Goal: Information Seeking & Learning: Learn about a topic

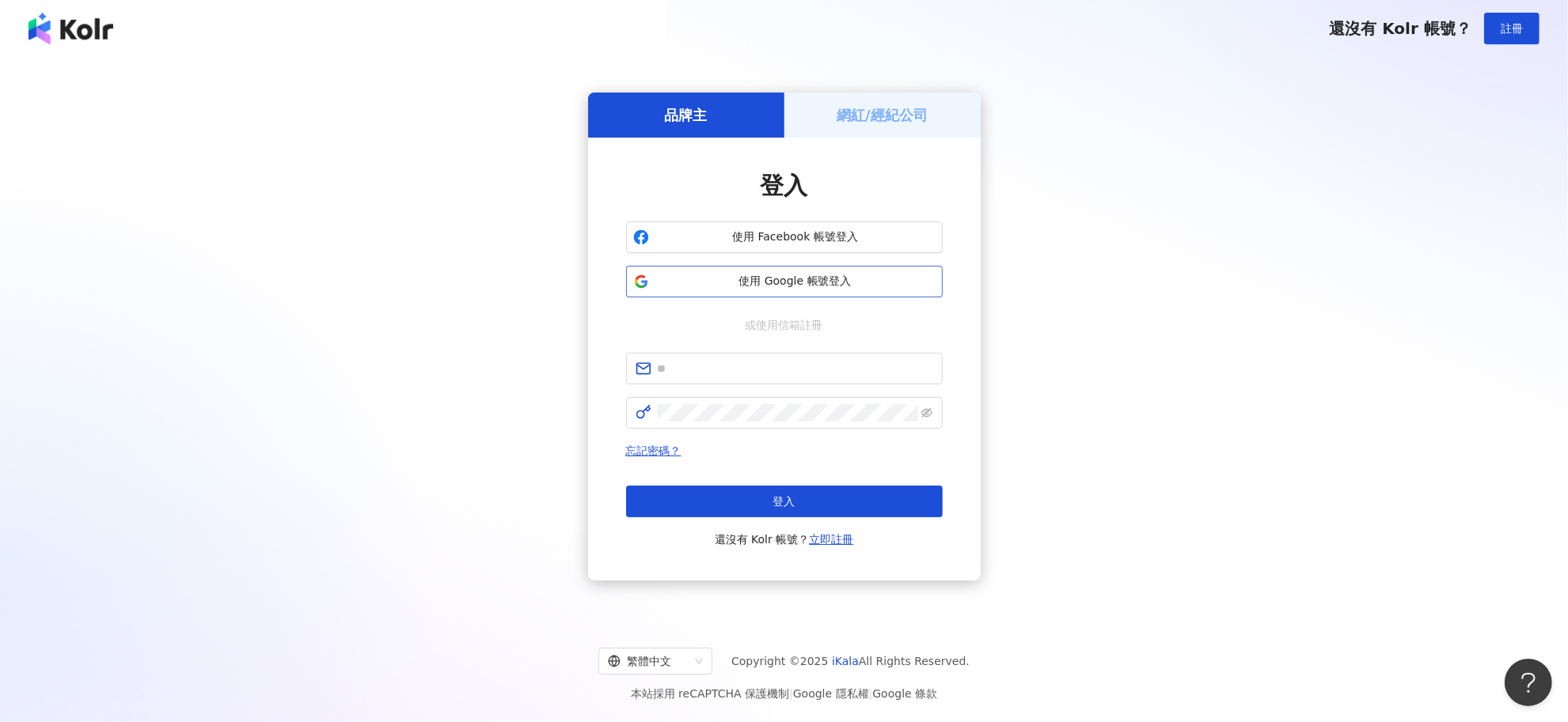
click at [729, 271] on button "使用 Google 帳號登入" at bounding box center [784, 282] width 317 height 32
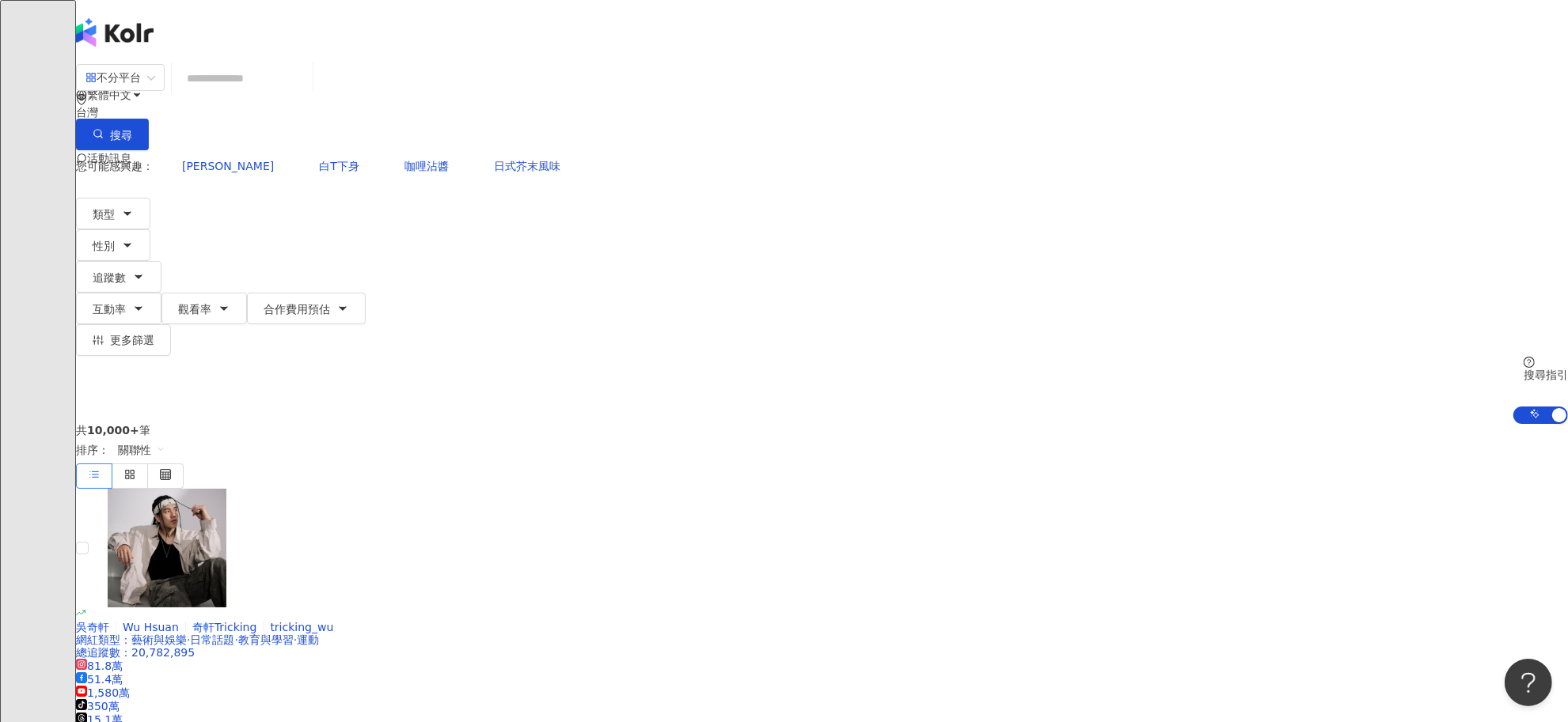
click at [307, 92] on input "search" at bounding box center [243, 78] width 128 height 30
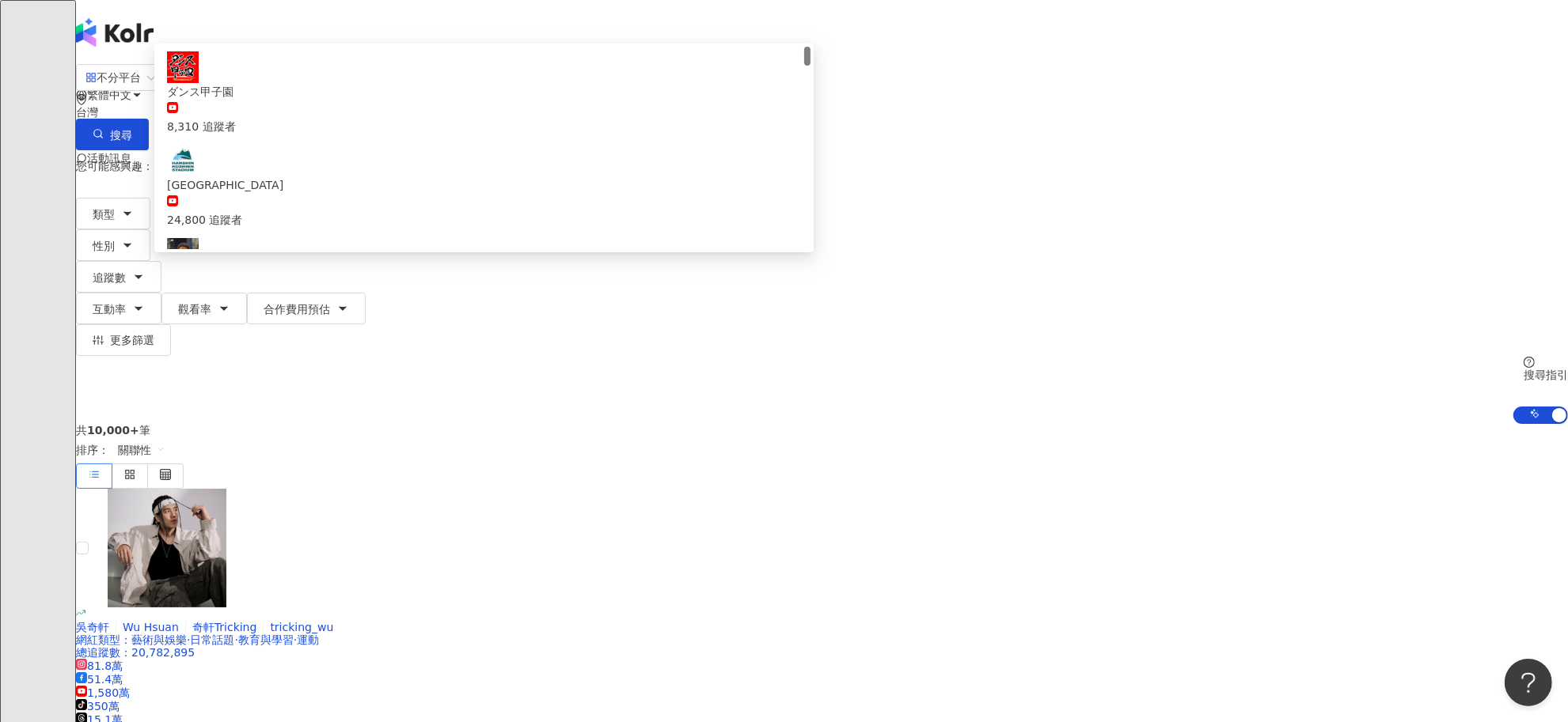
click at [307, 88] on input "***" at bounding box center [243, 78] width 128 height 30
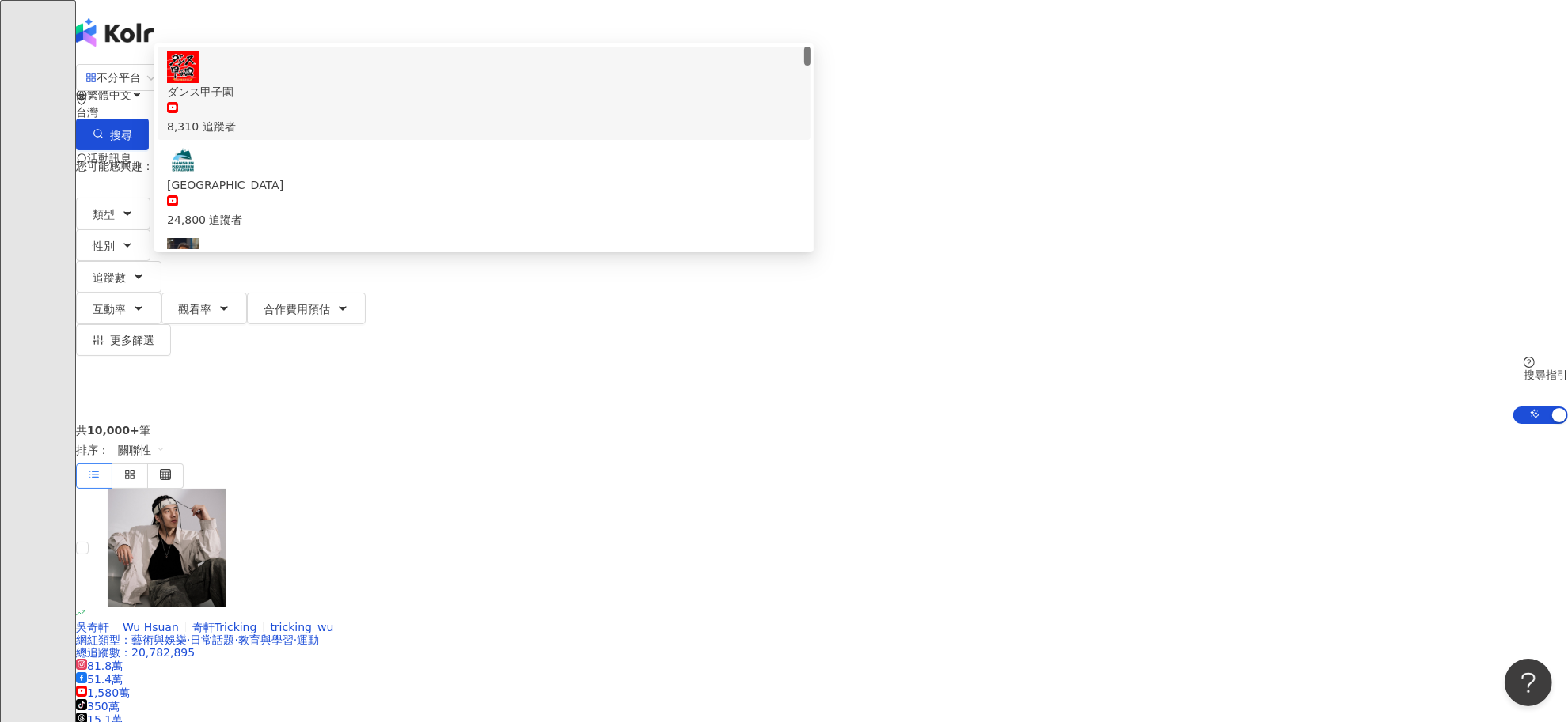
click at [210, 165] on div "不分平台 *** 台灣 搜尋 c870f937-cabd-423b-840b-6b2ce425d167 d2bf9751-6637-42f9-b966-ddc…" at bounding box center [821, 243] width 1492 height 361
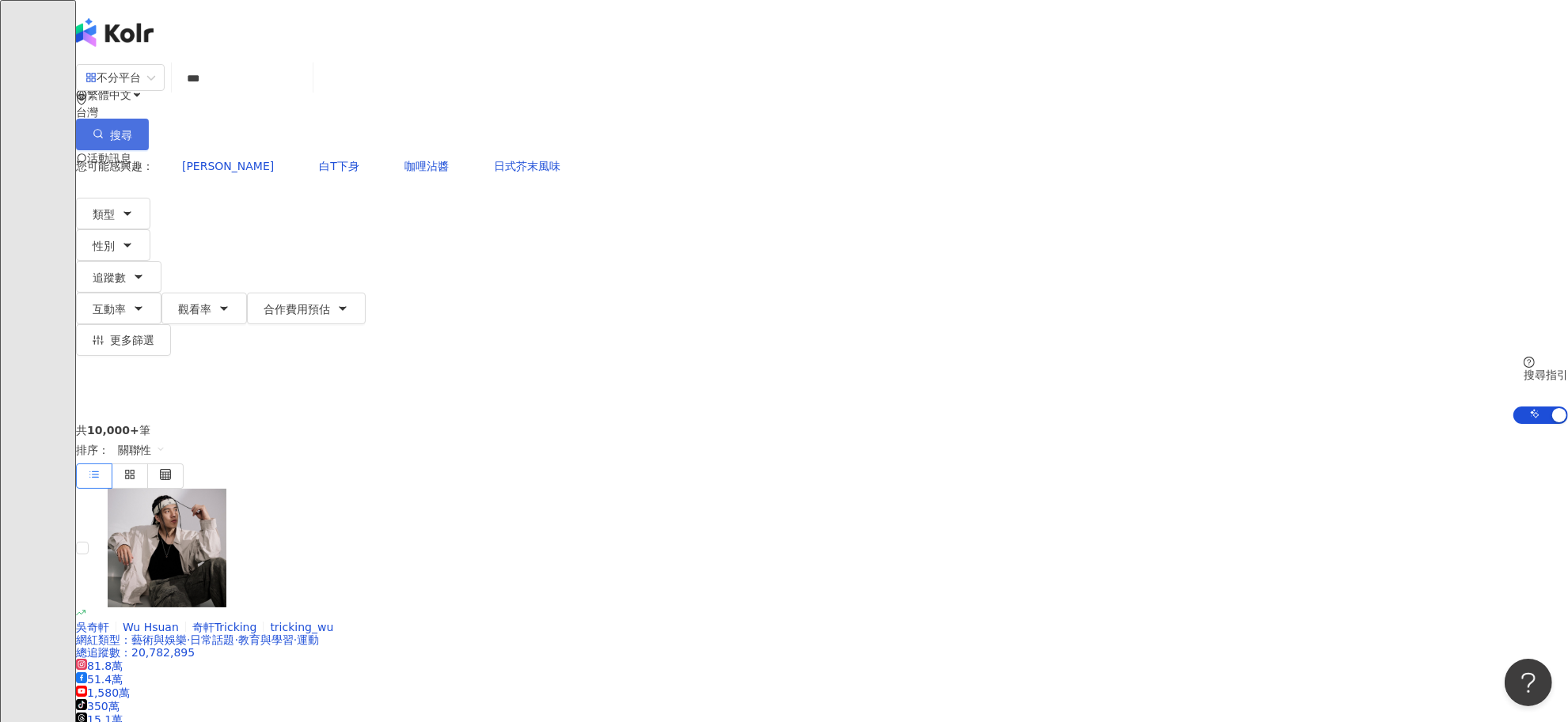
click at [149, 119] on button "搜尋" at bounding box center [112, 135] width 73 height 32
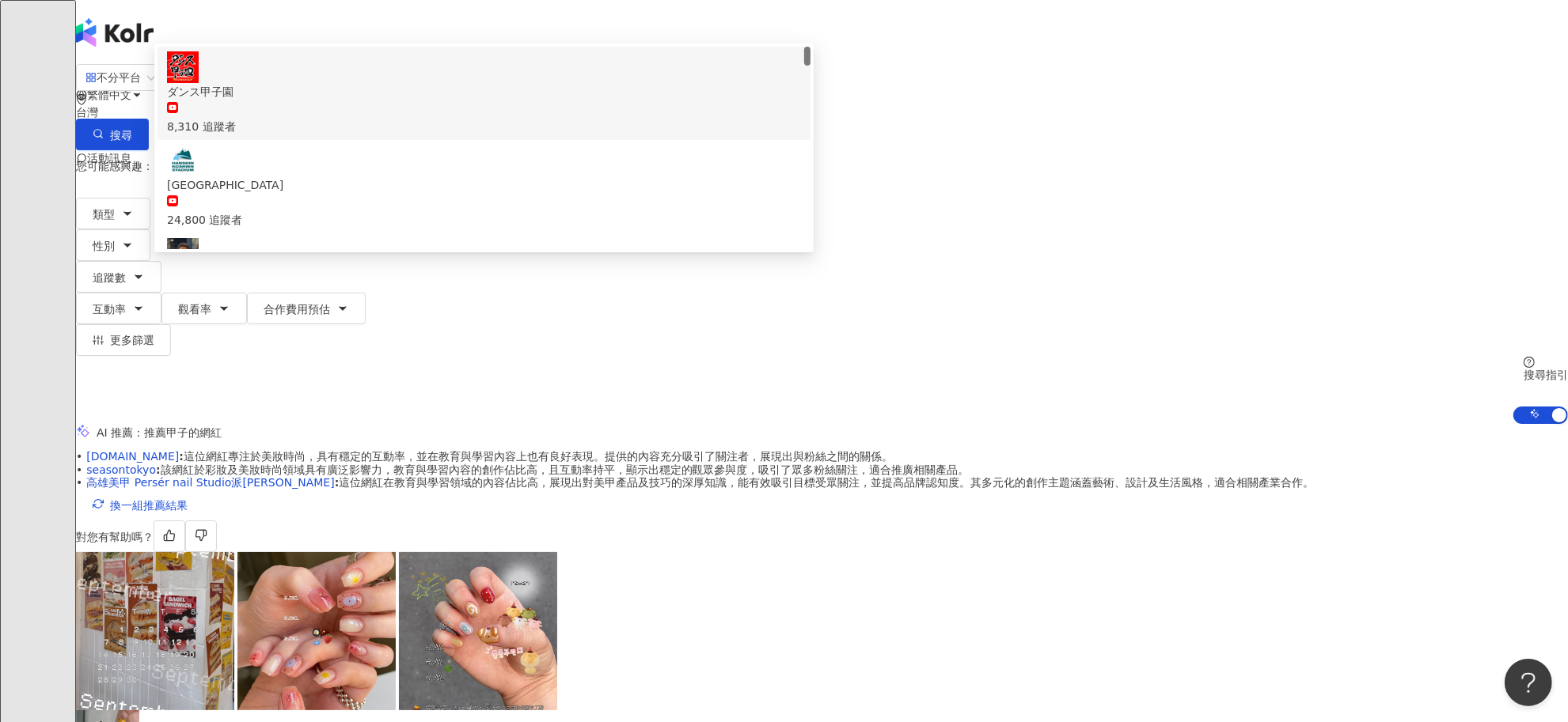
drag, startPoint x: 519, startPoint y: 93, endPoint x: 472, endPoint y: 94, distance: 47.0
click at [307, 94] on input "***" at bounding box center [243, 78] width 128 height 30
click at [275, 193] on div "不分平台 *** 台灣 搜尋 c870f937-cabd-423b-840b-6b2ce425d167 d2bf9751-6637-42f9-b966-ddc…" at bounding box center [821, 243] width 1492 height 361
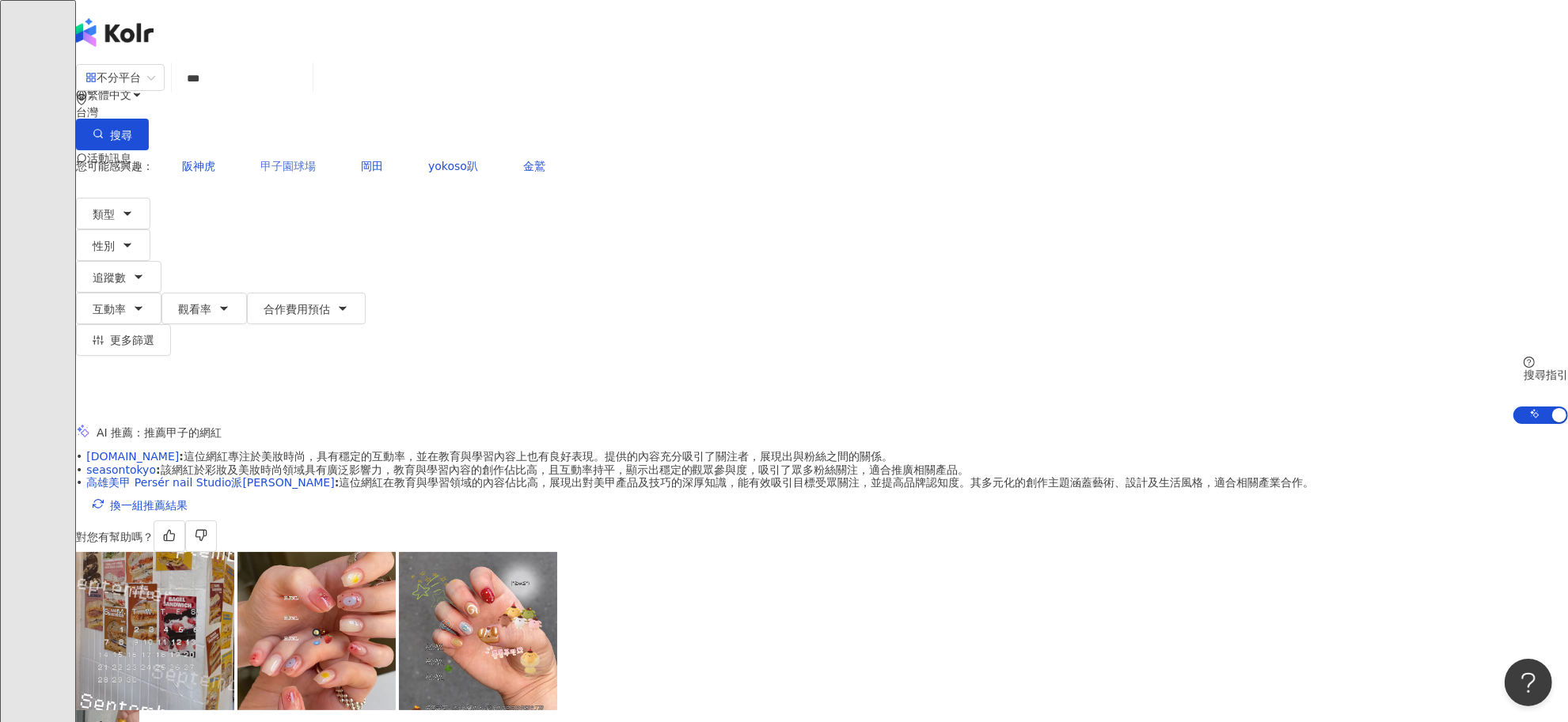
click at [316, 160] on span "甲子園球場" at bounding box center [288, 166] width 55 height 12
type input "*****"
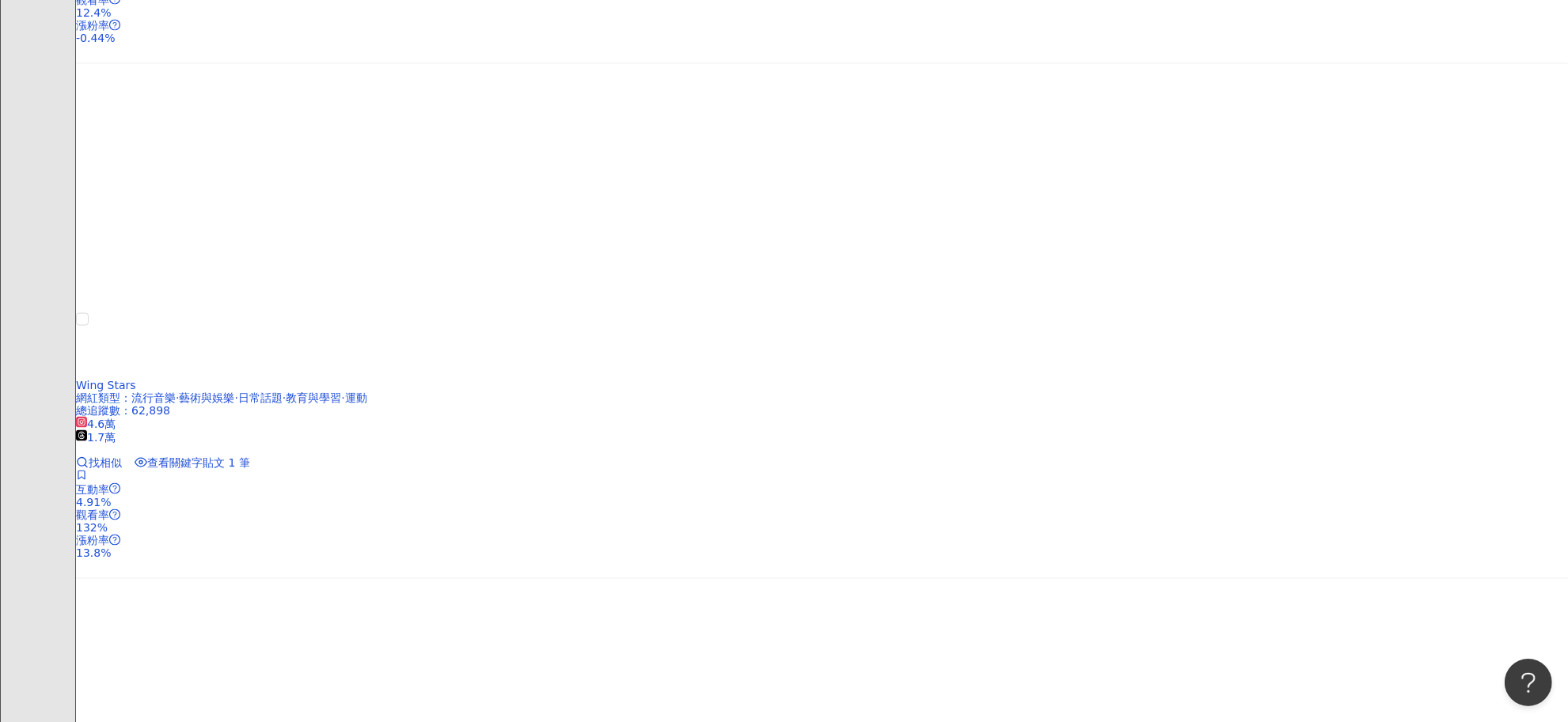
scroll to position [2671, 0]
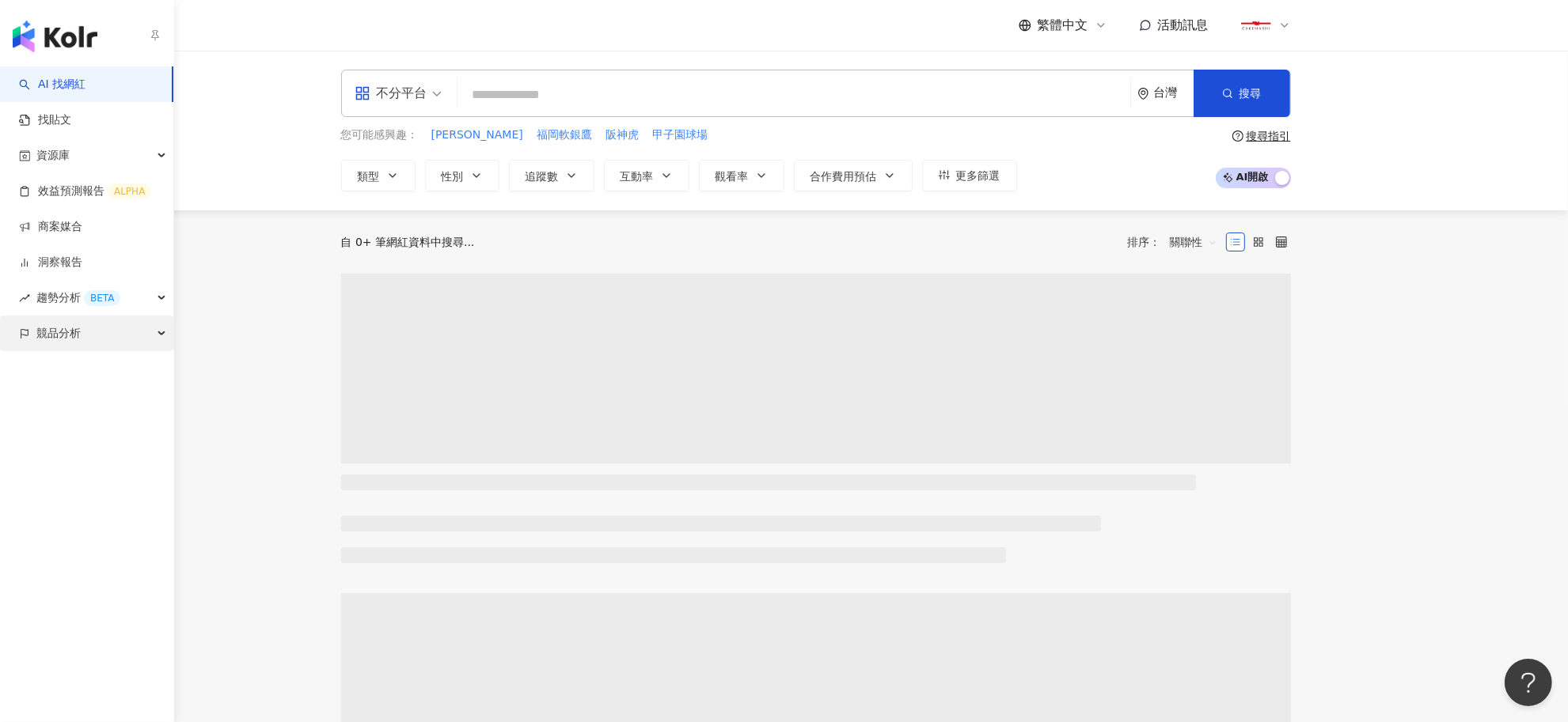
click at [41, 338] on span "競品分析" at bounding box center [59, 333] width 45 height 36
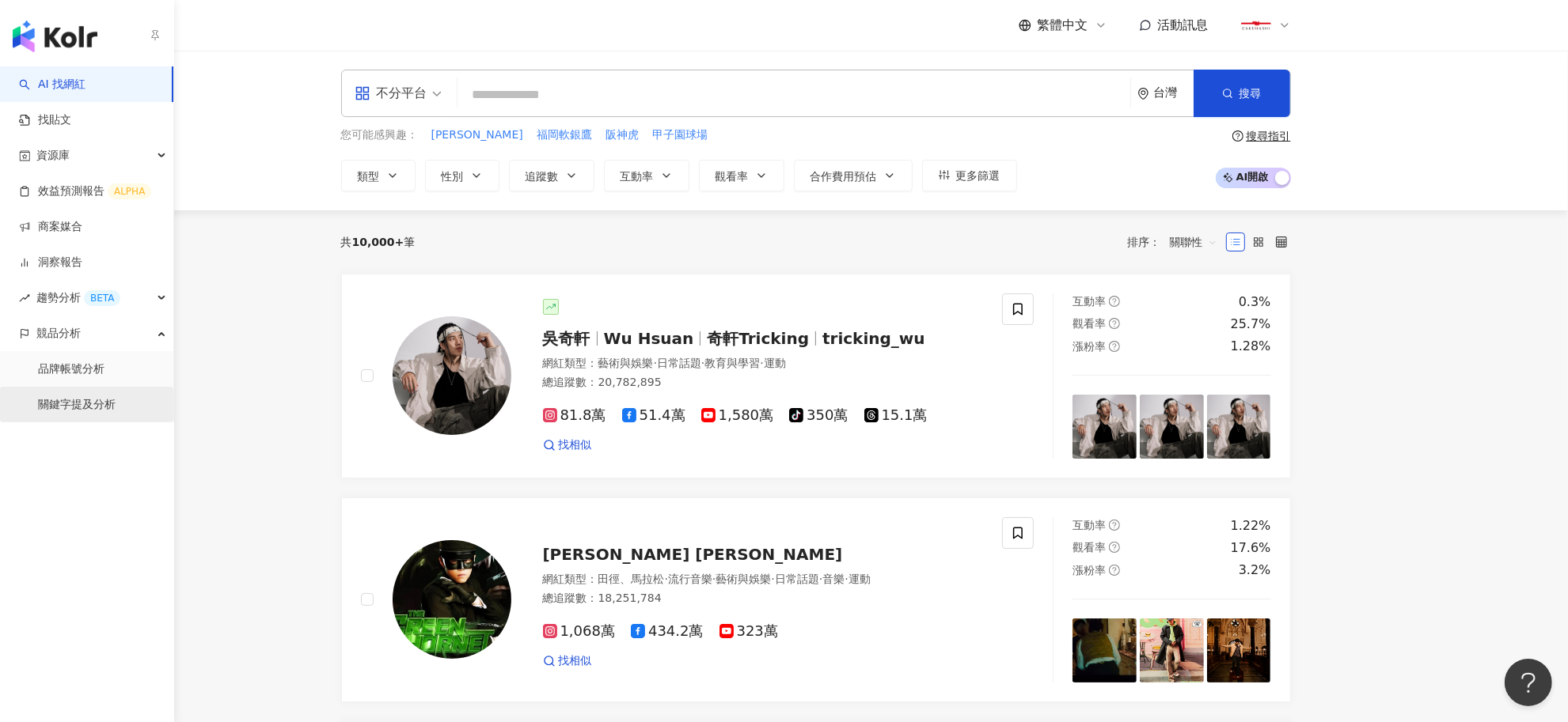
click at [48, 408] on link "關鍵字提及分析" at bounding box center [77, 406] width 78 height 16
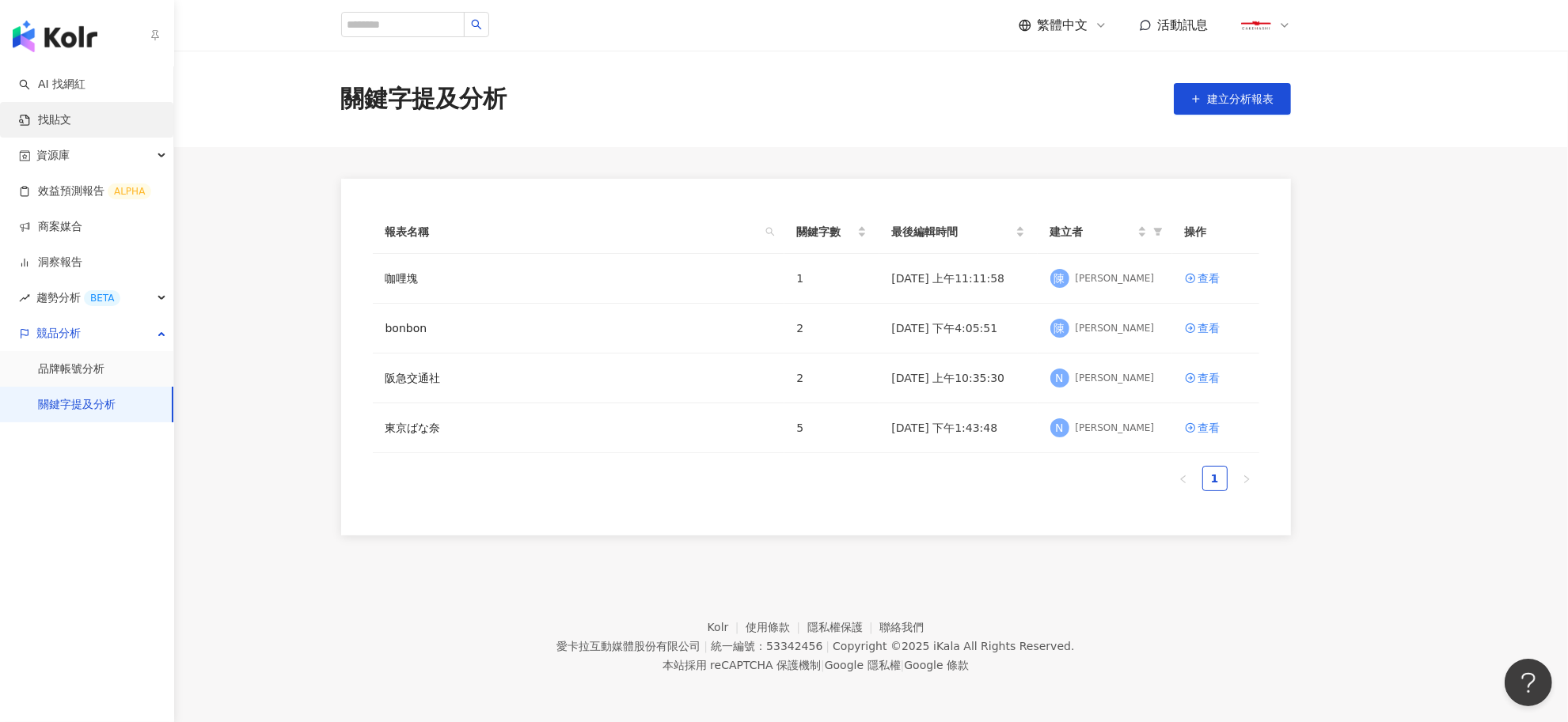
click at [60, 120] on link "找貼文" at bounding box center [45, 120] width 53 height 16
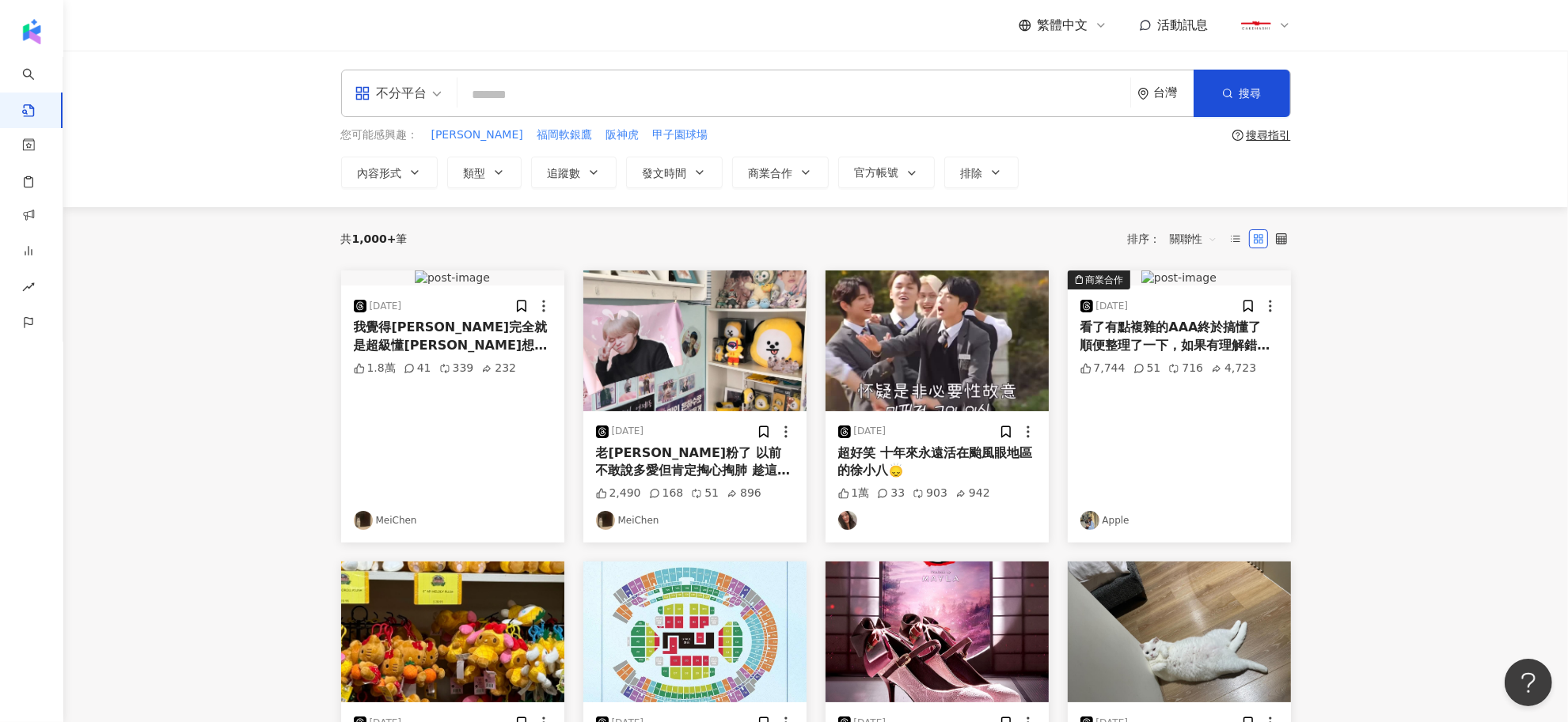
click at [559, 88] on input "search" at bounding box center [794, 94] width 660 height 34
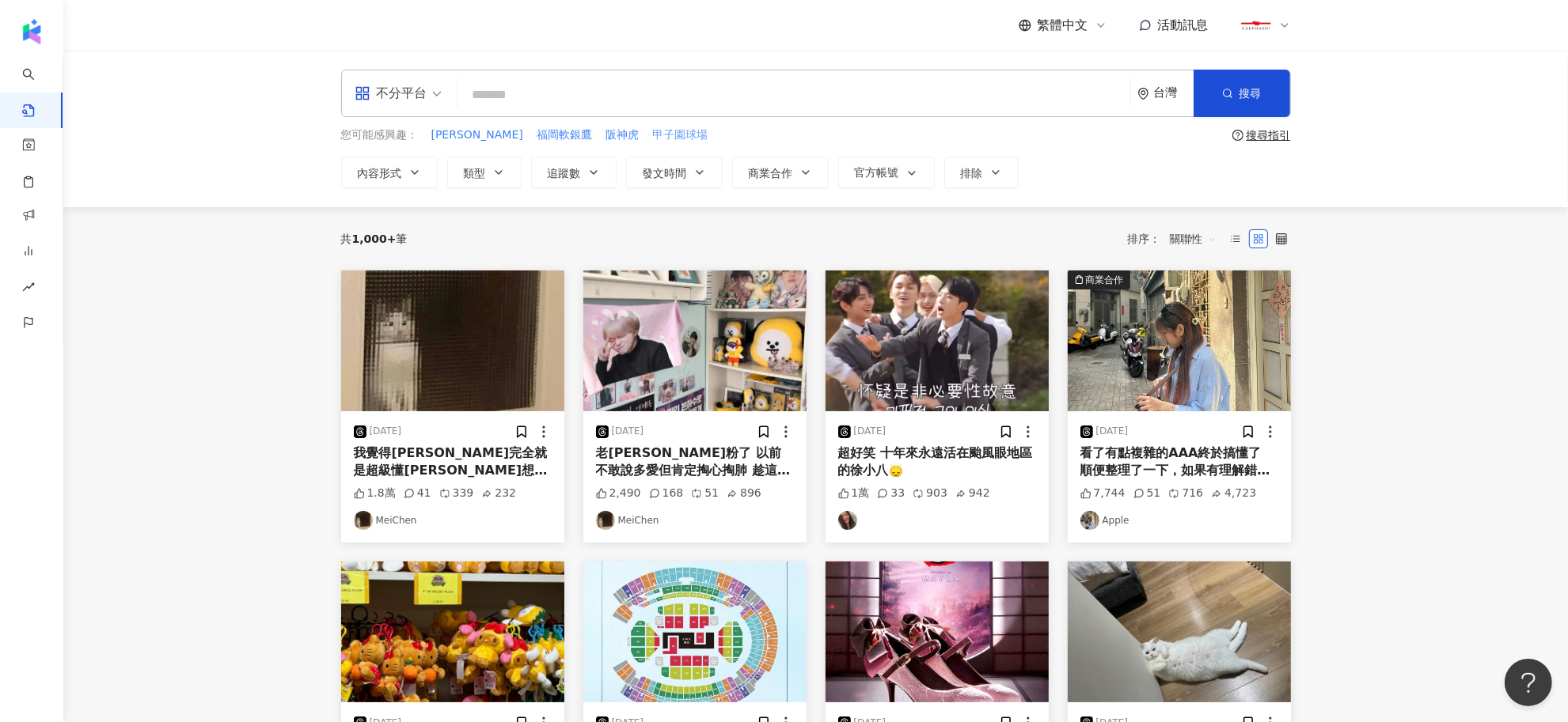
click at [652, 139] on span "甲子園球場" at bounding box center [680, 135] width 55 height 16
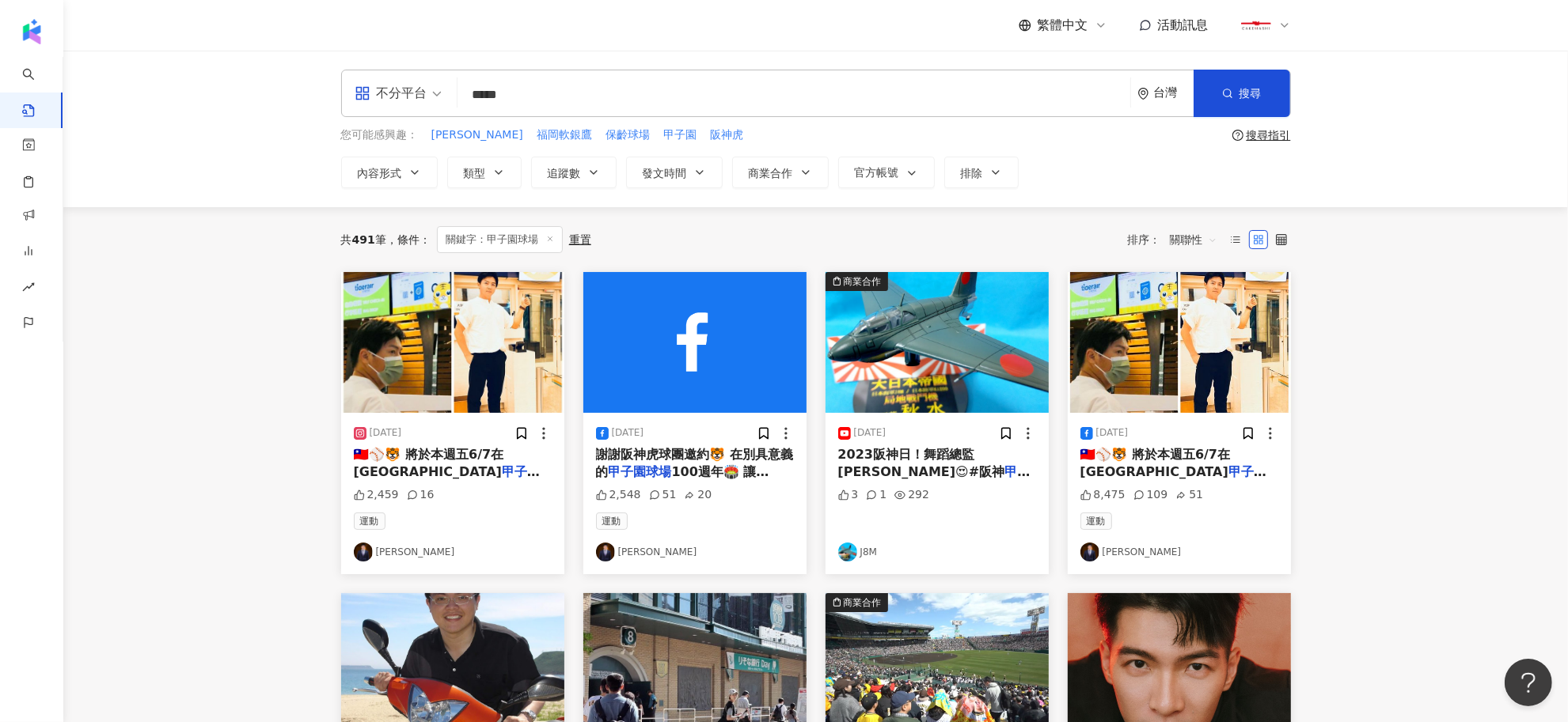
click at [1145, 460] on span "🇹🇼⚾️🐯 將於本週五6/7在阪神" at bounding box center [1156, 464] width 151 height 32
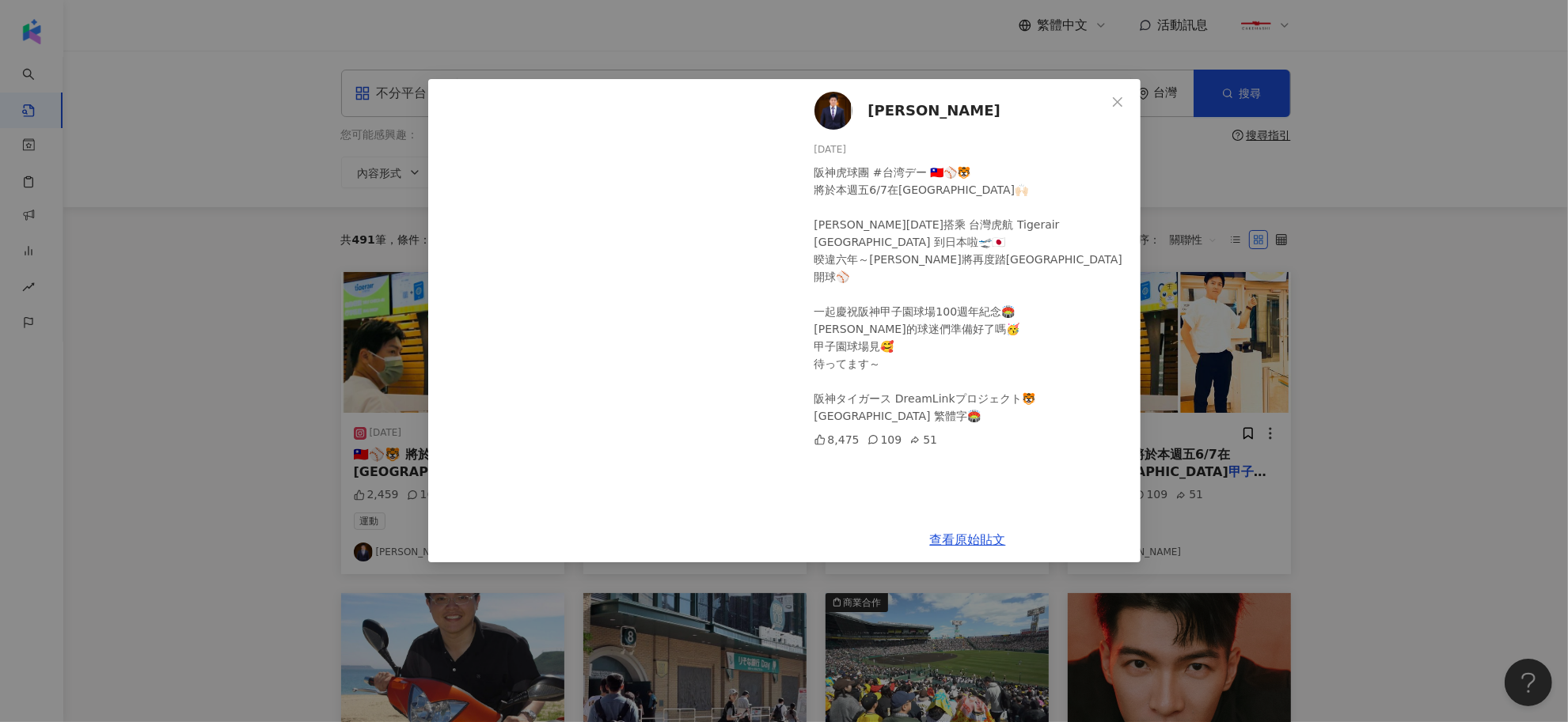
click at [1422, 402] on div "林威助 2024/6/5 阪神虎球團 #台湾デー 🇹🇼⚾️🐯 將於本週五6/7在阪神甲子園球場舉行🙌🏻 林桑今天也搭乘 台灣虎航 Tigerair Taiwa…" at bounding box center [784, 361] width 1568 height 722
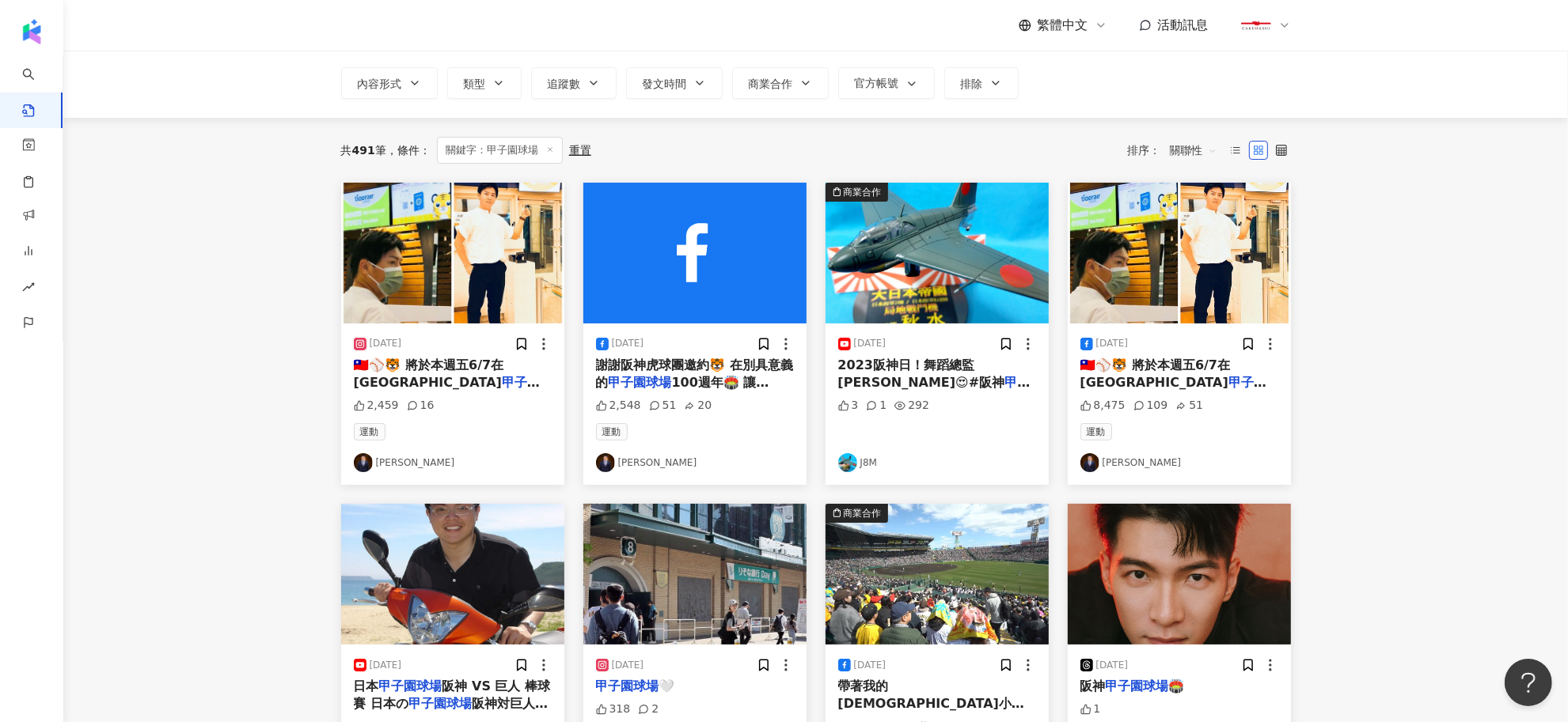
scroll to position [198, 0]
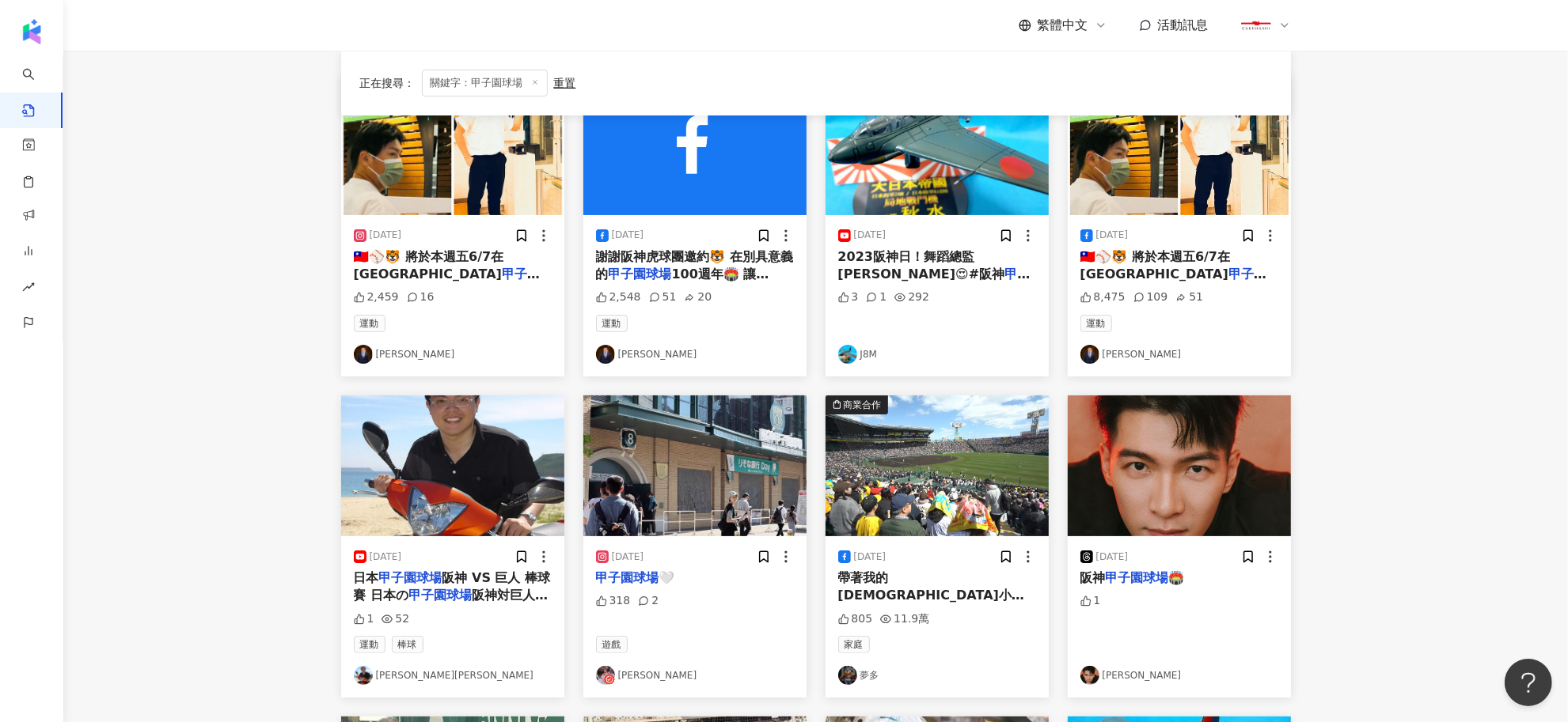
click at [628, 579] on mark "甲子園球場" at bounding box center [627, 578] width 63 height 15
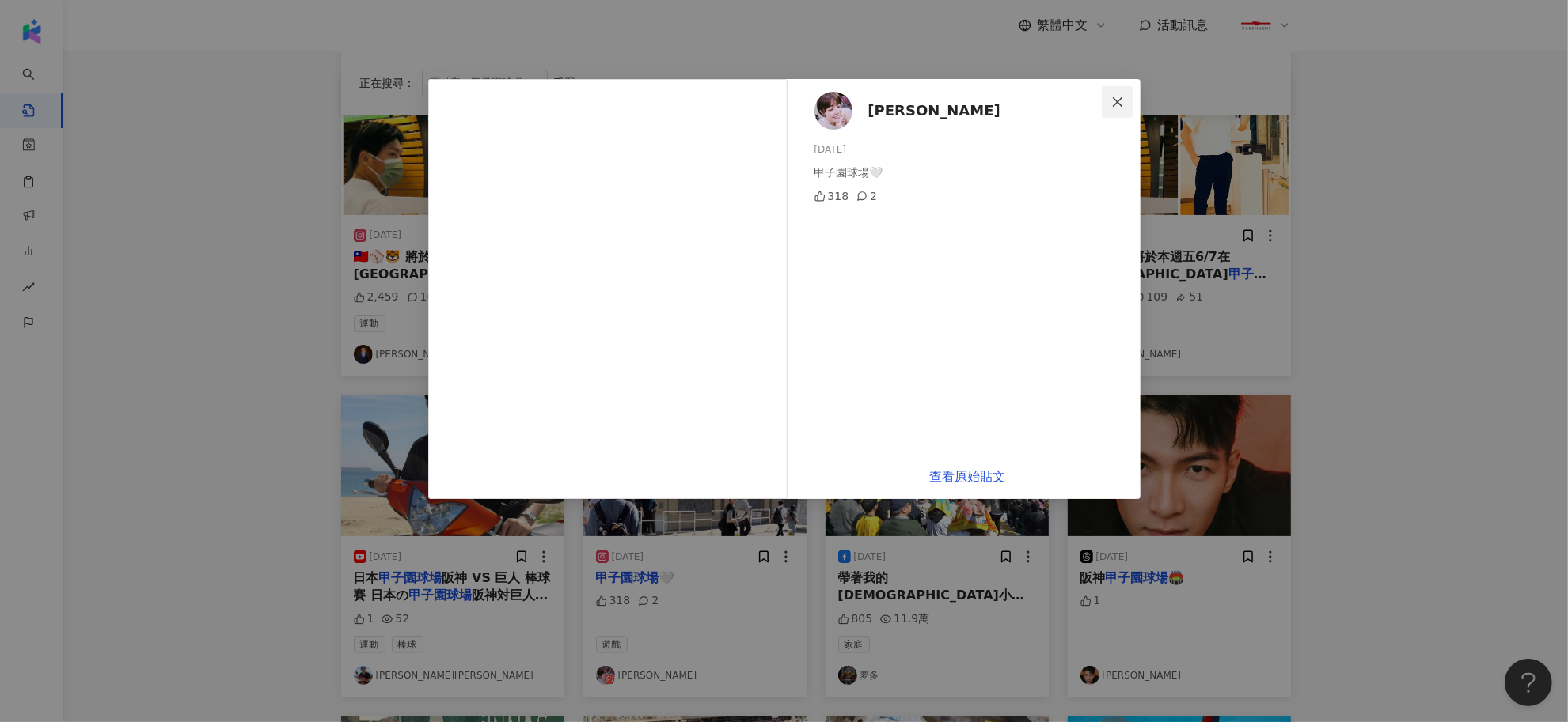
click at [1121, 99] on icon "close" at bounding box center [1118, 101] width 10 height 10
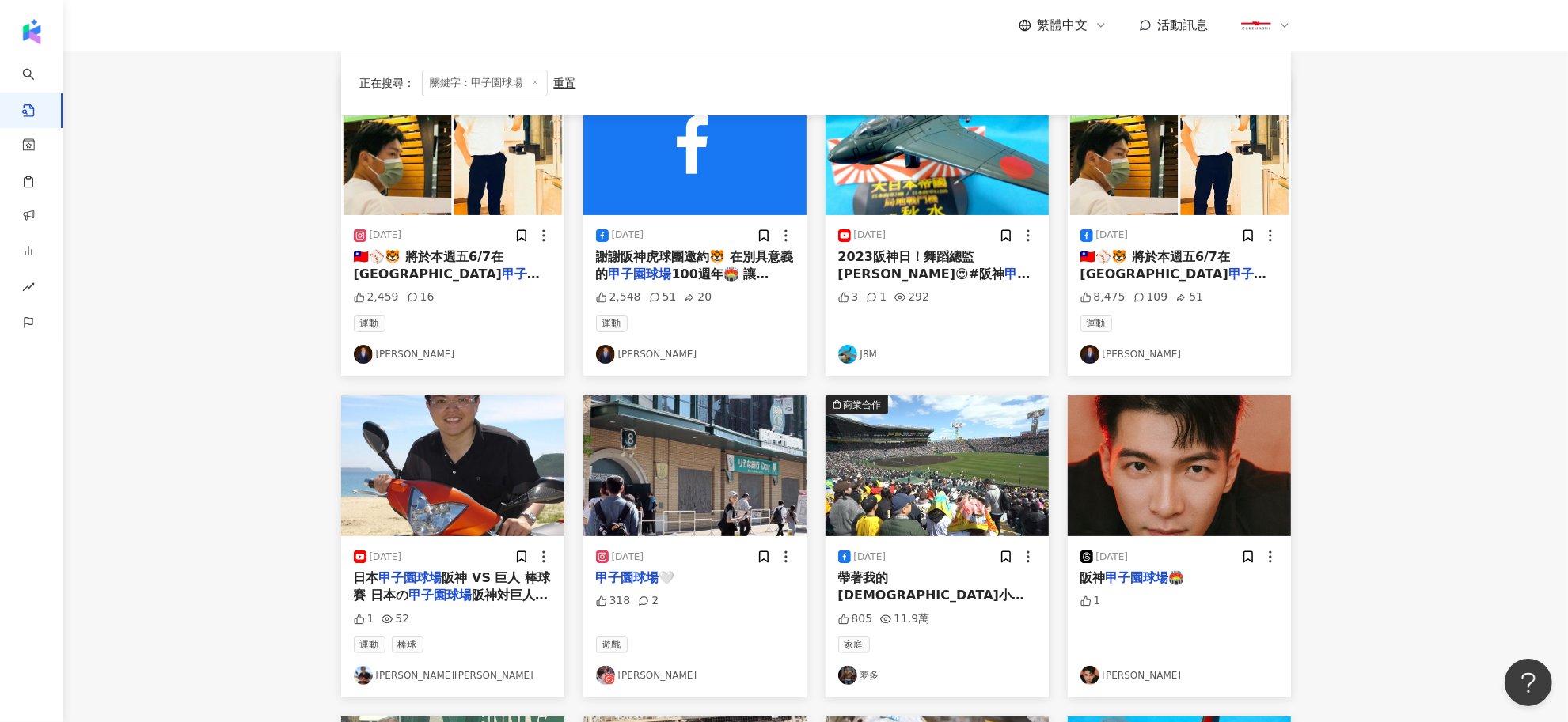
click at [961, 579] on span "帶著我的日本小弟 一起朝聖100歲的" at bounding box center [931, 595] width 186 height 51
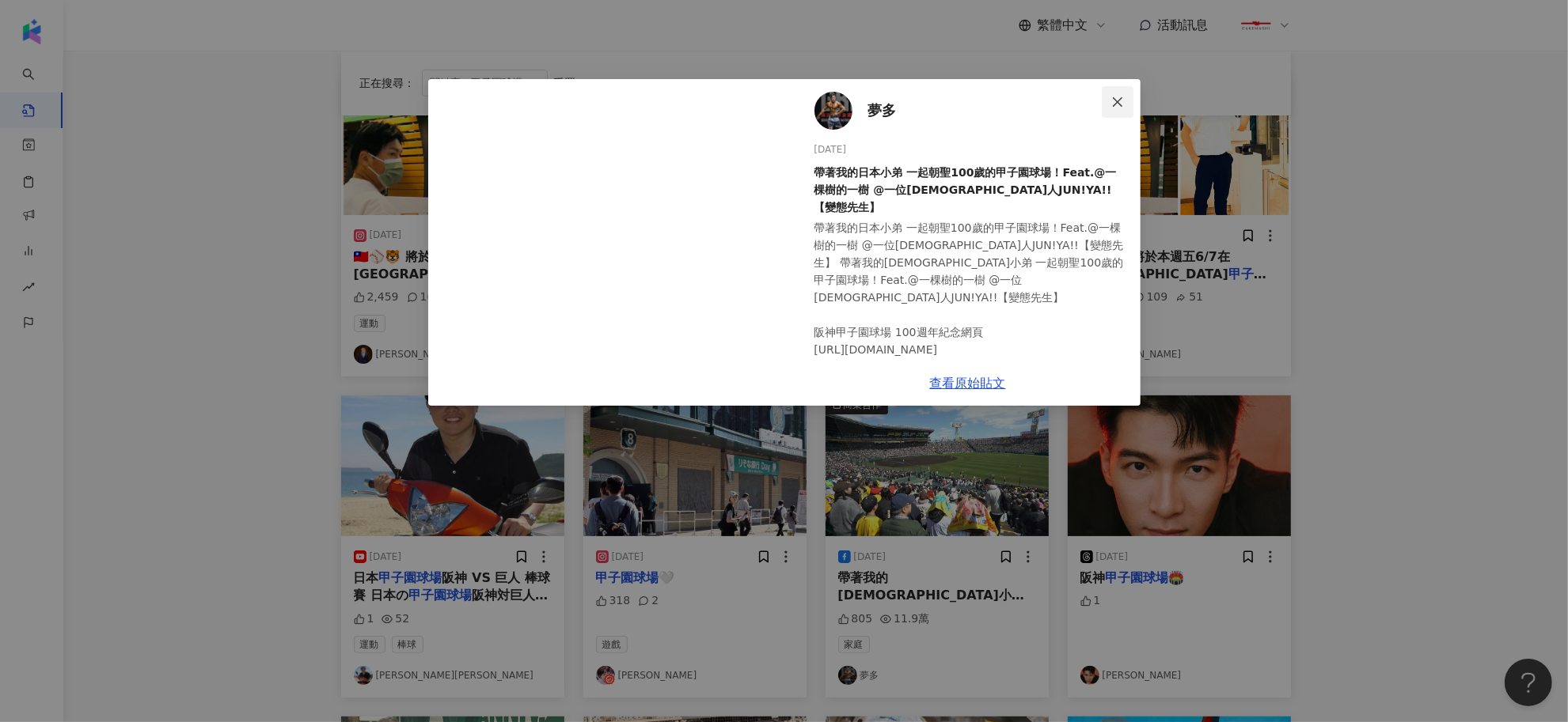
click at [1112, 103] on icon "close" at bounding box center [1118, 102] width 12 height 12
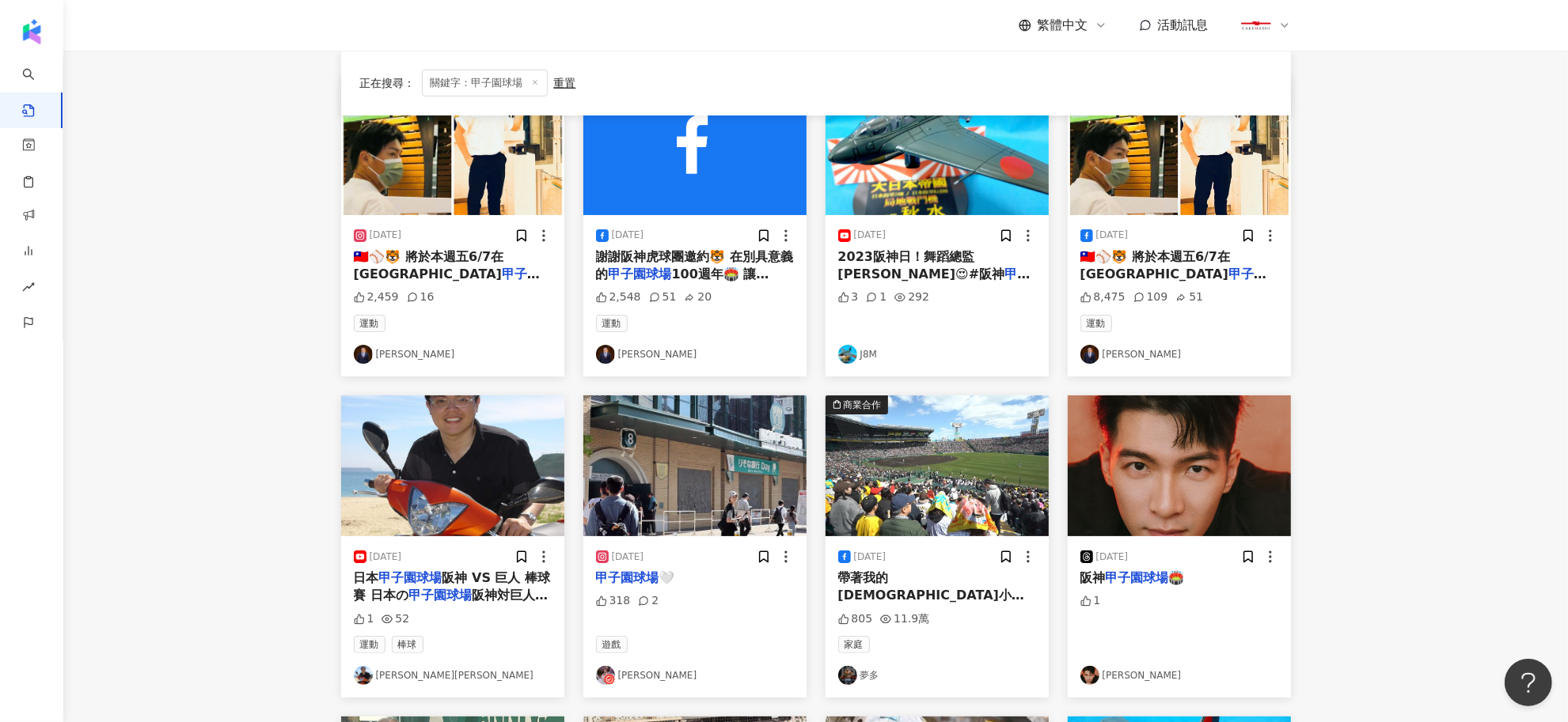
click at [1151, 572] on mark "甲子園球場" at bounding box center [1137, 578] width 63 height 15
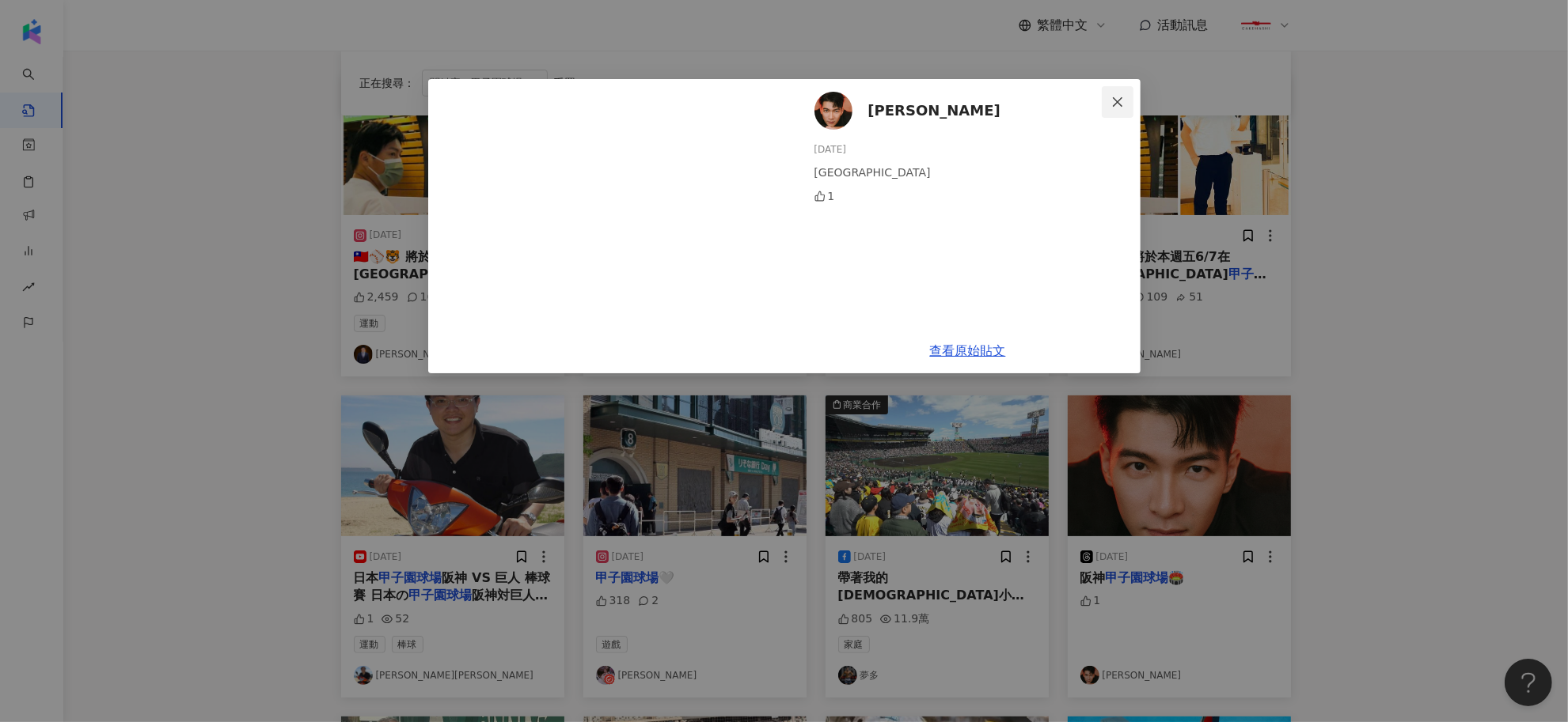
drag, startPoint x: 1115, startPoint y: 103, endPoint x: 1158, endPoint y: 140, distance: 56.7
click at [1118, 103] on icon "close" at bounding box center [1118, 102] width 12 height 12
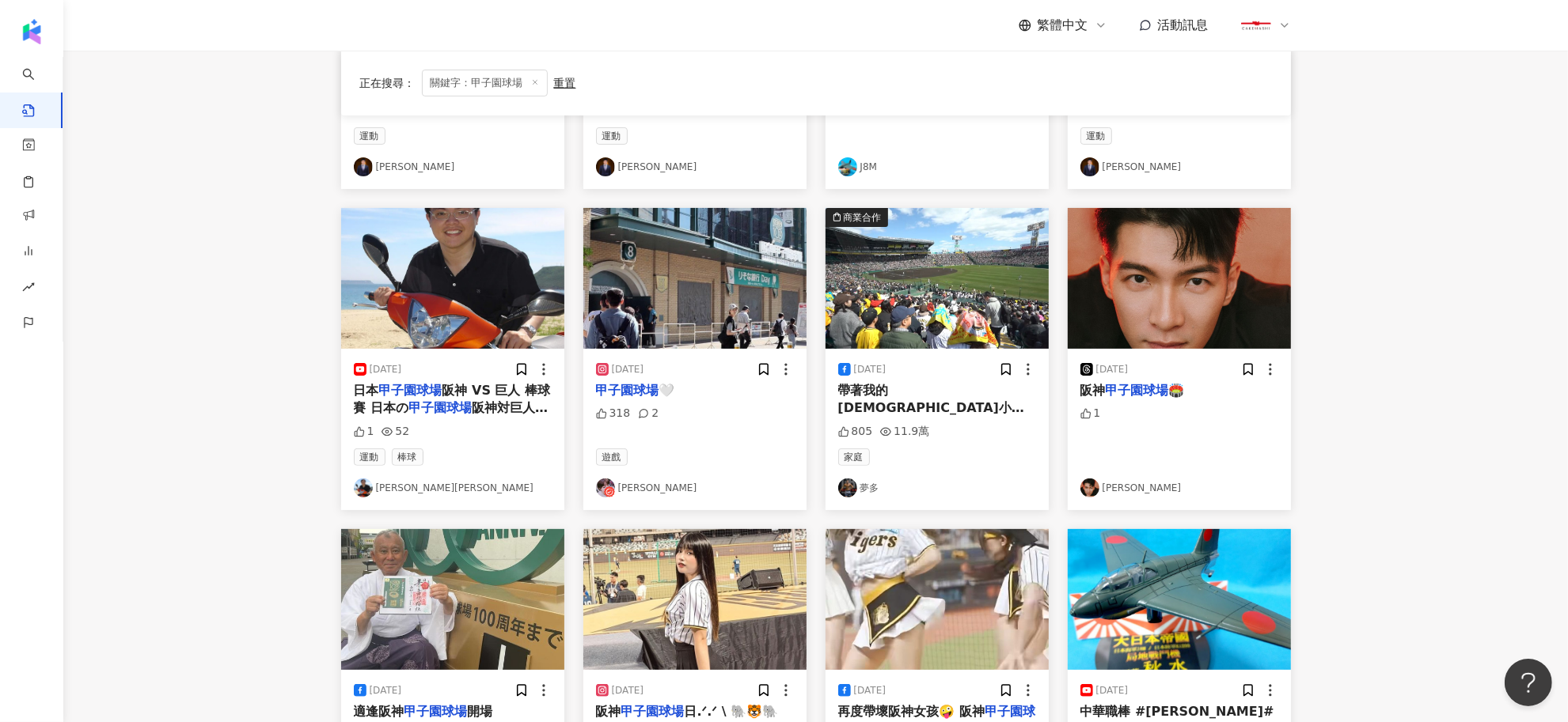
scroll to position [594, 0]
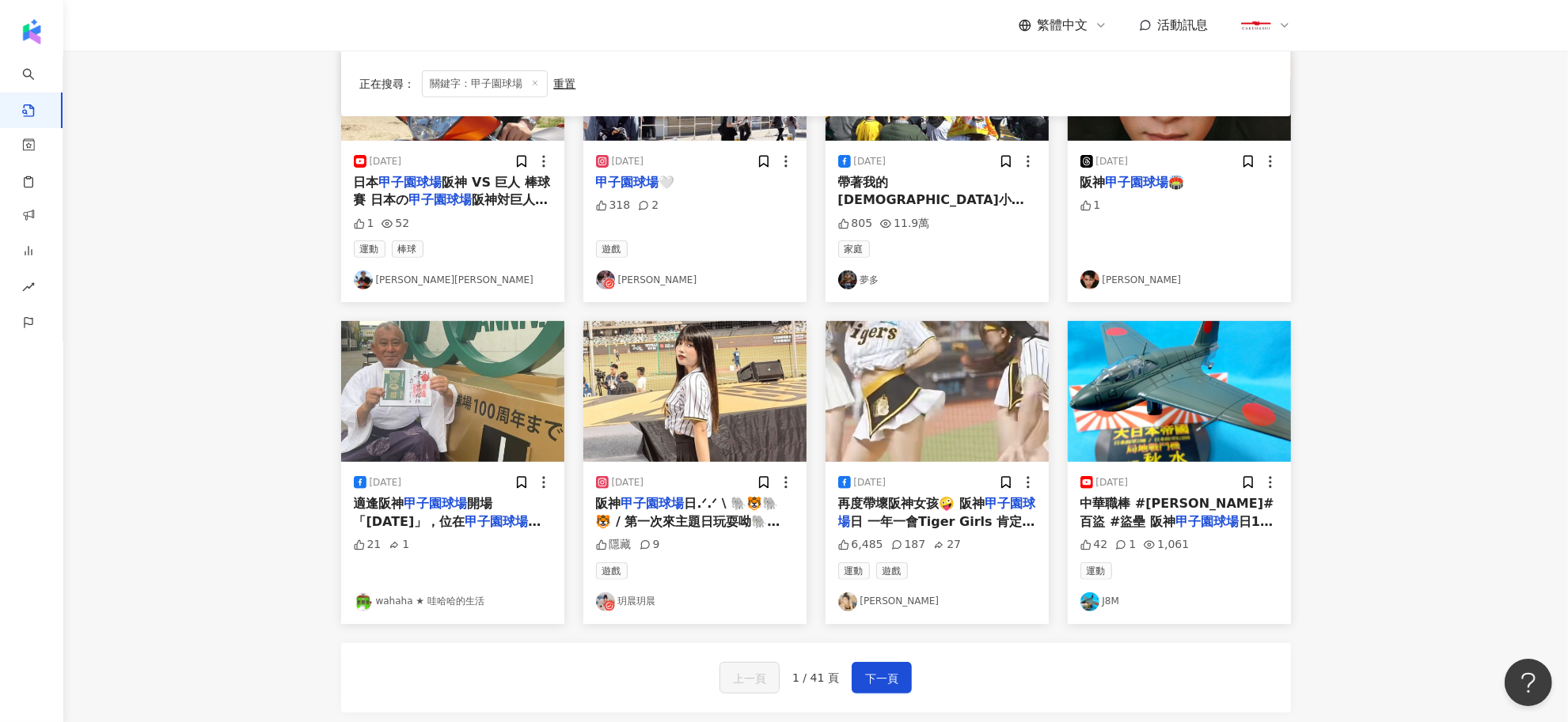
click at [679, 508] on mark "甲子園球場" at bounding box center [653, 504] width 63 height 15
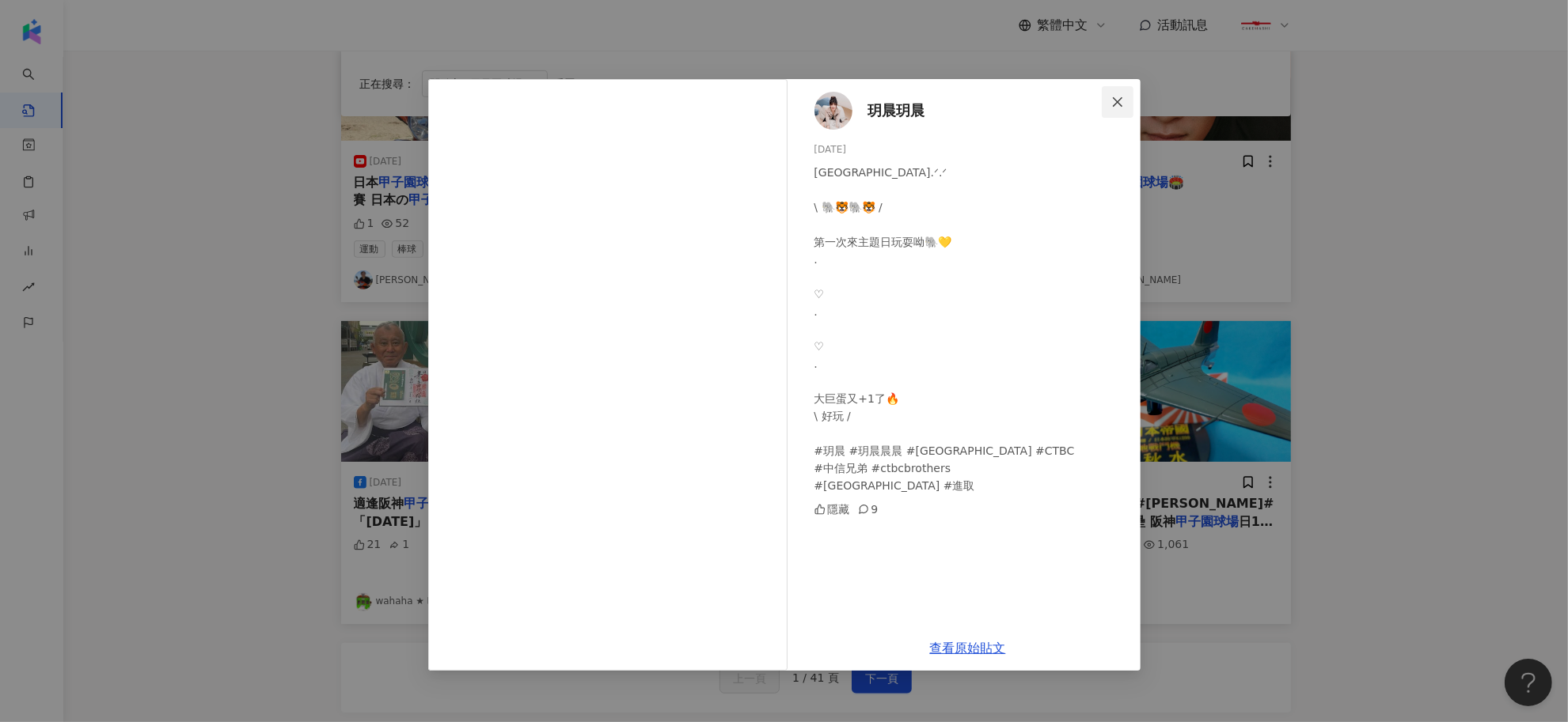
click at [1125, 93] on button "Close" at bounding box center [1118, 103] width 32 height 32
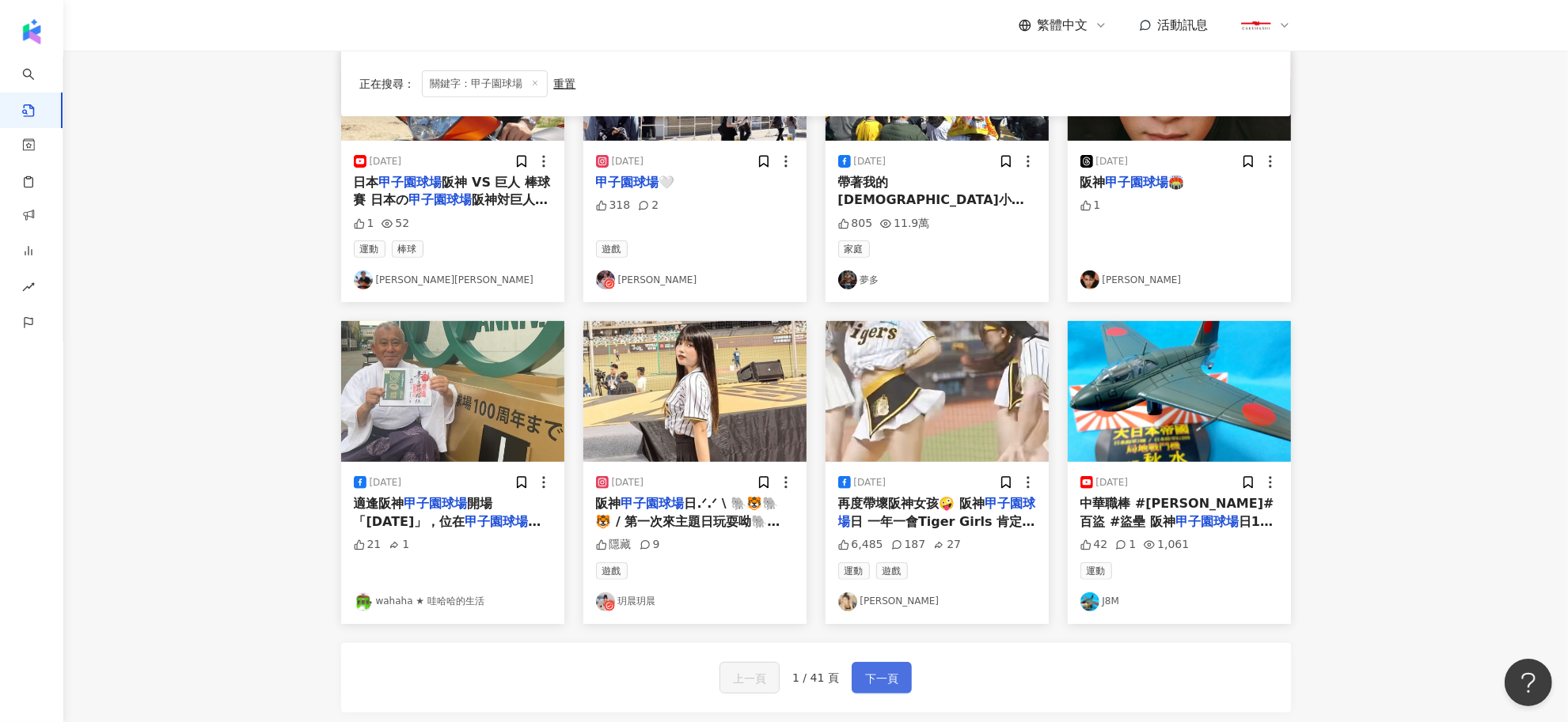
click at [873, 677] on span "下一頁" at bounding box center [881, 678] width 33 height 19
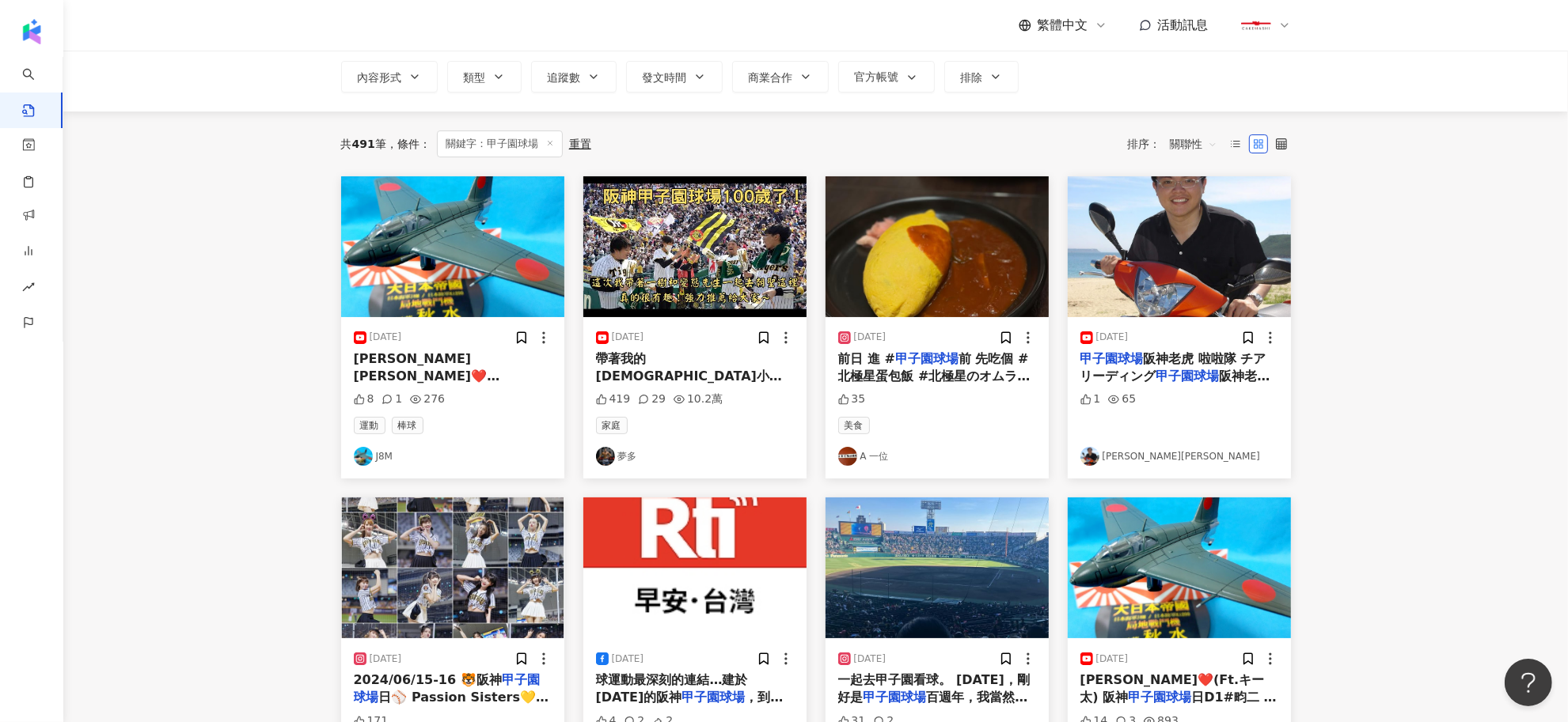
scroll to position [0, 0]
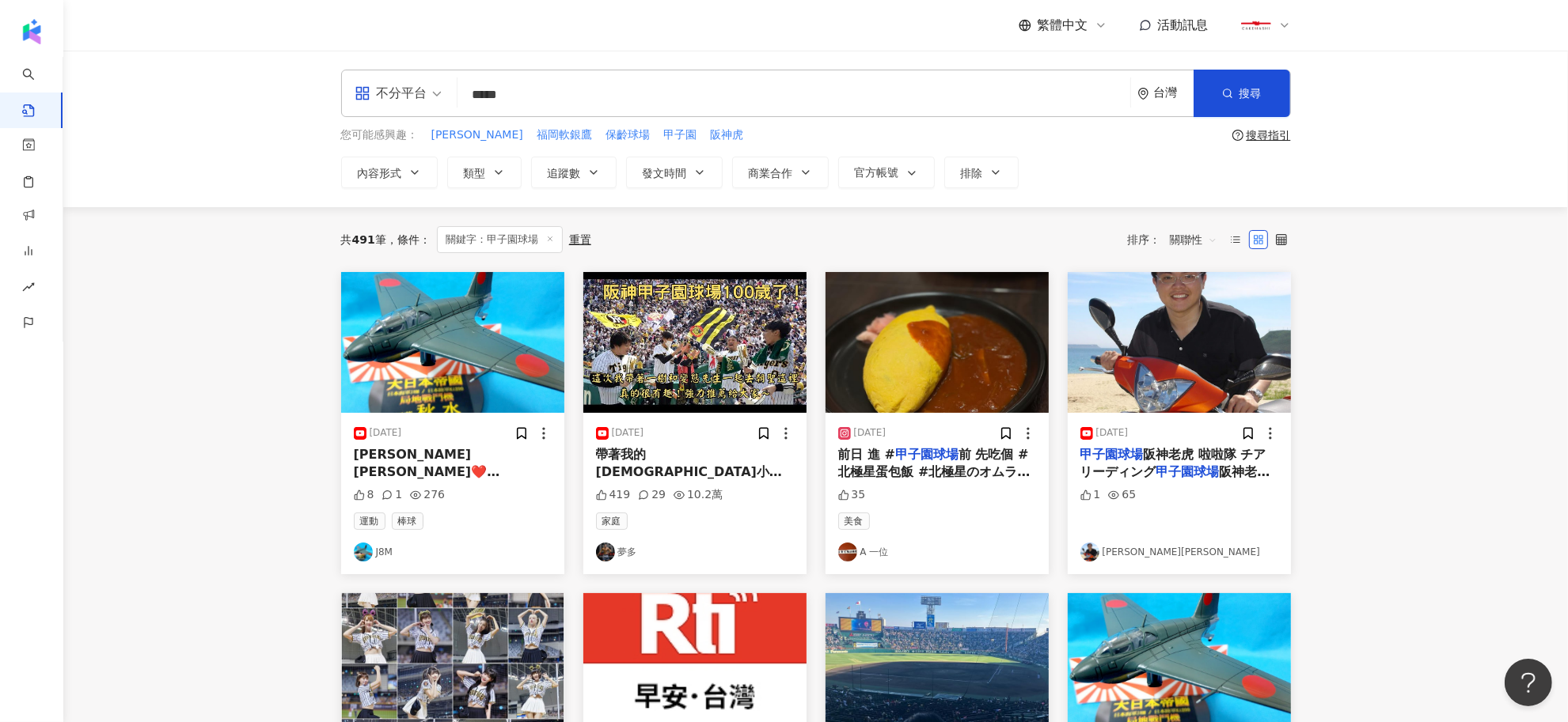
click at [1204, 455] on span "阪神老虎 啦啦隊 チアリーディング" at bounding box center [1174, 464] width 186 height 32
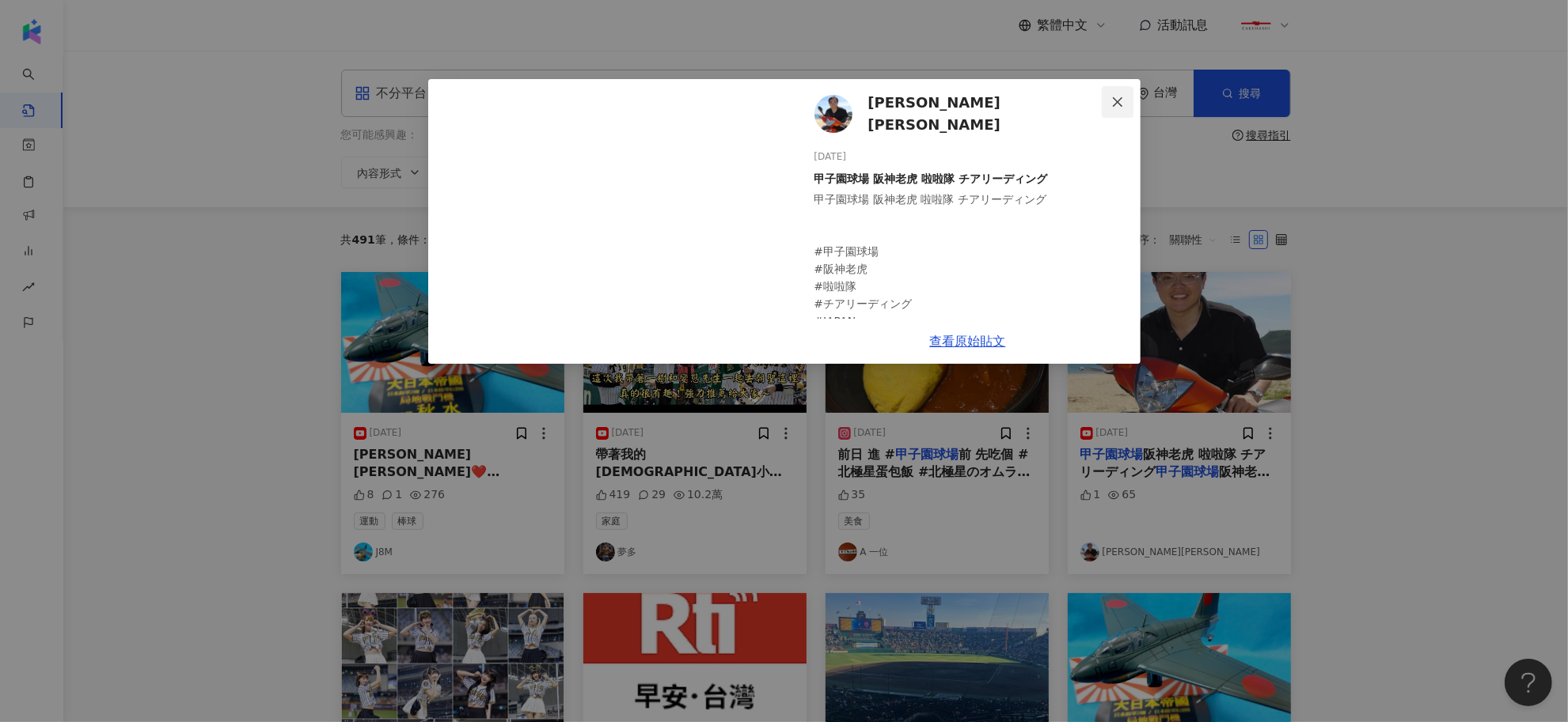
click at [1120, 99] on icon "close" at bounding box center [1118, 101] width 10 height 10
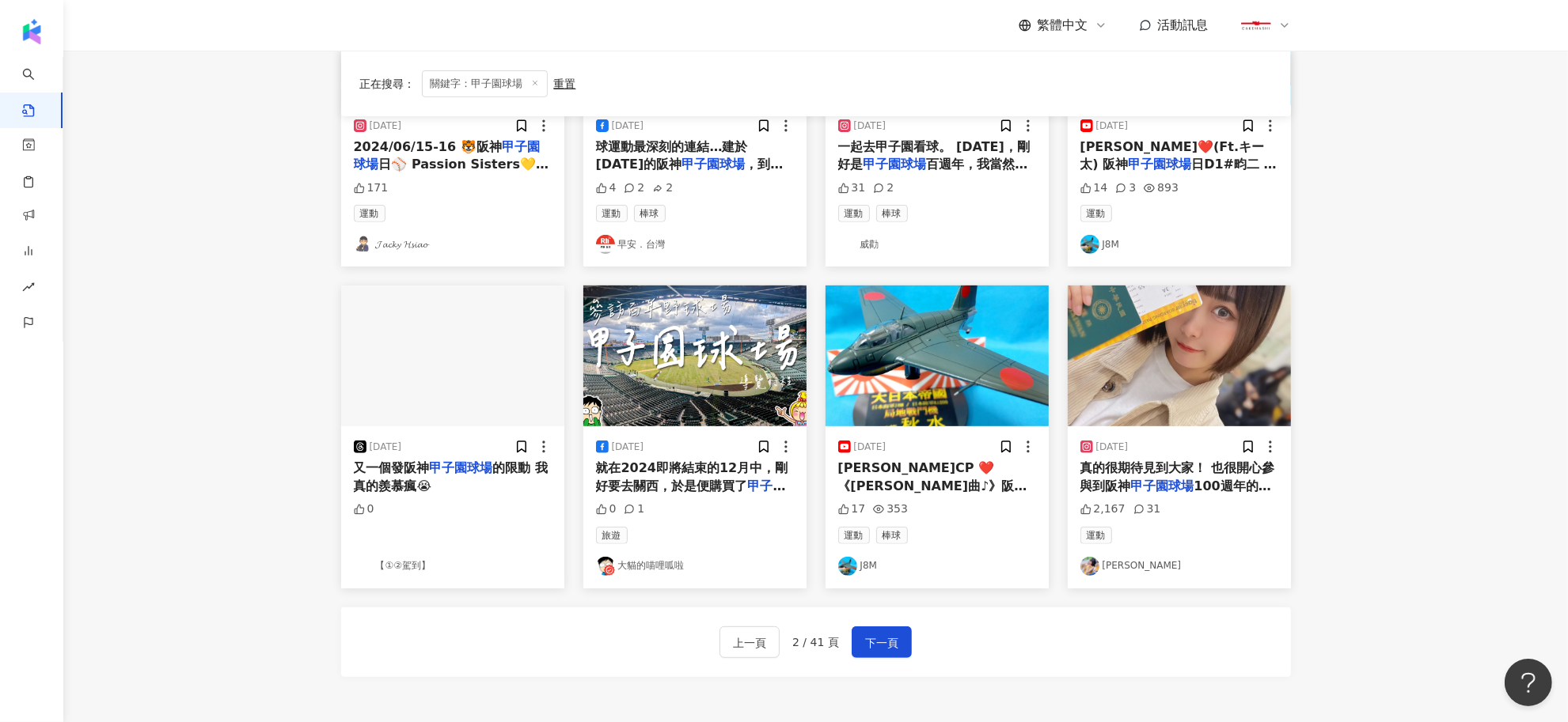
scroll to position [800, 0]
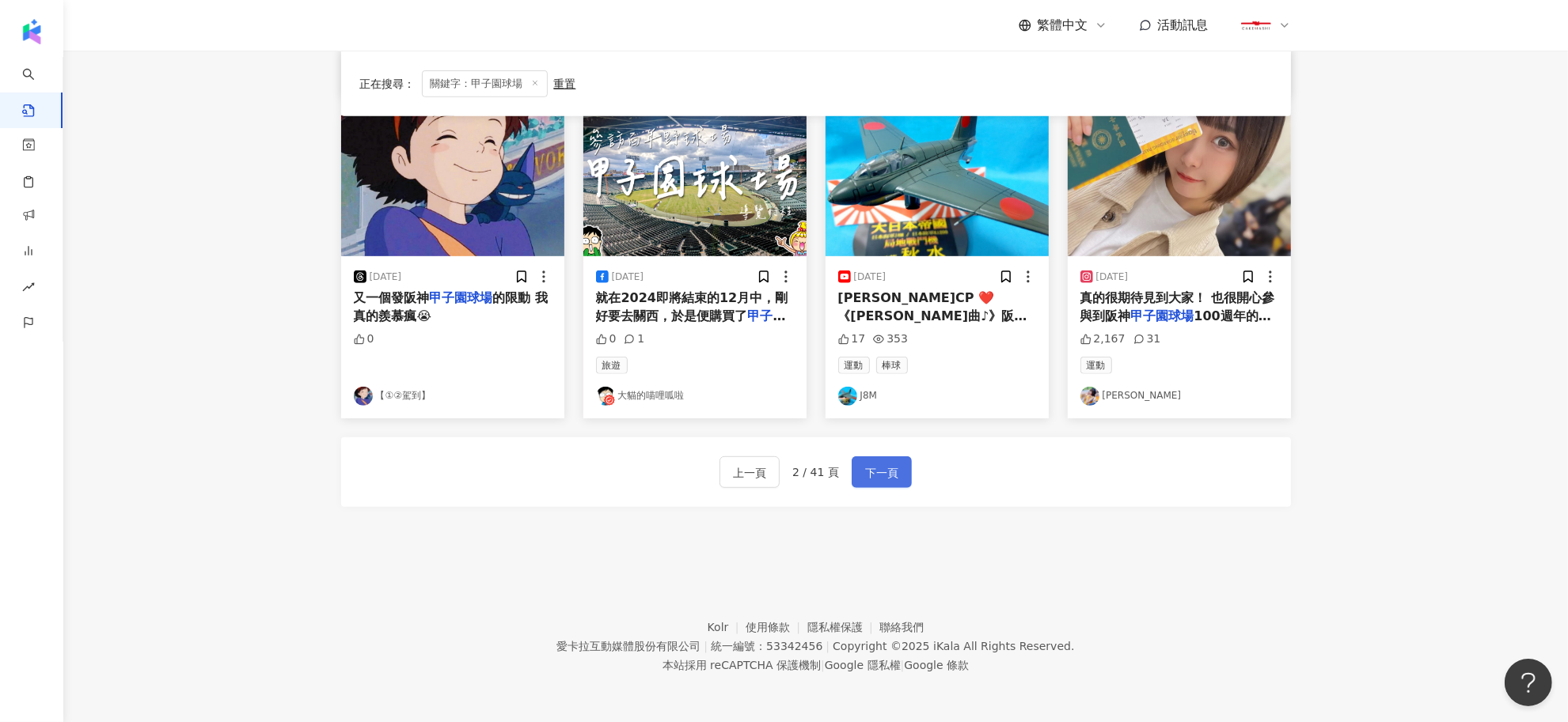
click at [854, 471] on button "下一頁" at bounding box center [881, 472] width 60 height 32
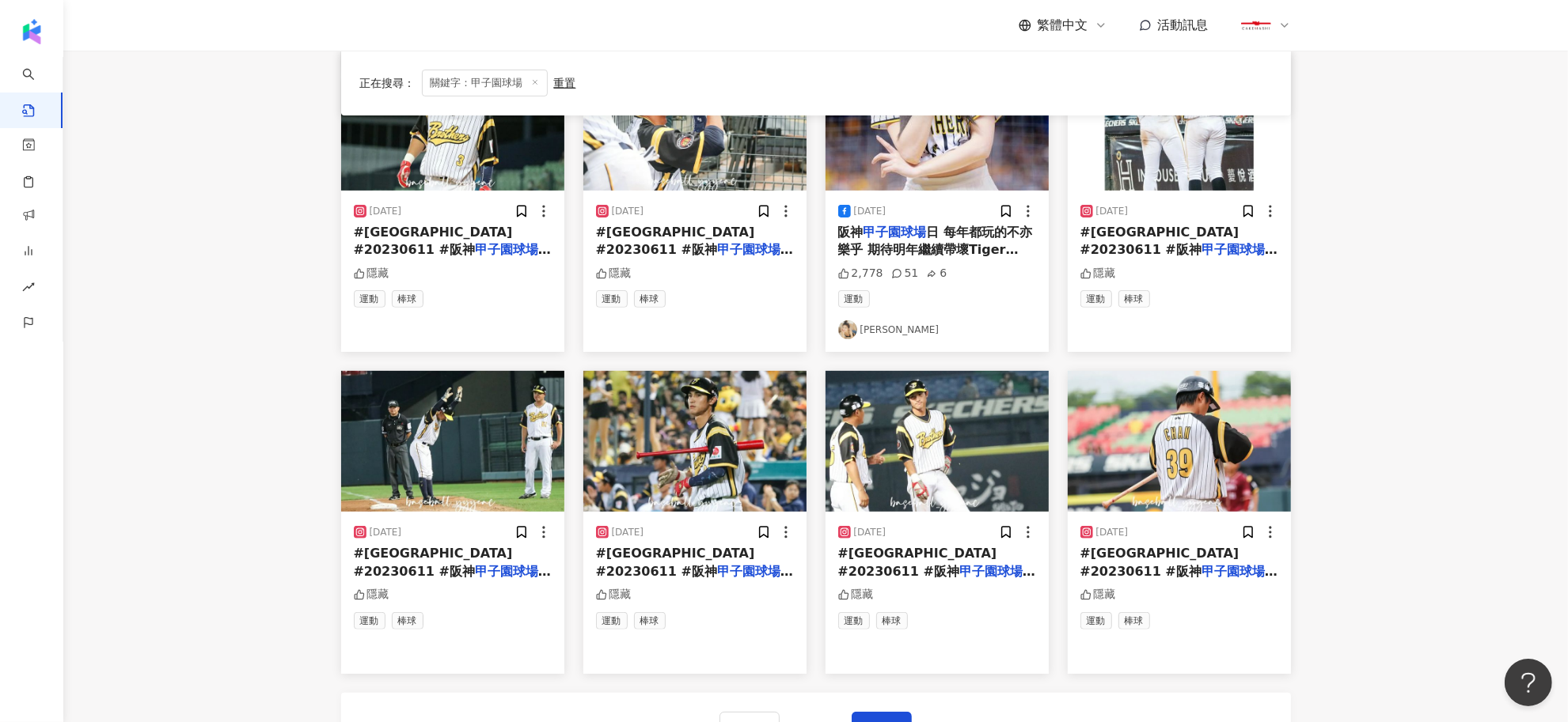
scroll to position [701, 0]
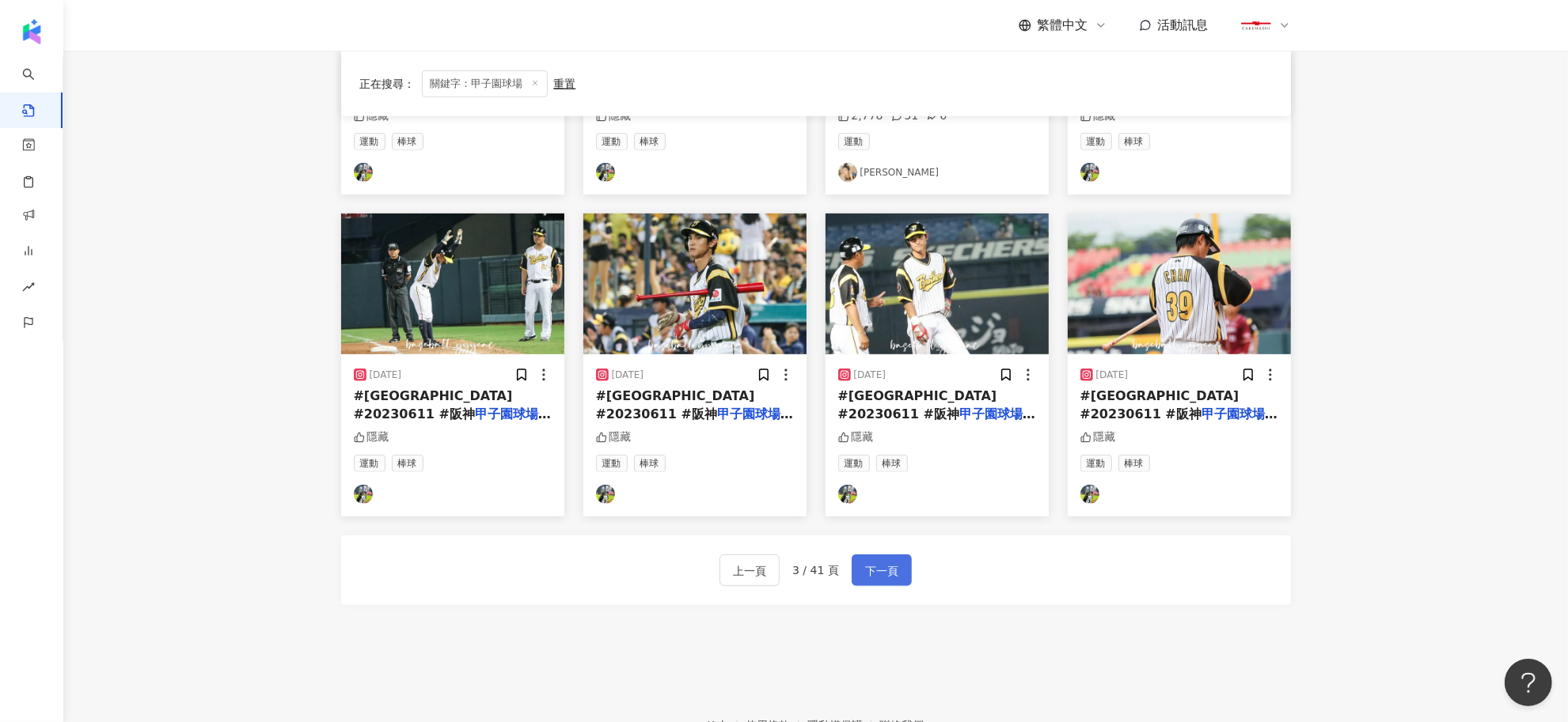
click at [892, 572] on span "下一頁" at bounding box center [881, 570] width 33 height 19
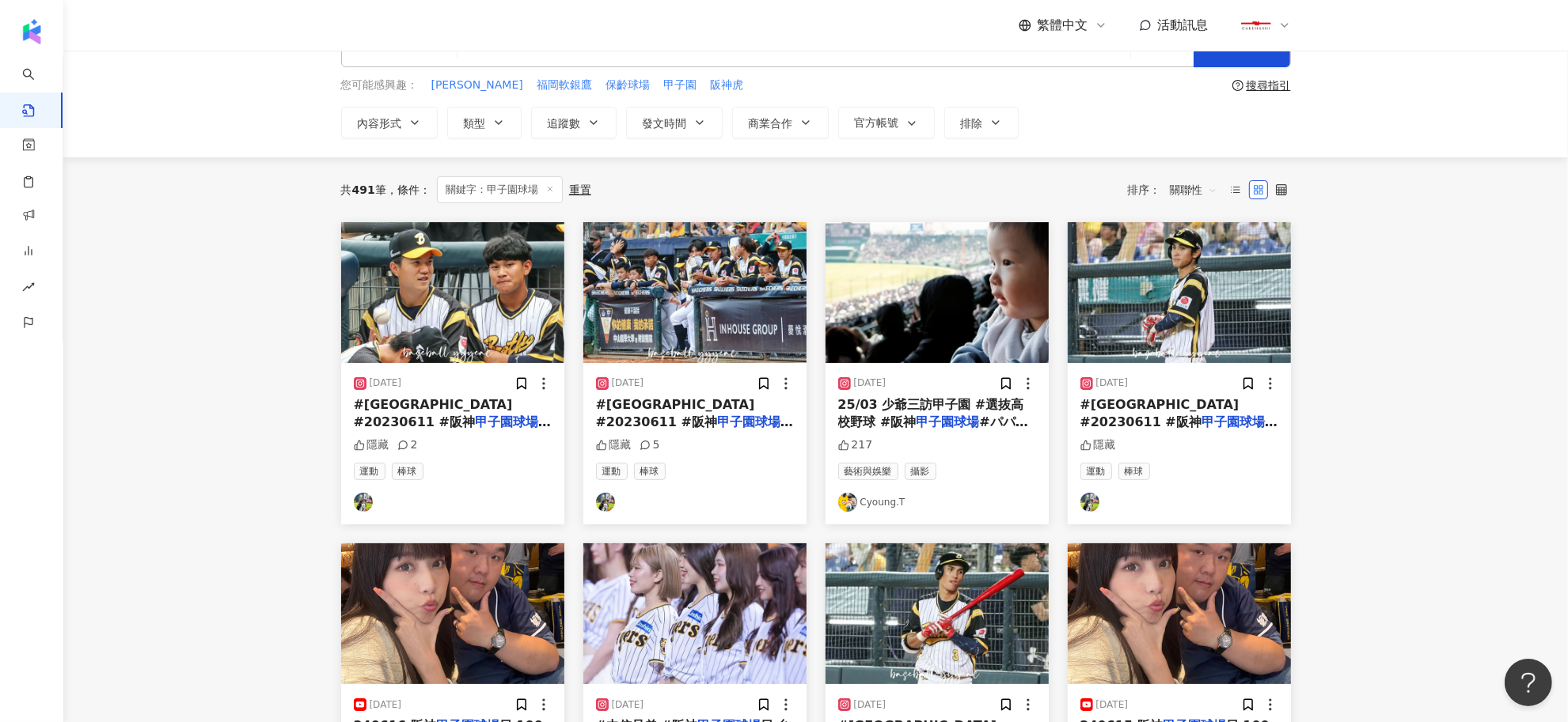
scroll to position [0, 0]
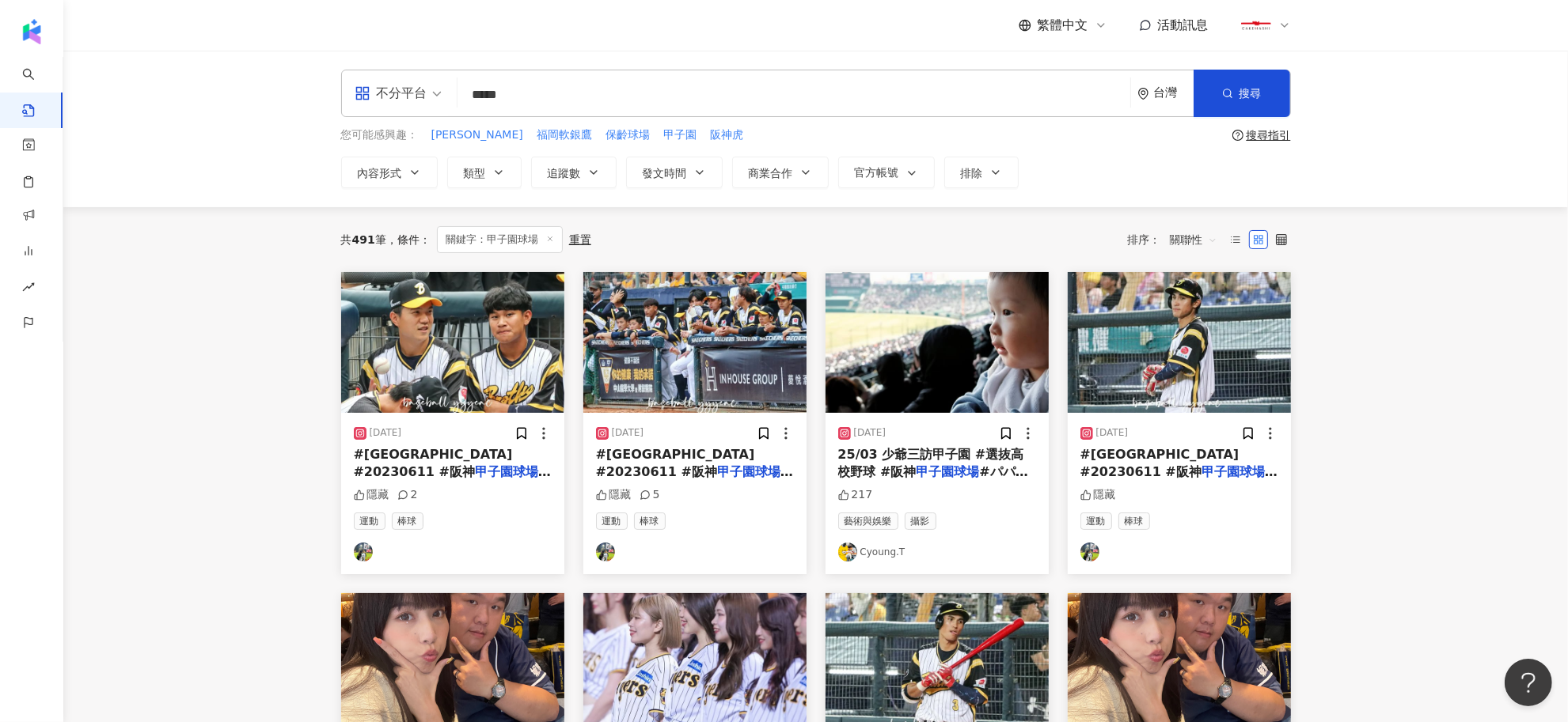
drag, startPoint x: 512, startPoint y: 94, endPoint x: 665, endPoint y: 96, distance: 153.0
click at [665, 96] on input "*****" at bounding box center [794, 94] width 660 height 34
click at [1240, 100] on span "搜尋" at bounding box center [1250, 94] width 22 height 12
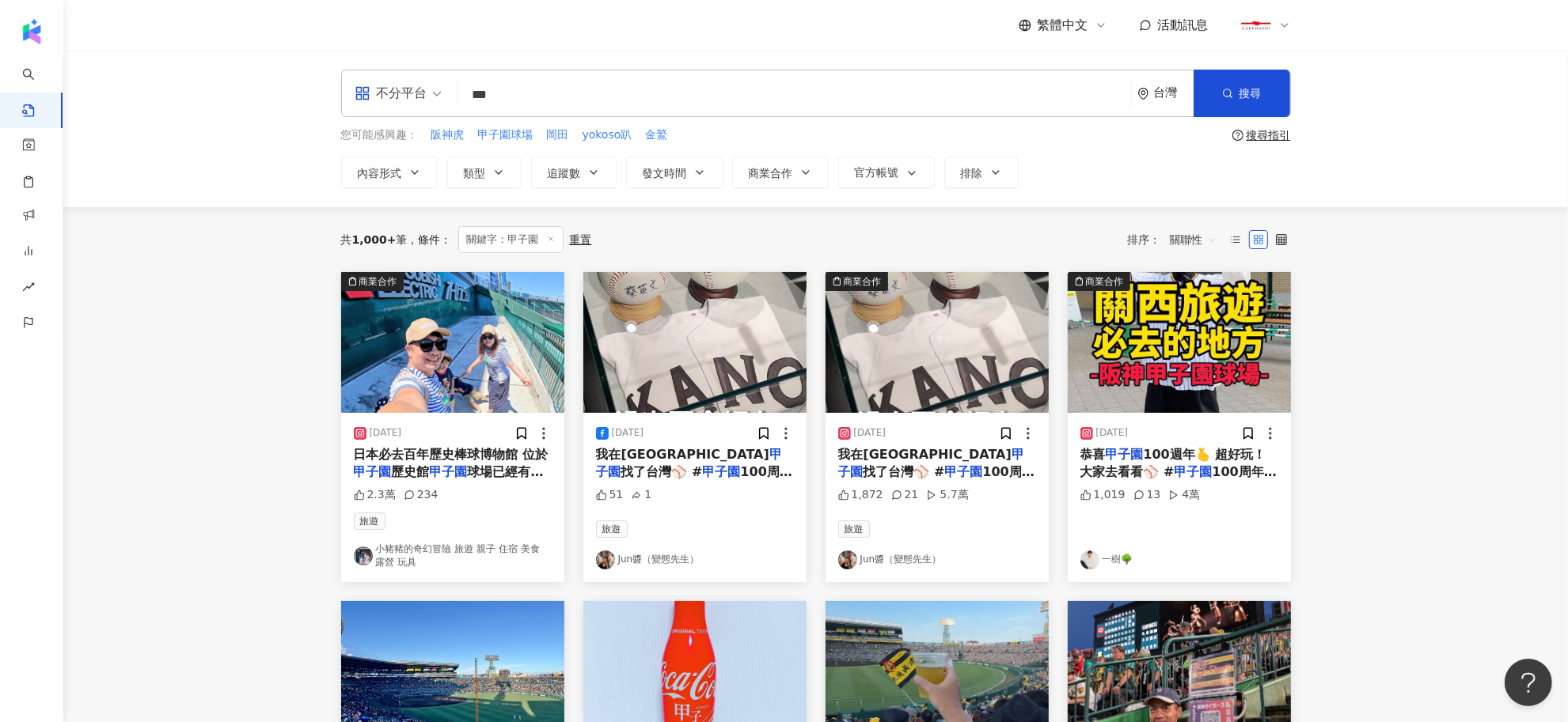
click at [694, 464] on span "找了台灣⚾️ #" at bounding box center [662, 472] width 81 height 15
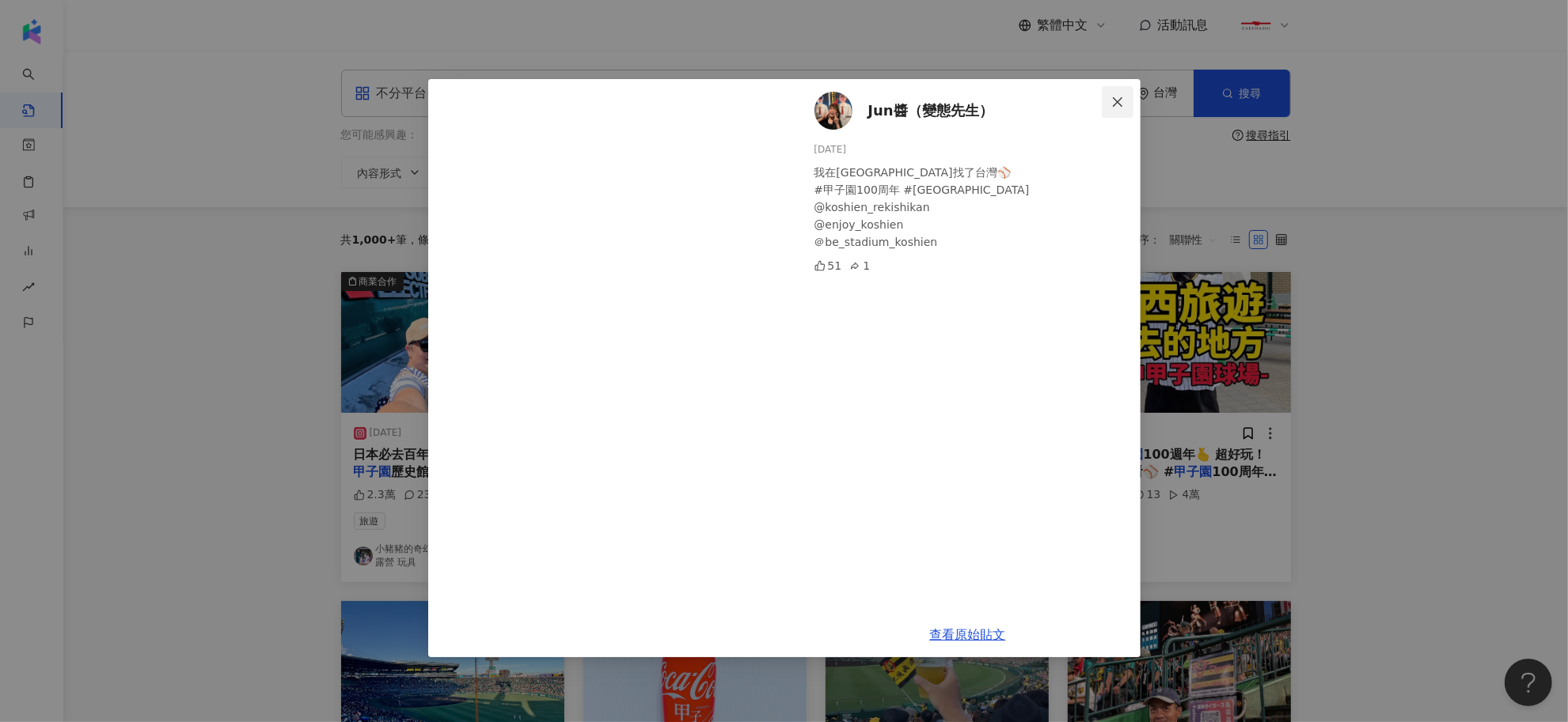
click at [1118, 104] on icon "close" at bounding box center [1118, 102] width 12 height 12
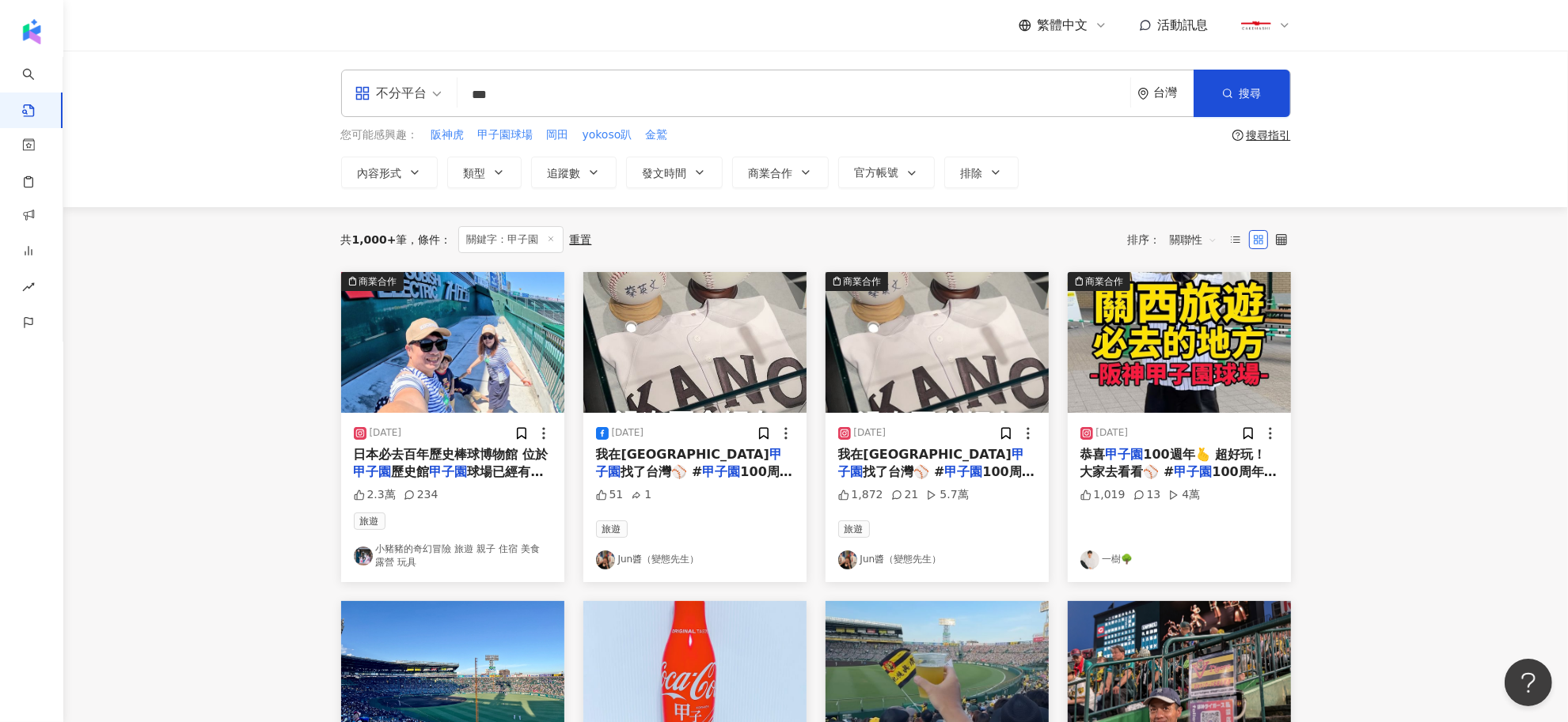
click at [1143, 453] on span "恭喜 甲子園 100週年🫰 超好玩！大家去看看⚾️ # 甲子園 100周年# 甲子園 歴史館#阪神 甲子園 球場#BESTADIUMKOSHIEN @kosh…" at bounding box center [1179, 508] width 196 height 121
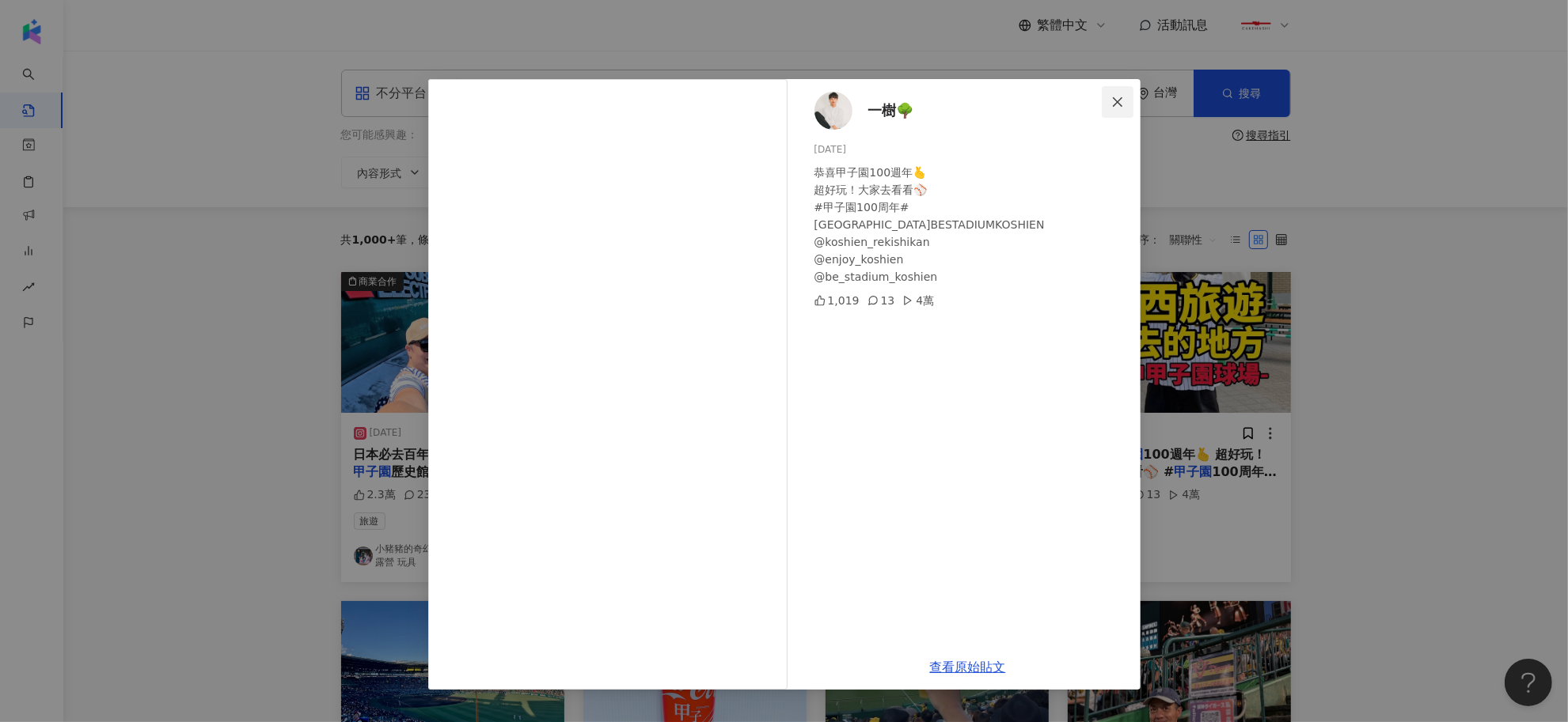
click at [1120, 99] on icon "close" at bounding box center [1118, 101] width 10 height 10
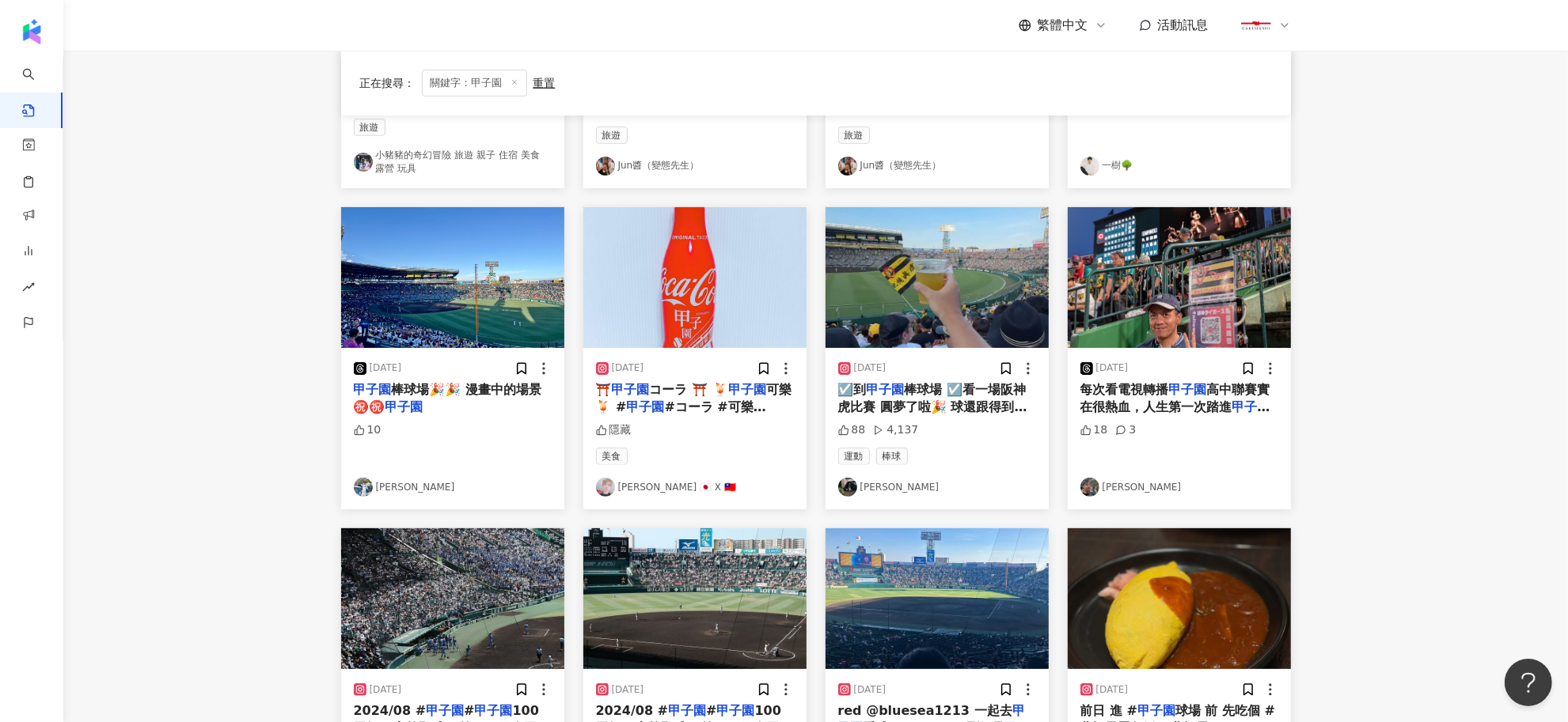
scroll to position [396, 0]
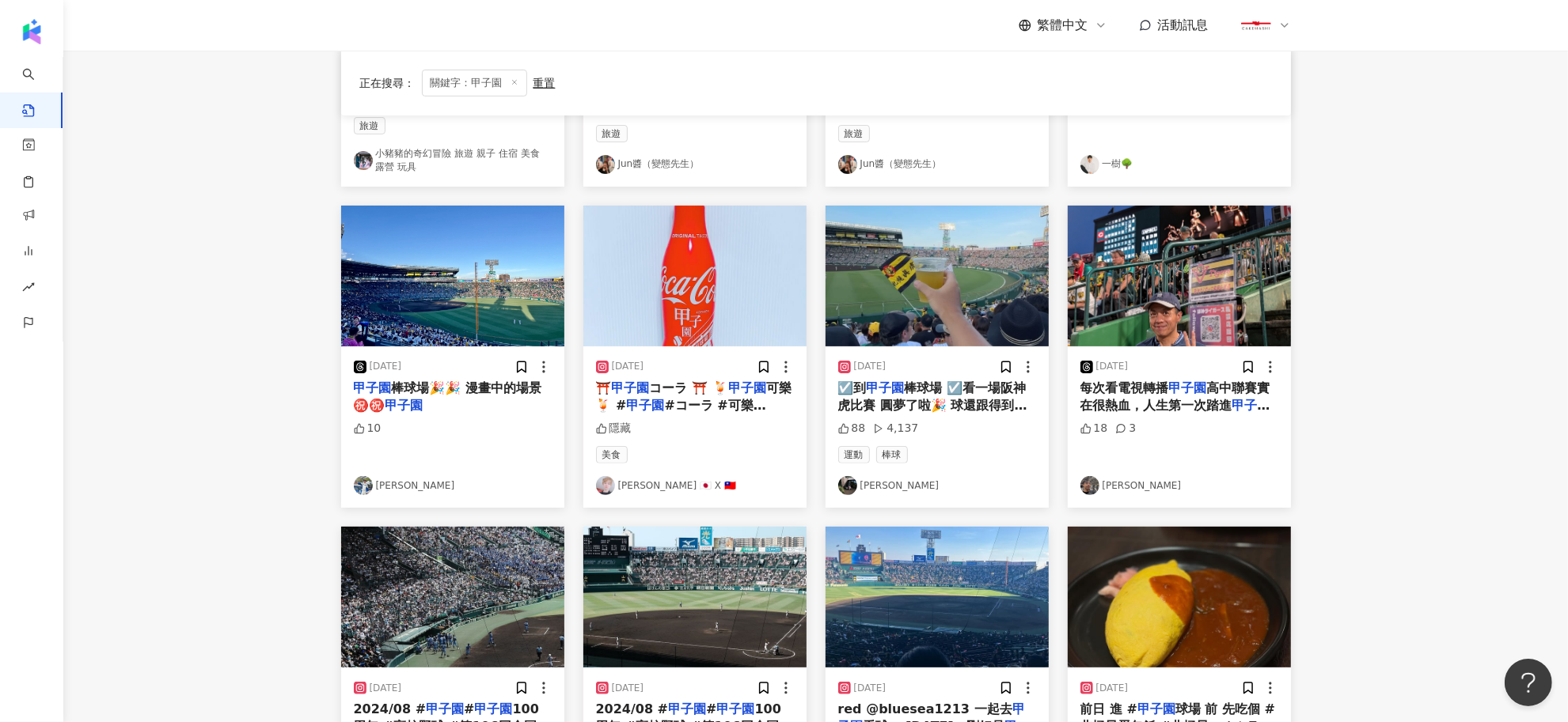
click at [477, 384] on span "棒球場🎉🎉 漫畫中的場景㊗️㊗️" at bounding box center [448, 397] width 188 height 32
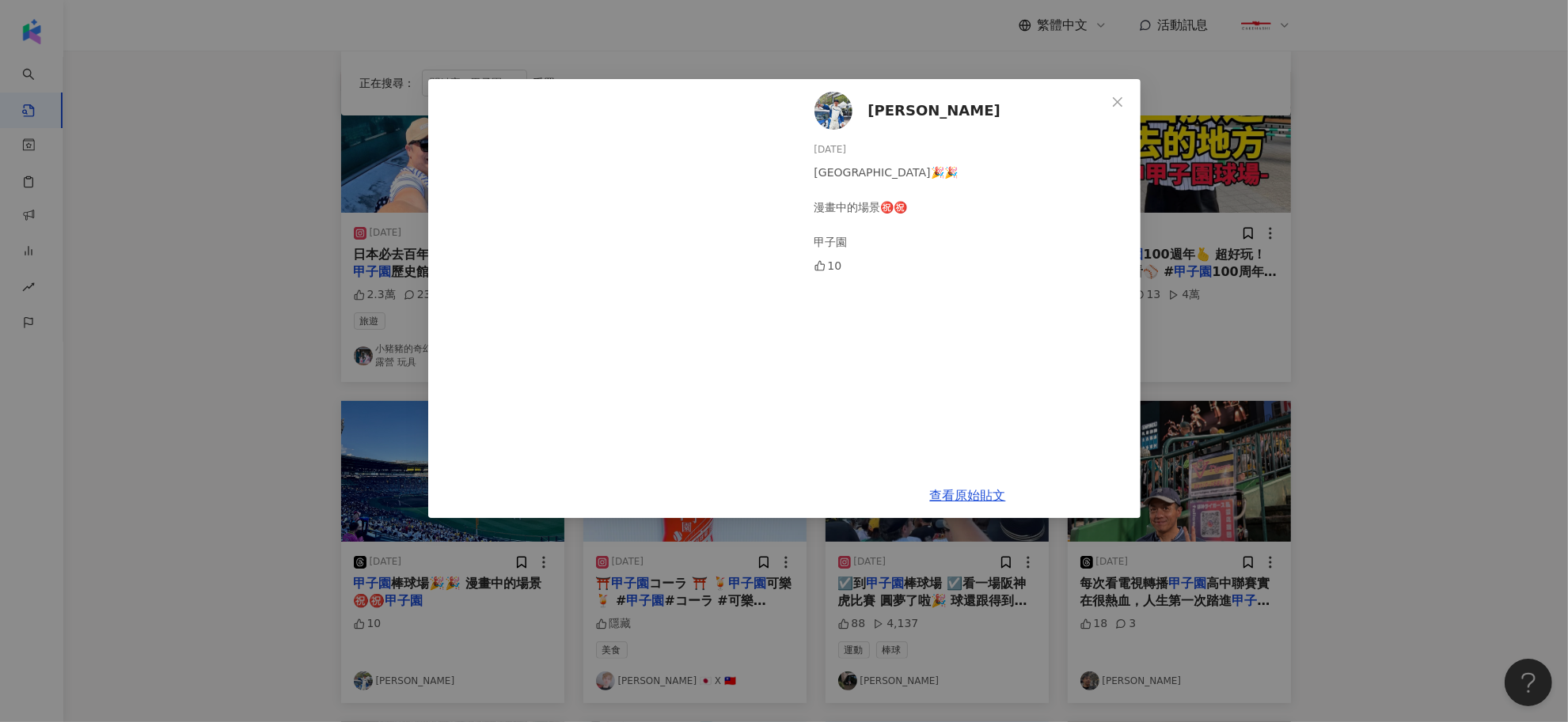
scroll to position [198, 0]
click at [1112, 95] on icon "close" at bounding box center [1118, 102] width 12 height 12
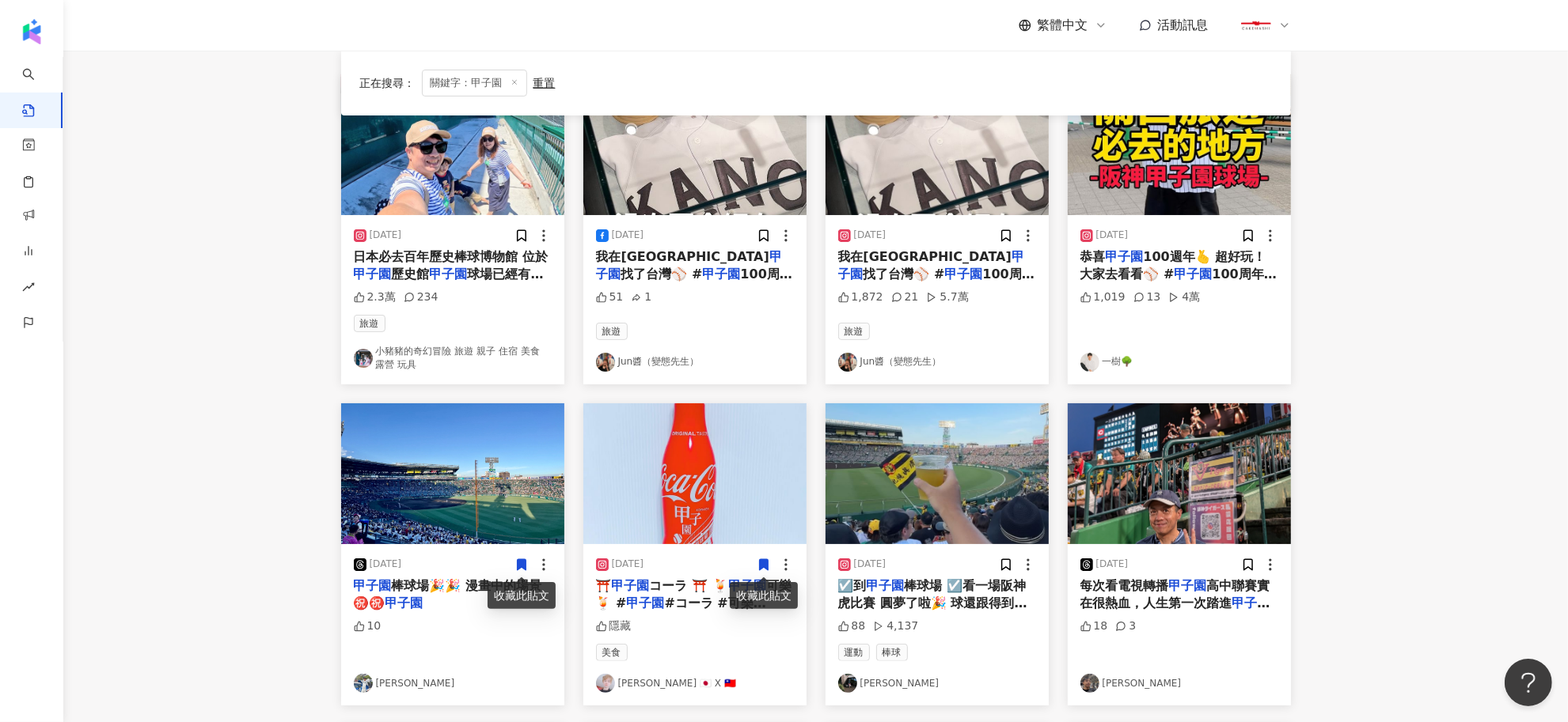
click at [900, 583] on mark "甲子園" at bounding box center [886, 586] width 38 height 15
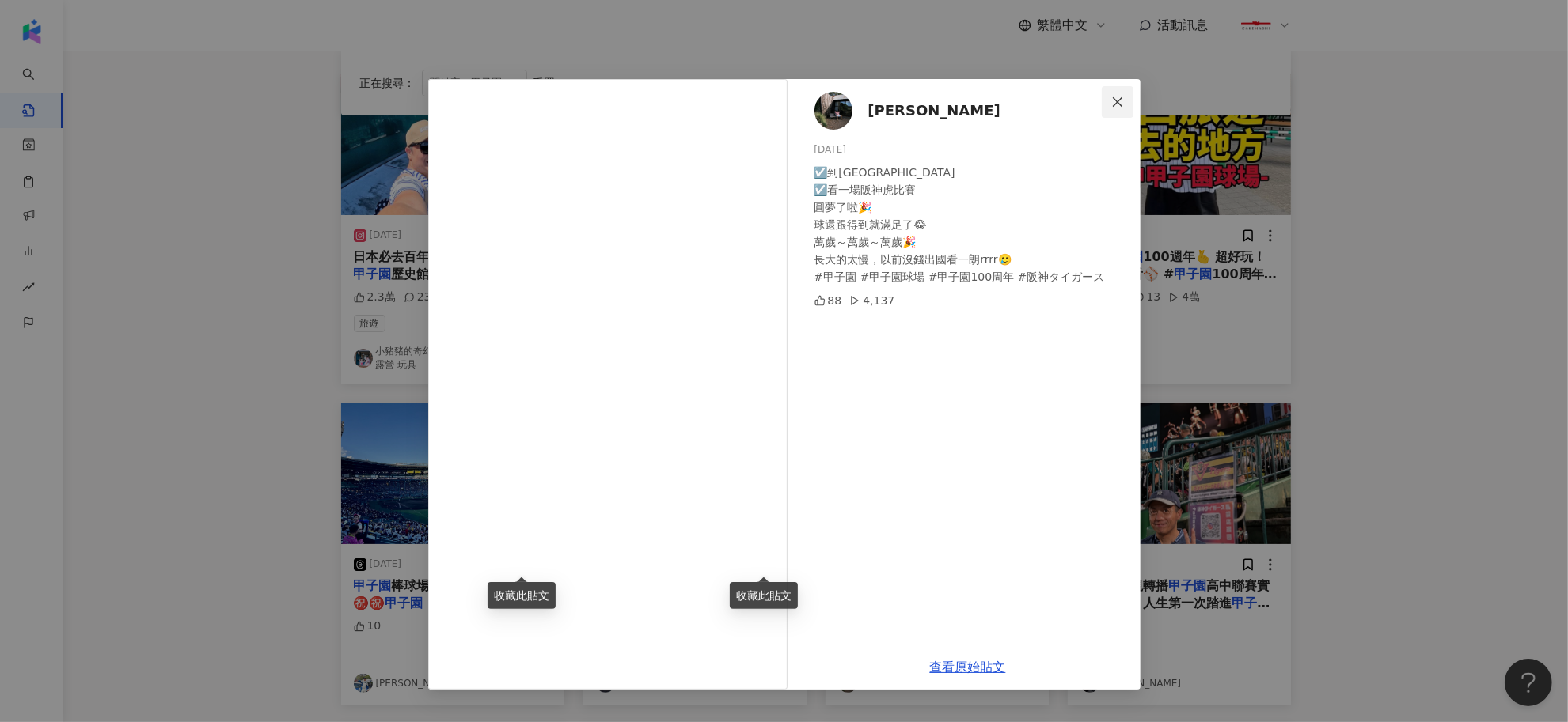
click at [1114, 100] on icon "close" at bounding box center [1118, 102] width 12 height 12
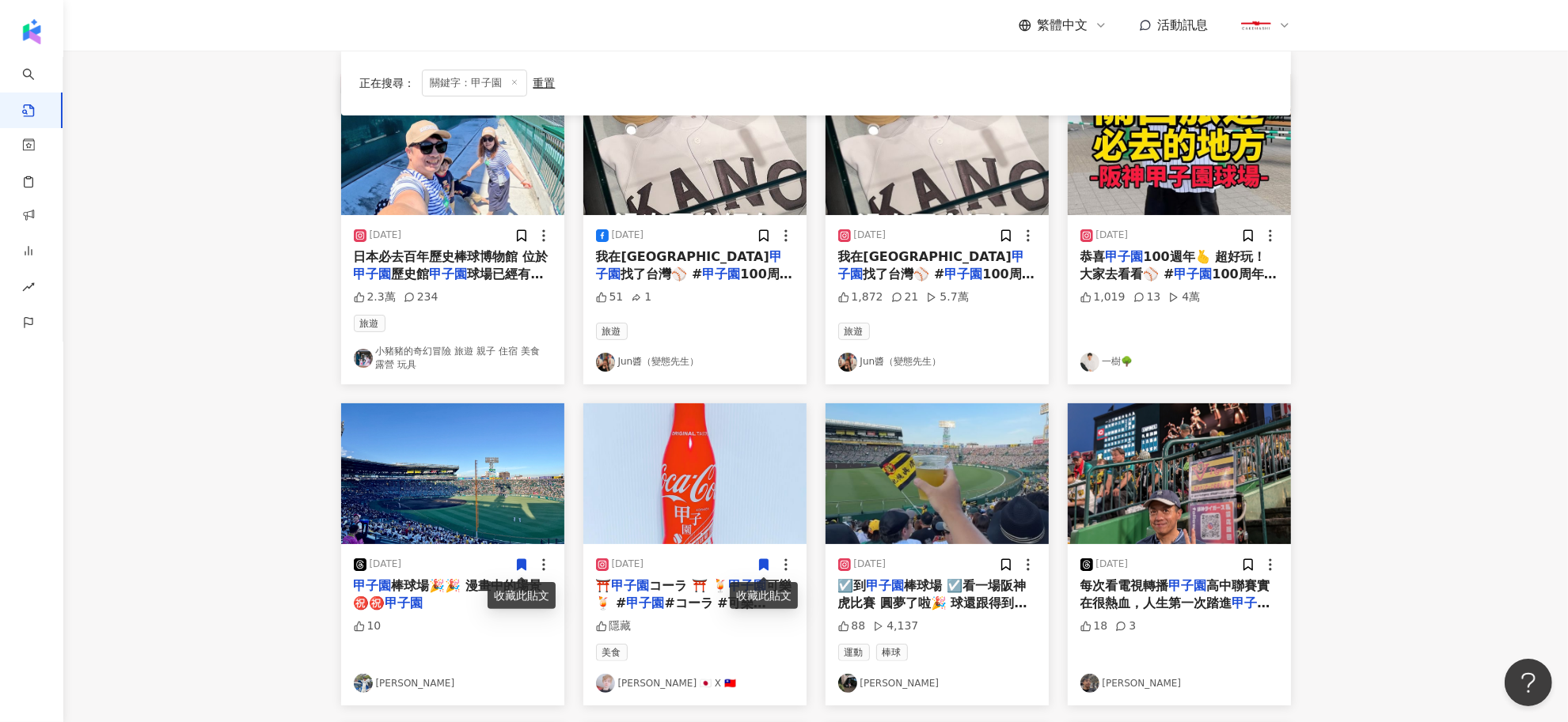
click at [1125, 588] on span "每次看電視轉播" at bounding box center [1125, 586] width 88 height 15
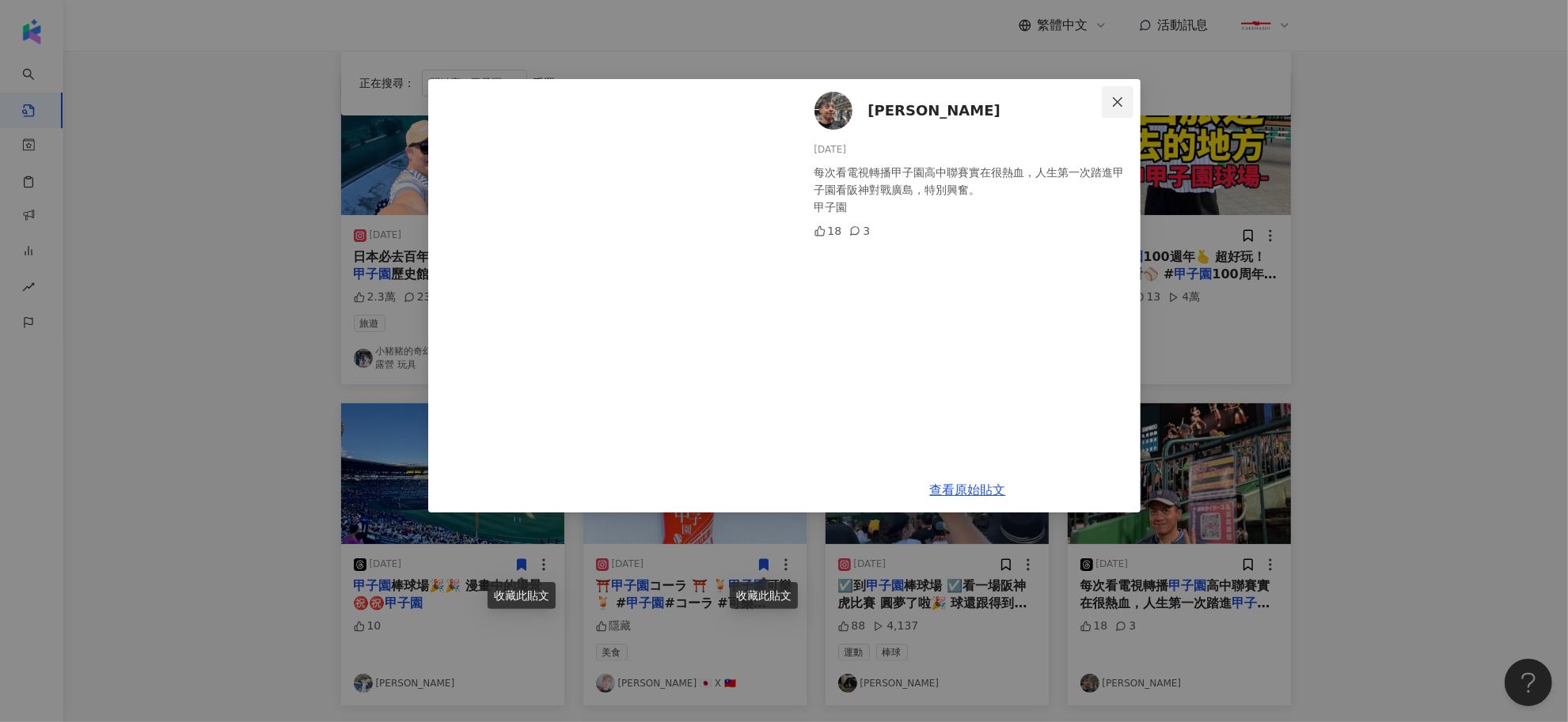
click at [1110, 94] on button "Close" at bounding box center [1118, 103] width 32 height 32
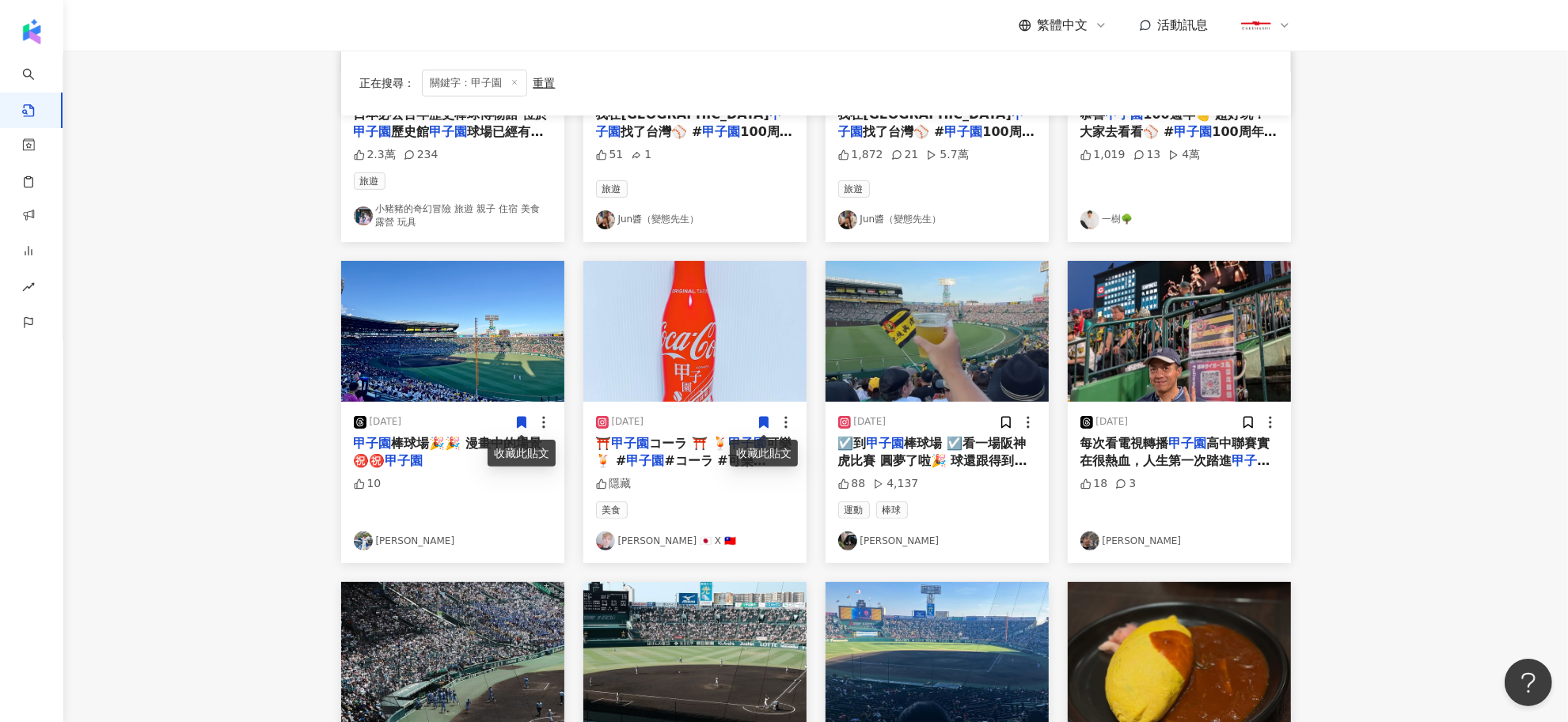
scroll to position [594, 0]
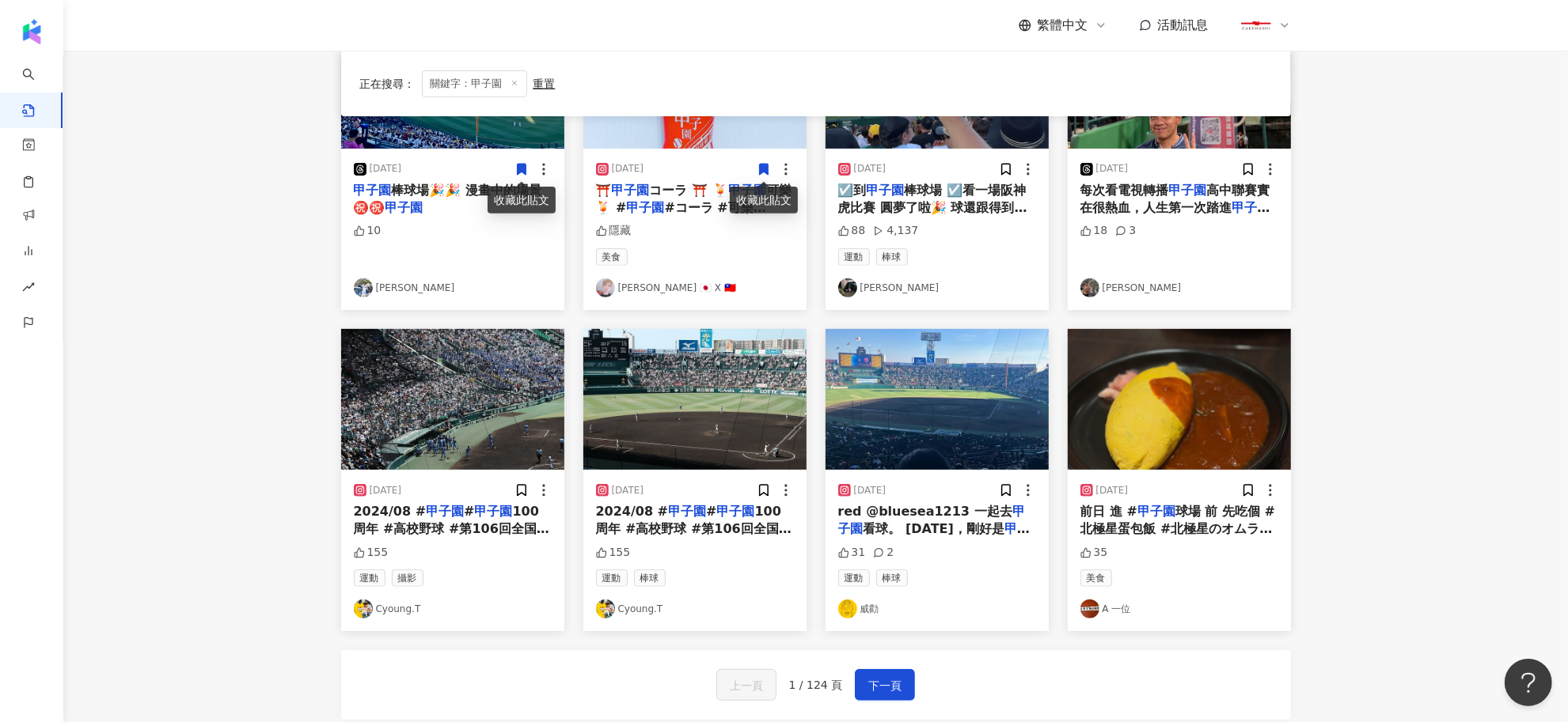
click at [442, 526] on span "100周年 #高校野球 #第106回全国高等学校野球選手権大会 #阪神" at bounding box center [451, 529] width 195 height 51
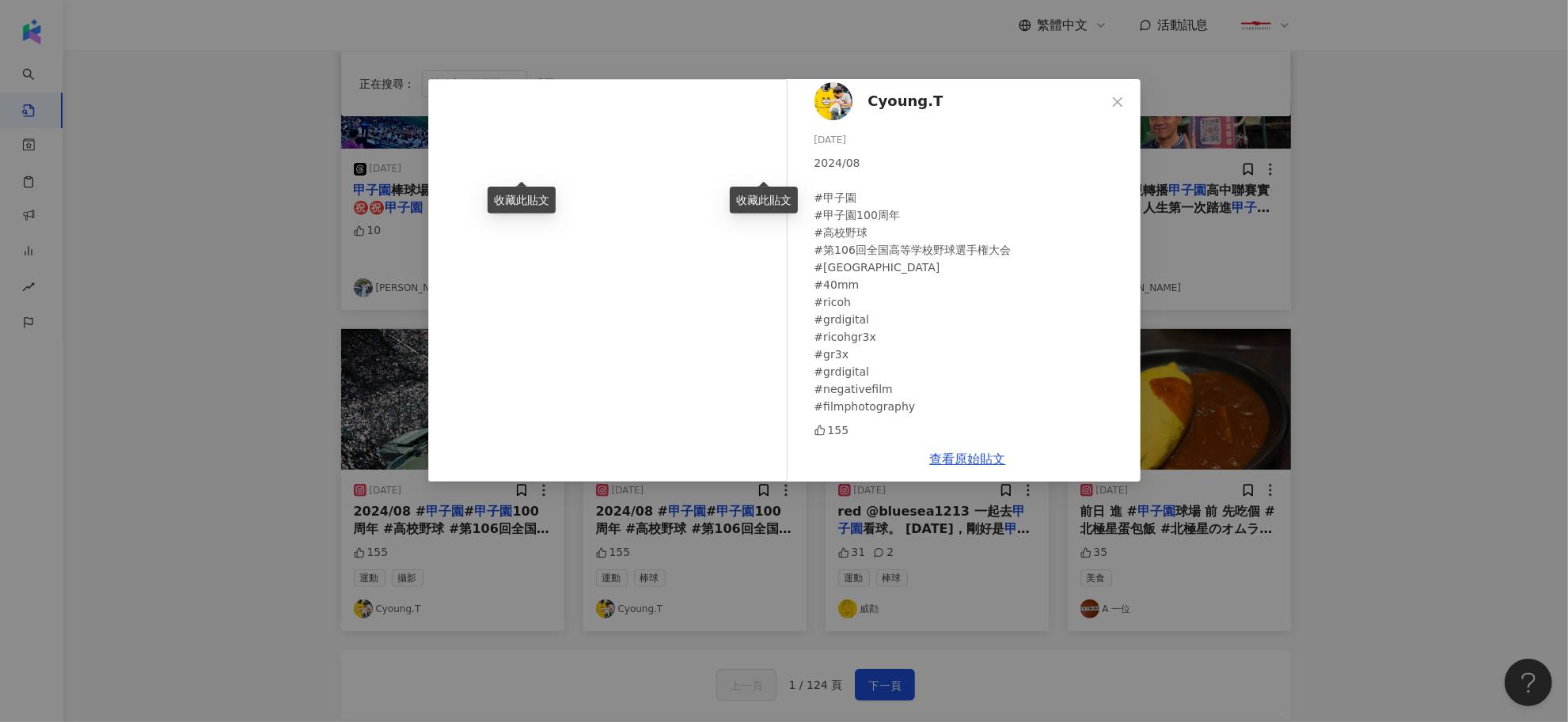
scroll to position [12, 0]
click at [1122, 100] on icon "close" at bounding box center [1118, 102] width 12 height 12
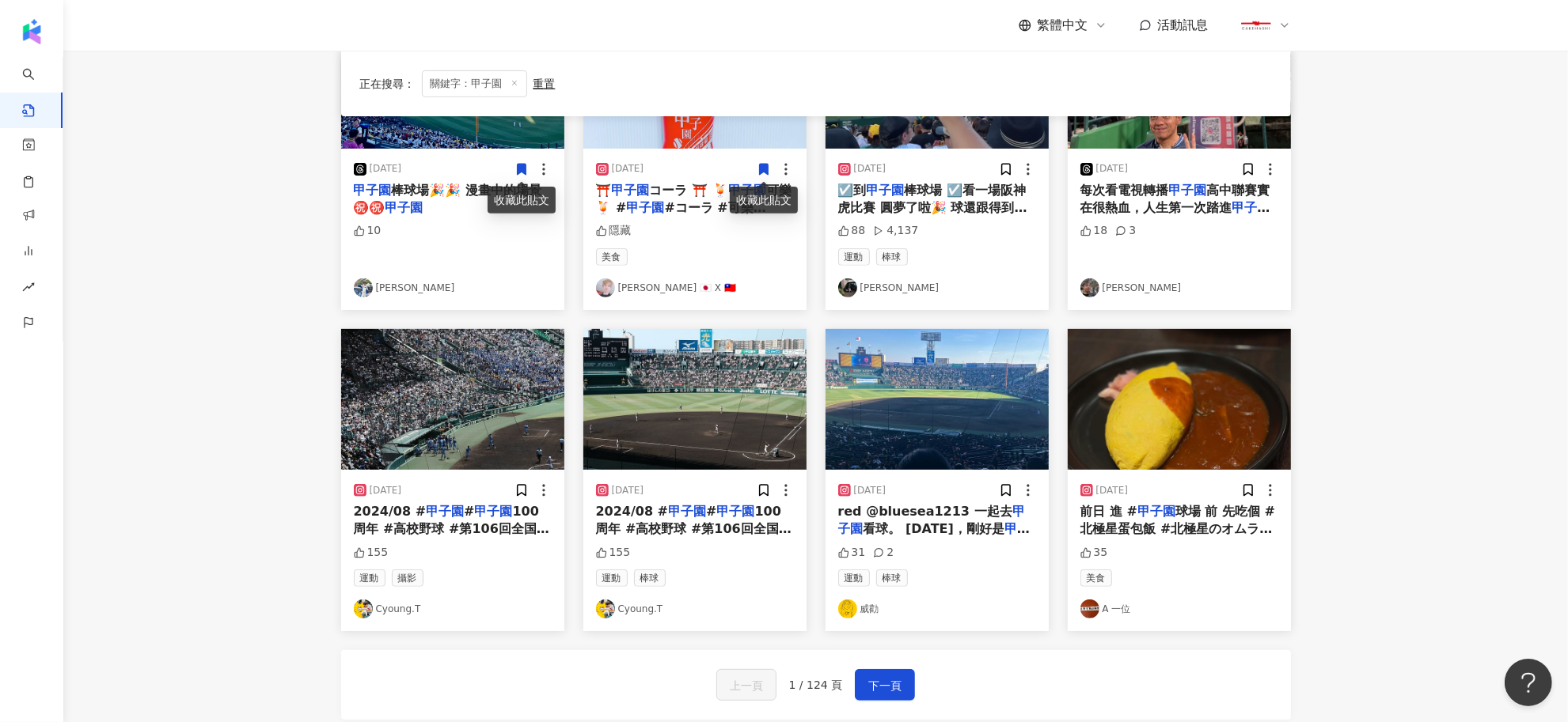
click at [992, 526] on mark "甲子園" at bounding box center [934, 537] width 192 height 32
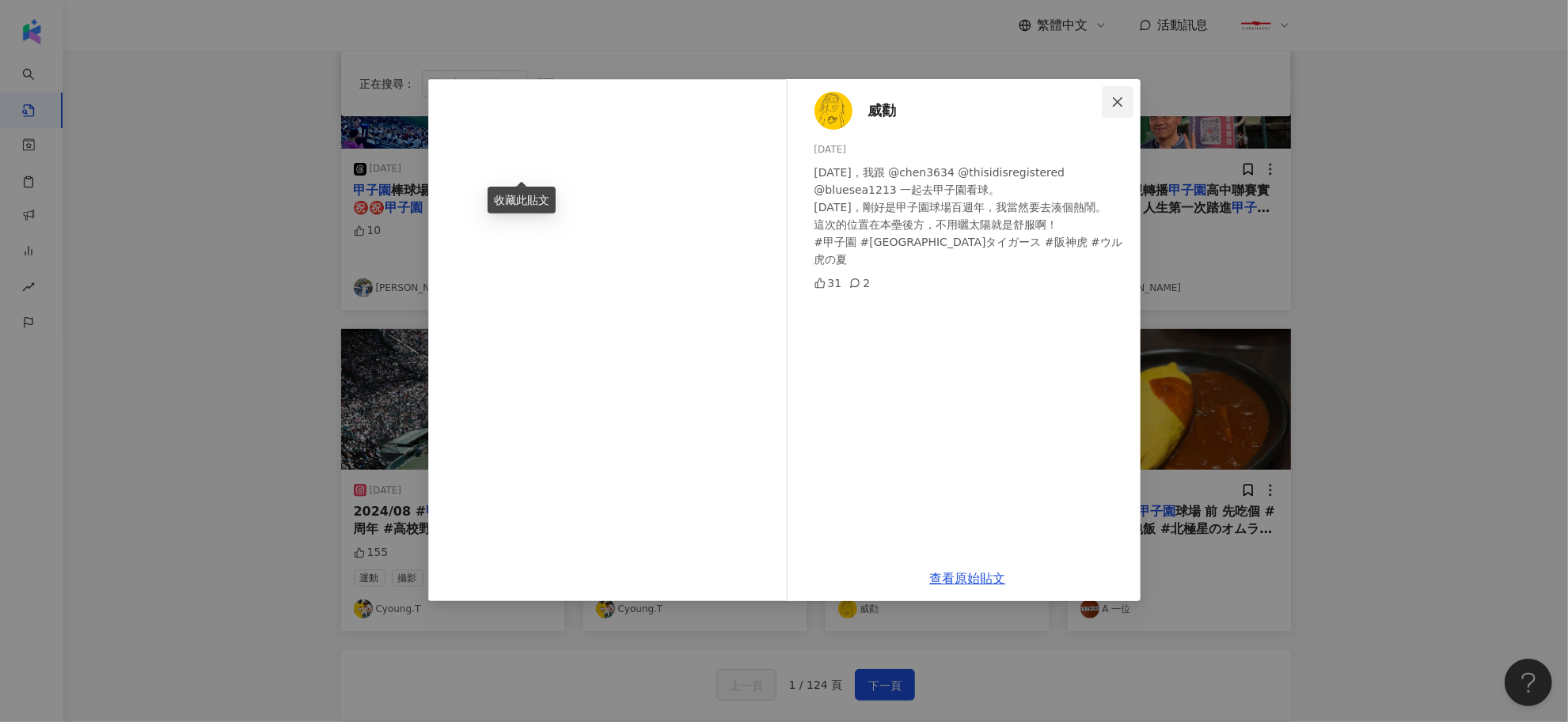
click at [1118, 111] on button "Close" at bounding box center [1118, 103] width 32 height 32
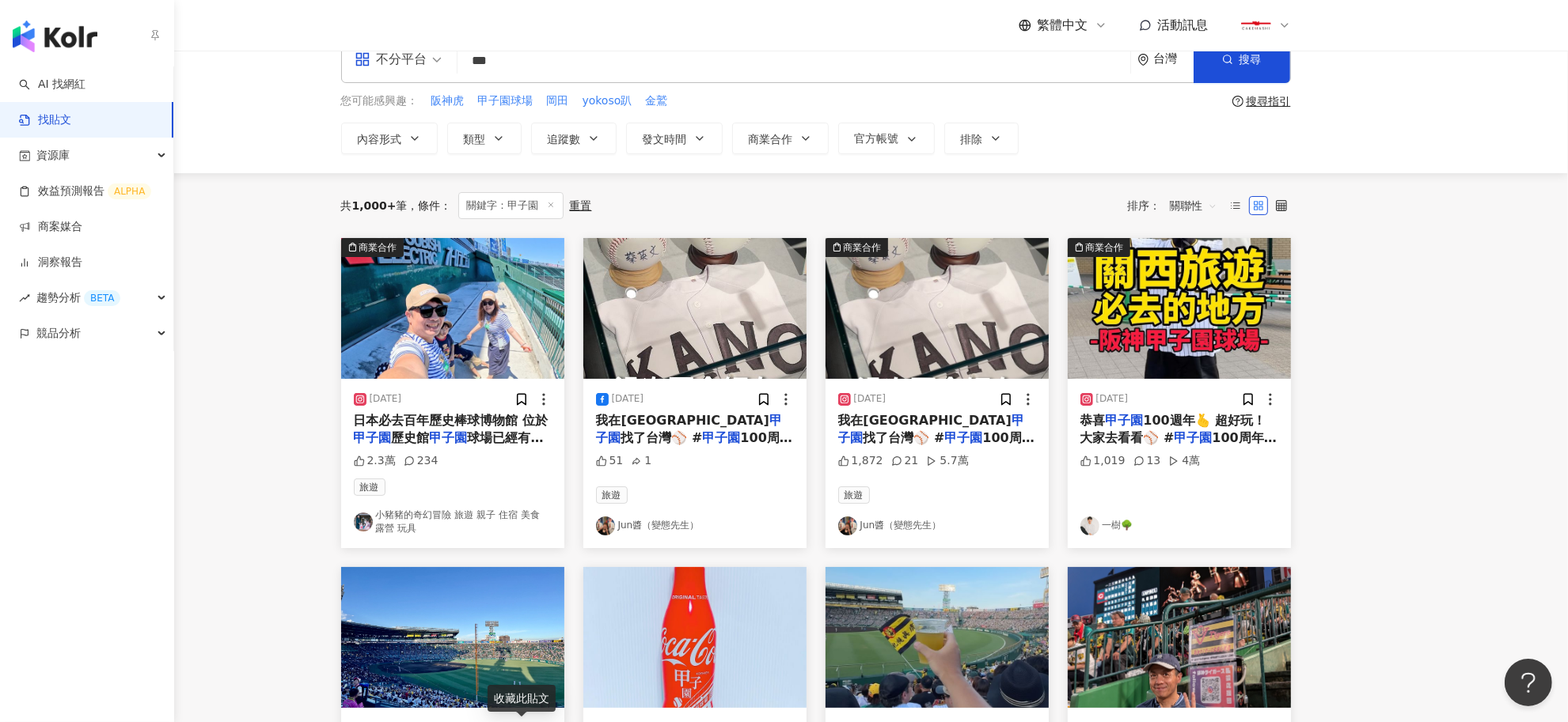
scroll to position [0, 0]
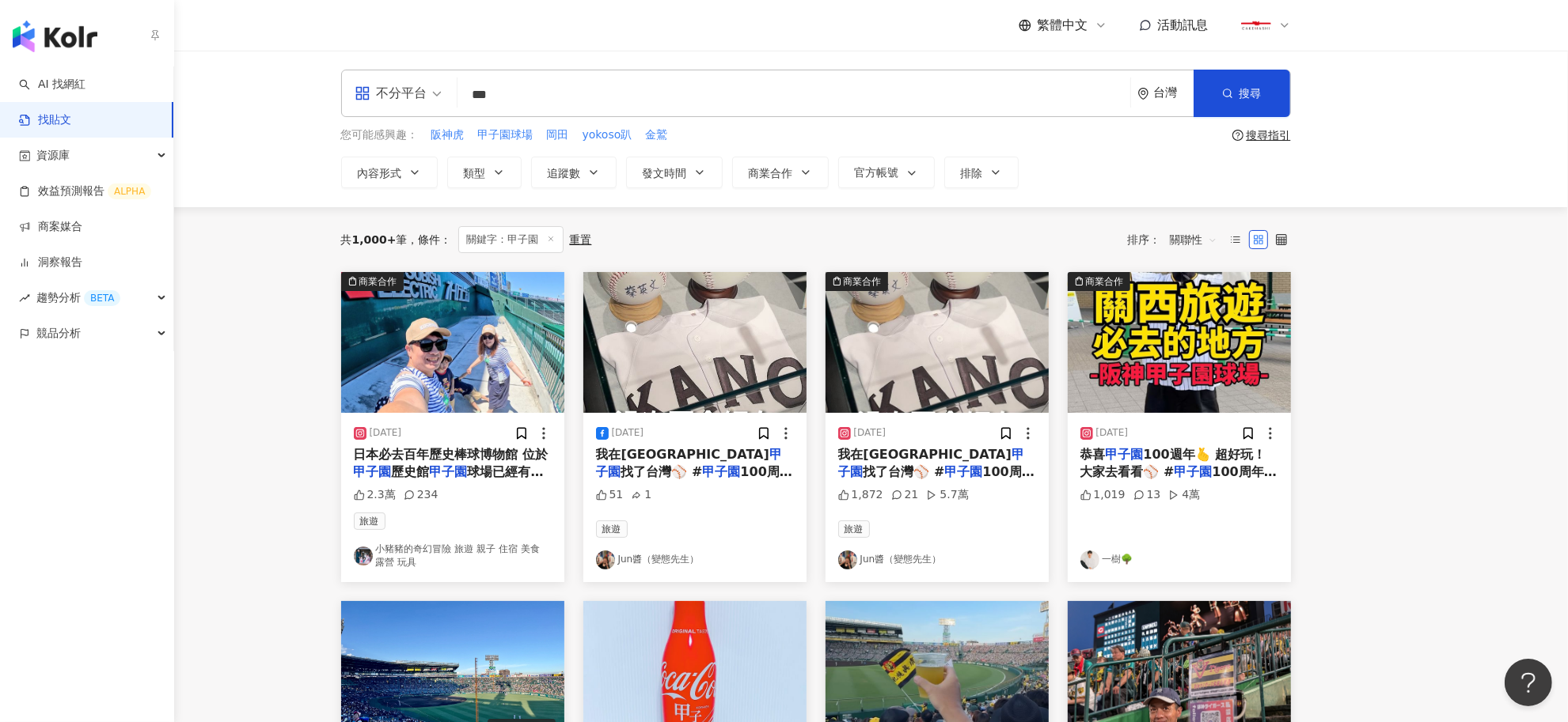
drag, startPoint x: 517, startPoint y: 93, endPoint x: 465, endPoint y: 91, distance: 52.0
click at [465, 91] on input "***" at bounding box center [794, 94] width 660 height 34
click at [534, 97] on input "***" at bounding box center [794, 94] width 660 height 34
drag, startPoint x: 537, startPoint y: 88, endPoint x: 469, endPoint y: 89, distance: 68.0
click at [469, 89] on input "***" at bounding box center [794, 94] width 660 height 34
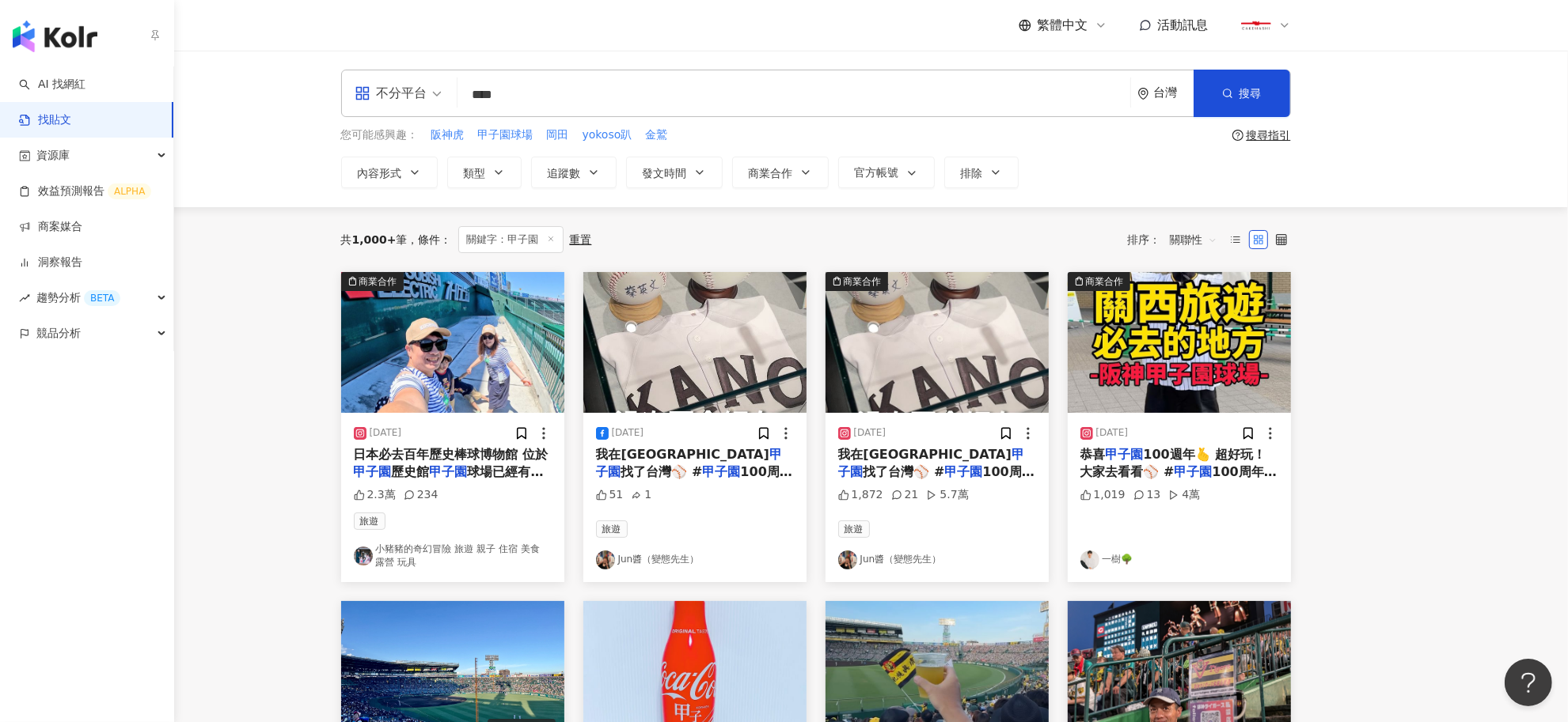
type input "****"
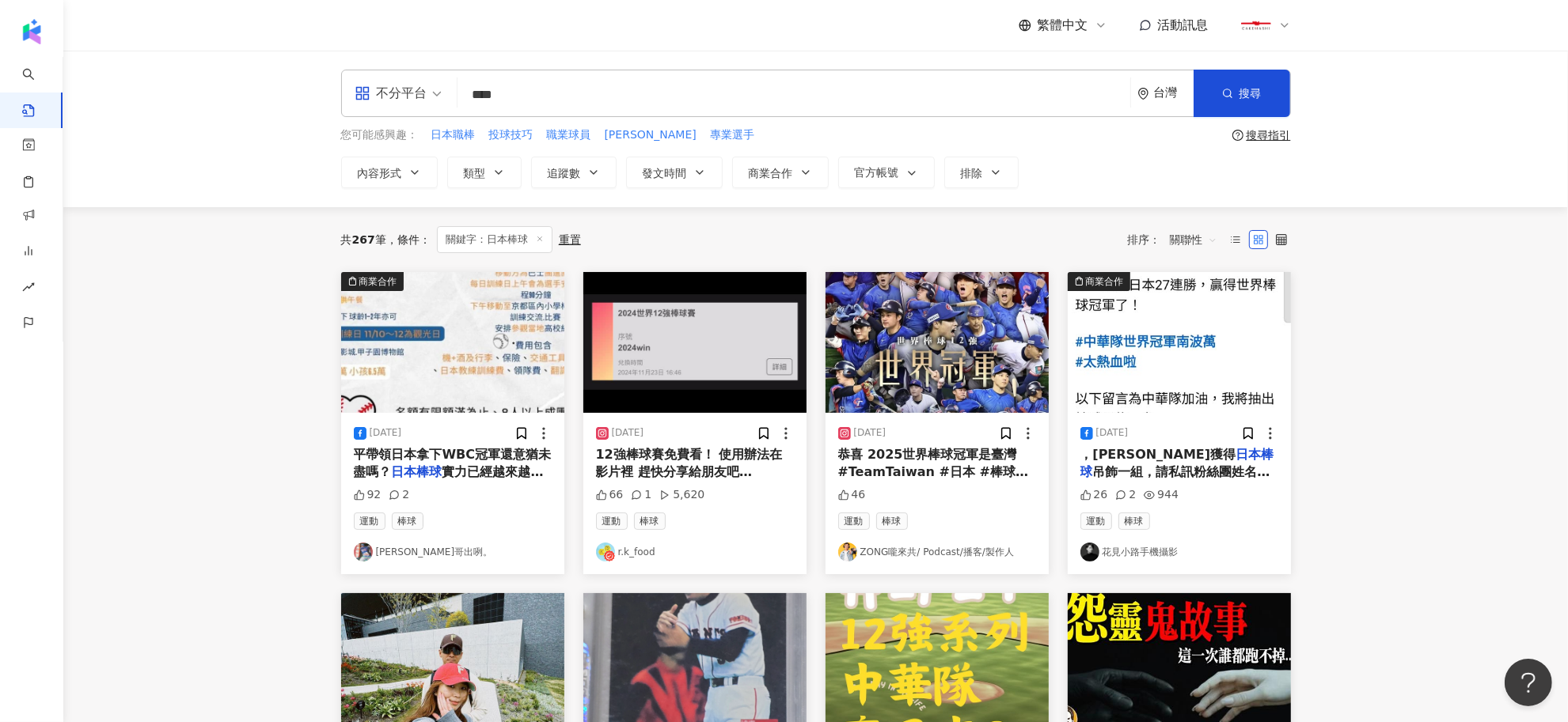
drag, startPoint x: 519, startPoint y: 89, endPoint x: 469, endPoint y: 88, distance: 50.0
click at [469, 88] on input "****" at bounding box center [794, 94] width 660 height 34
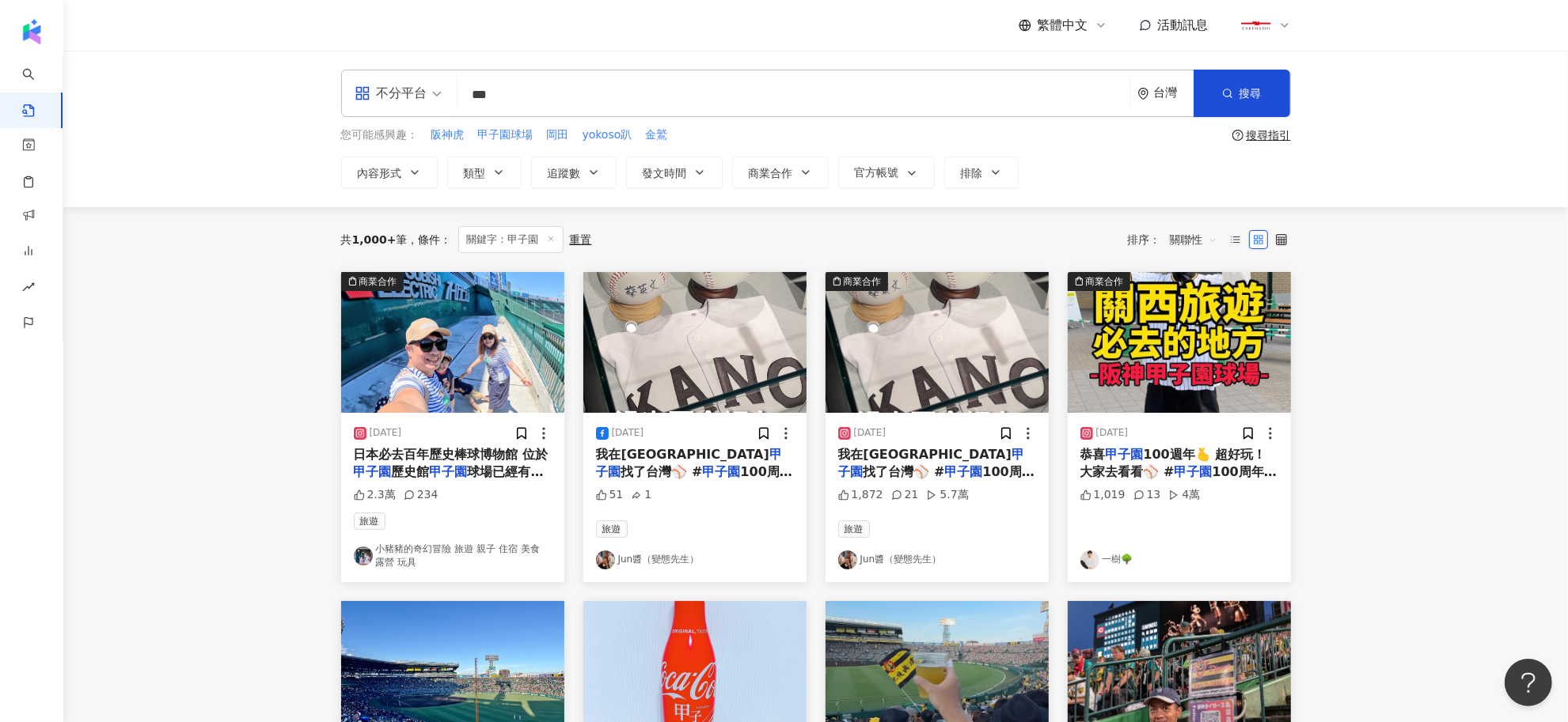
click at [427, 364] on img "button" at bounding box center [453, 342] width 223 height 141
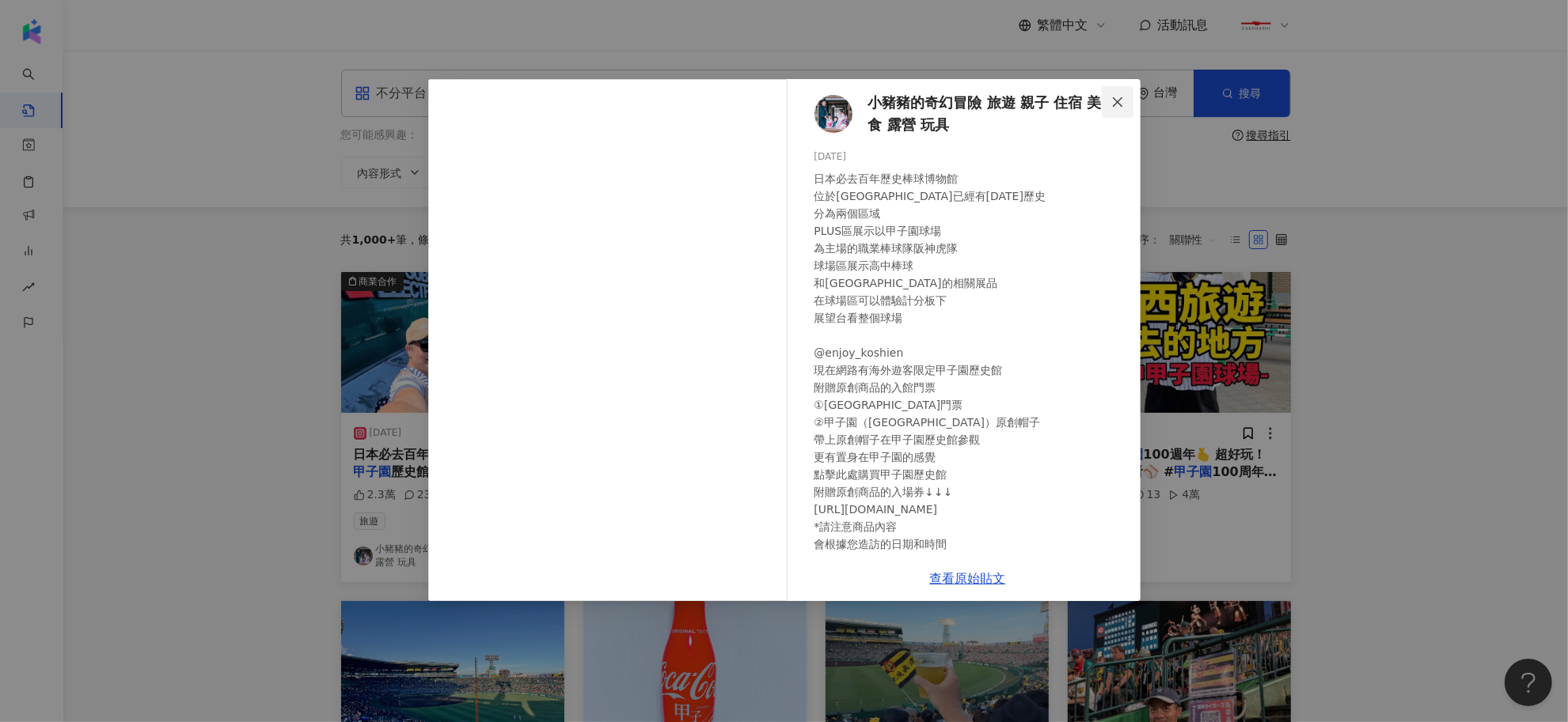
click at [1122, 102] on icon "close" at bounding box center [1118, 102] width 12 height 12
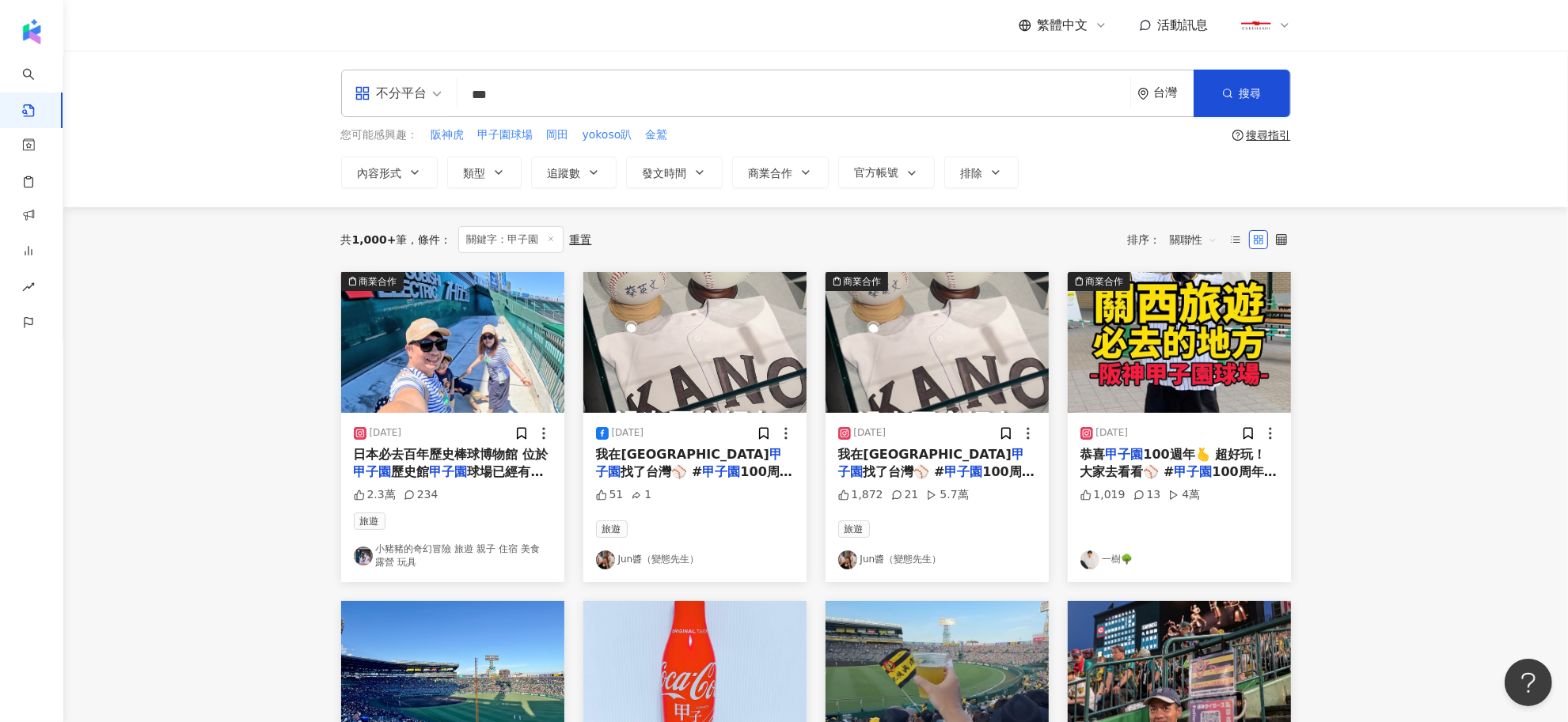
click at [698, 313] on img "button" at bounding box center [695, 342] width 223 height 141
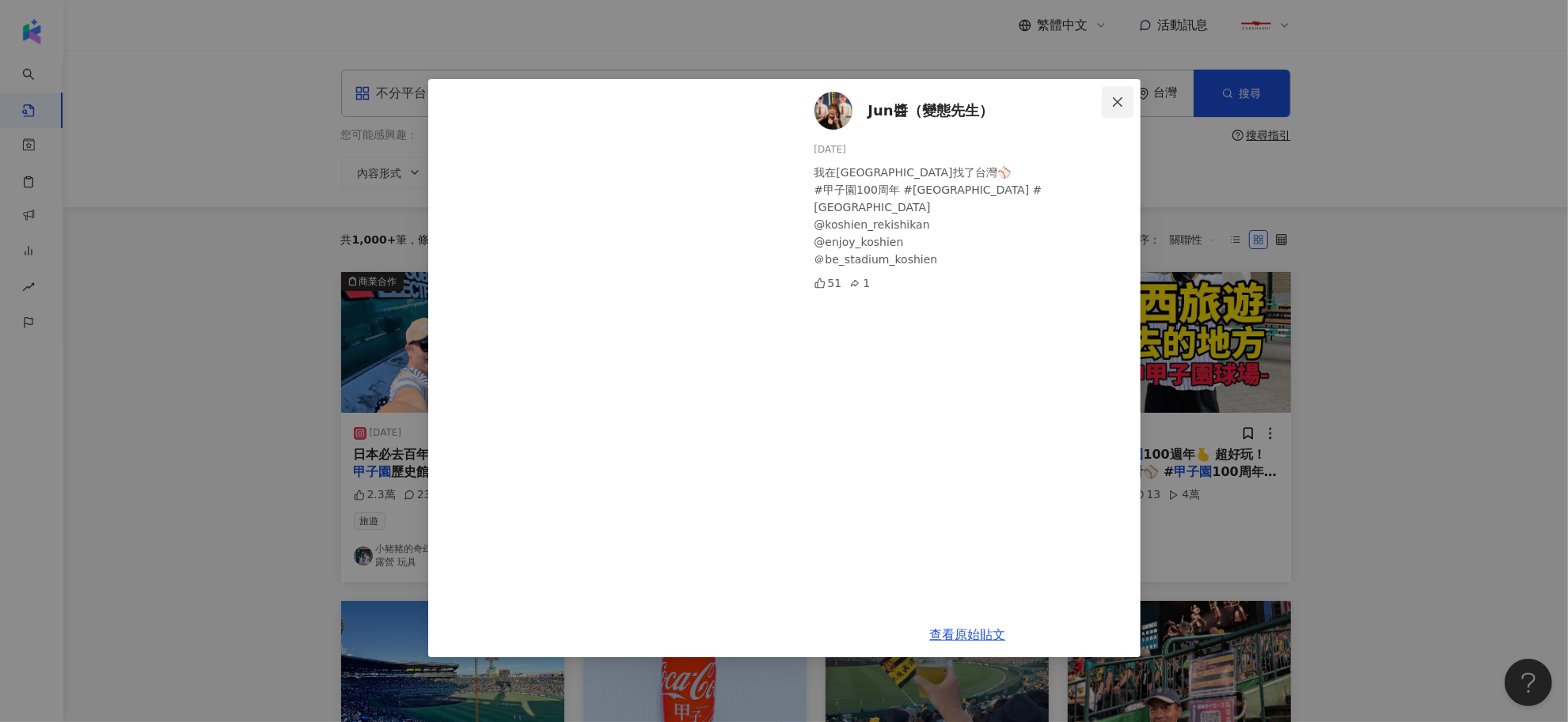
click at [1118, 102] on icon "close" at bounding box center [1118, 101] width 10 height 10
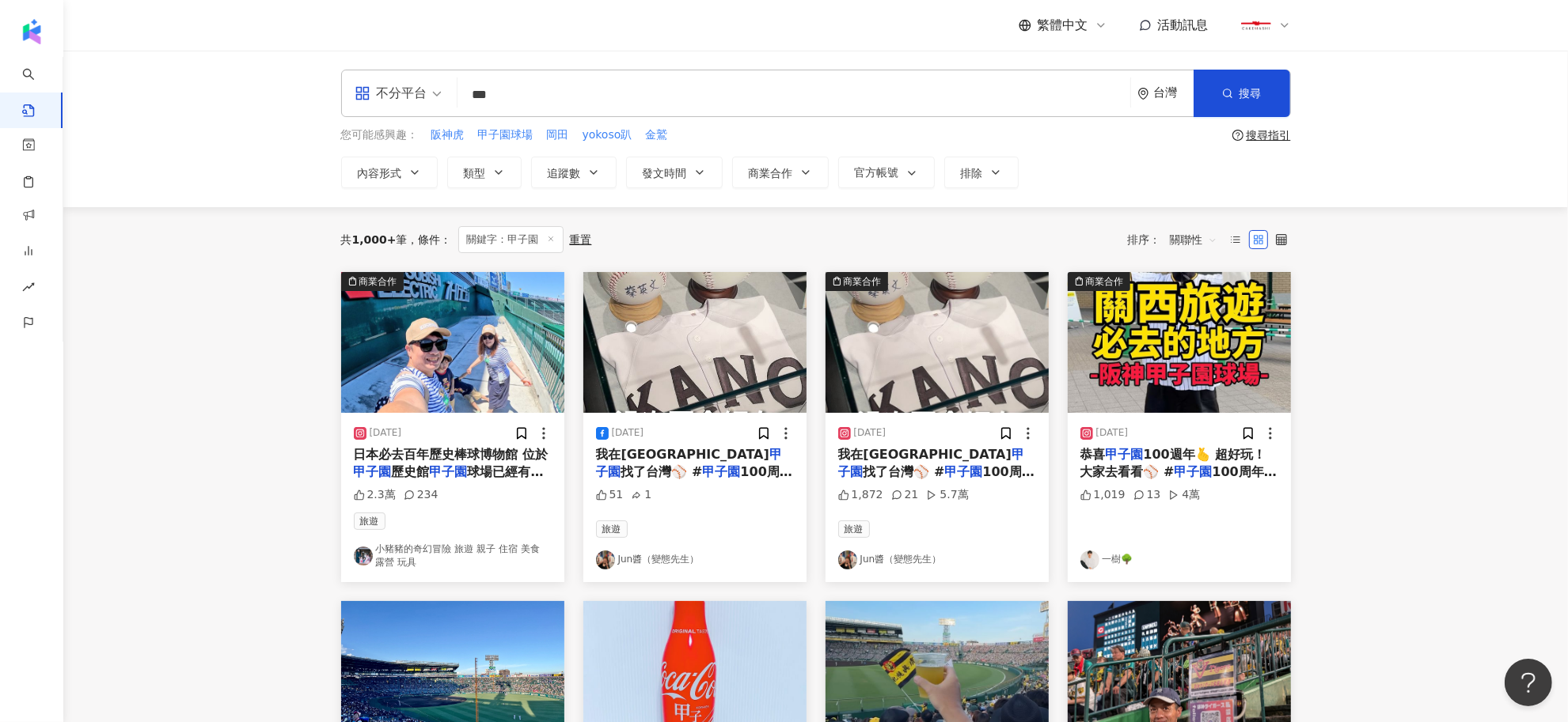
scroll to position [297, 0]
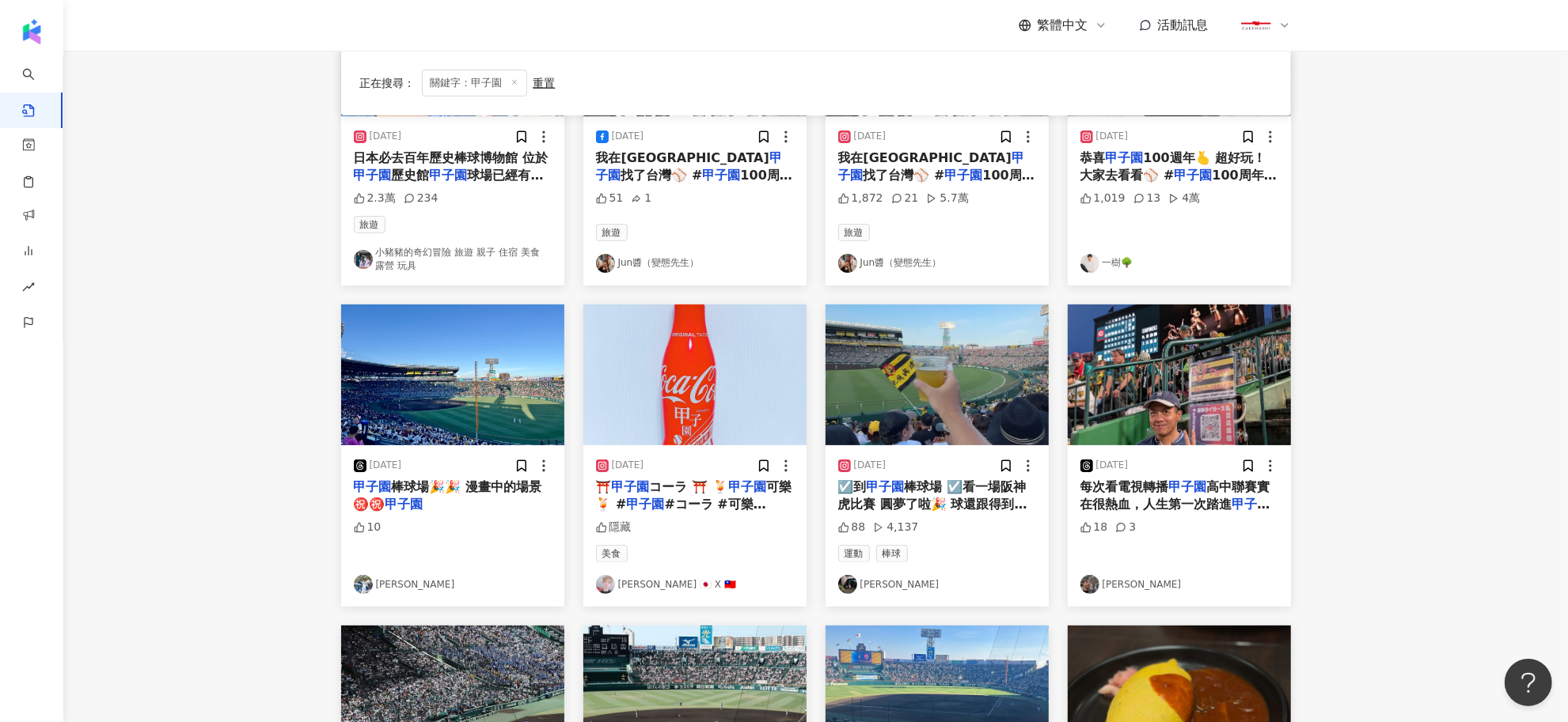
click at [644, 581] on link "[PERSON_NAME] 🇯🇵 X 🇹🇼" at bounding box center [695, 584] width 198 height 19
click at [687, 366] on img "button" at bounding box center [695, 375] width 223 height 141
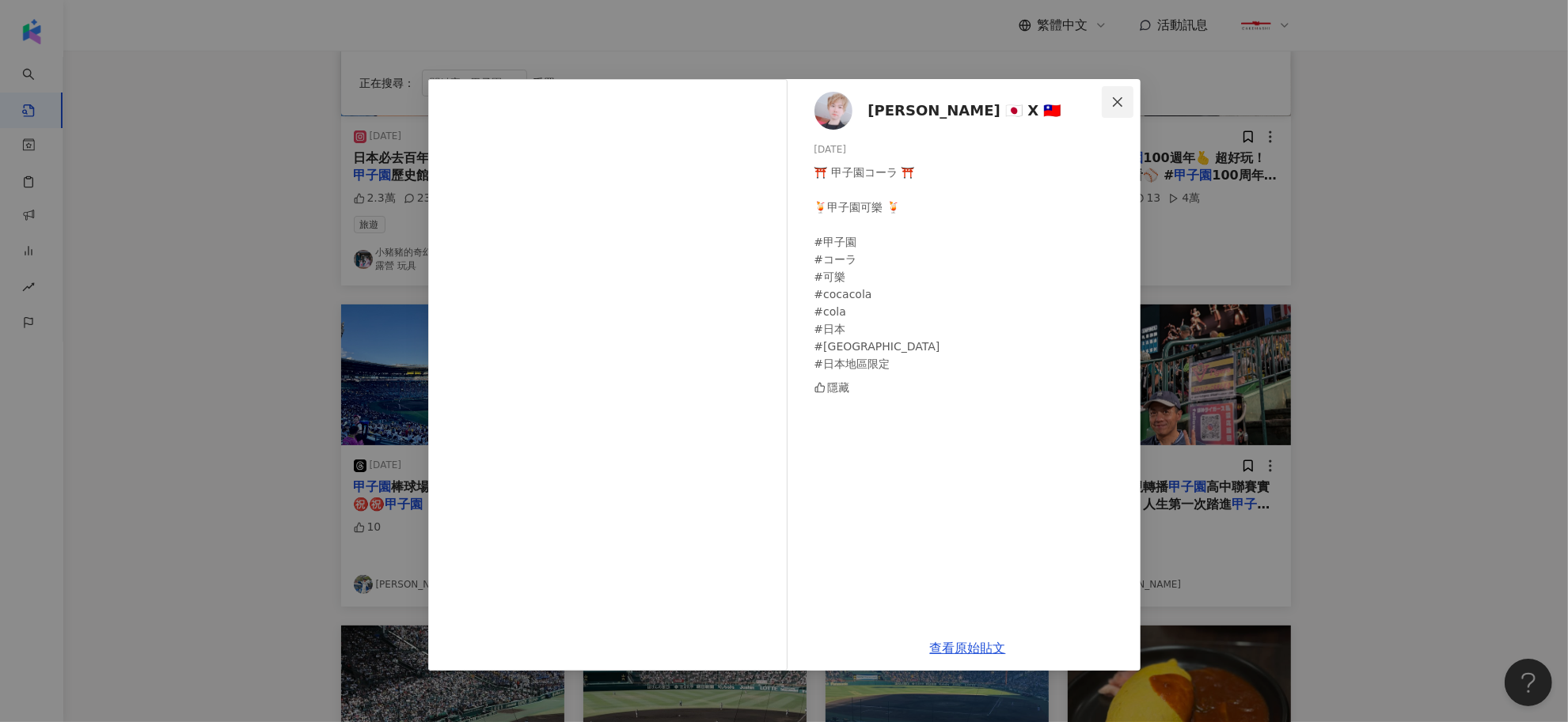
click at [1125, 94] on button "Close" at bounding box center [1118, 103] width 32 height 32
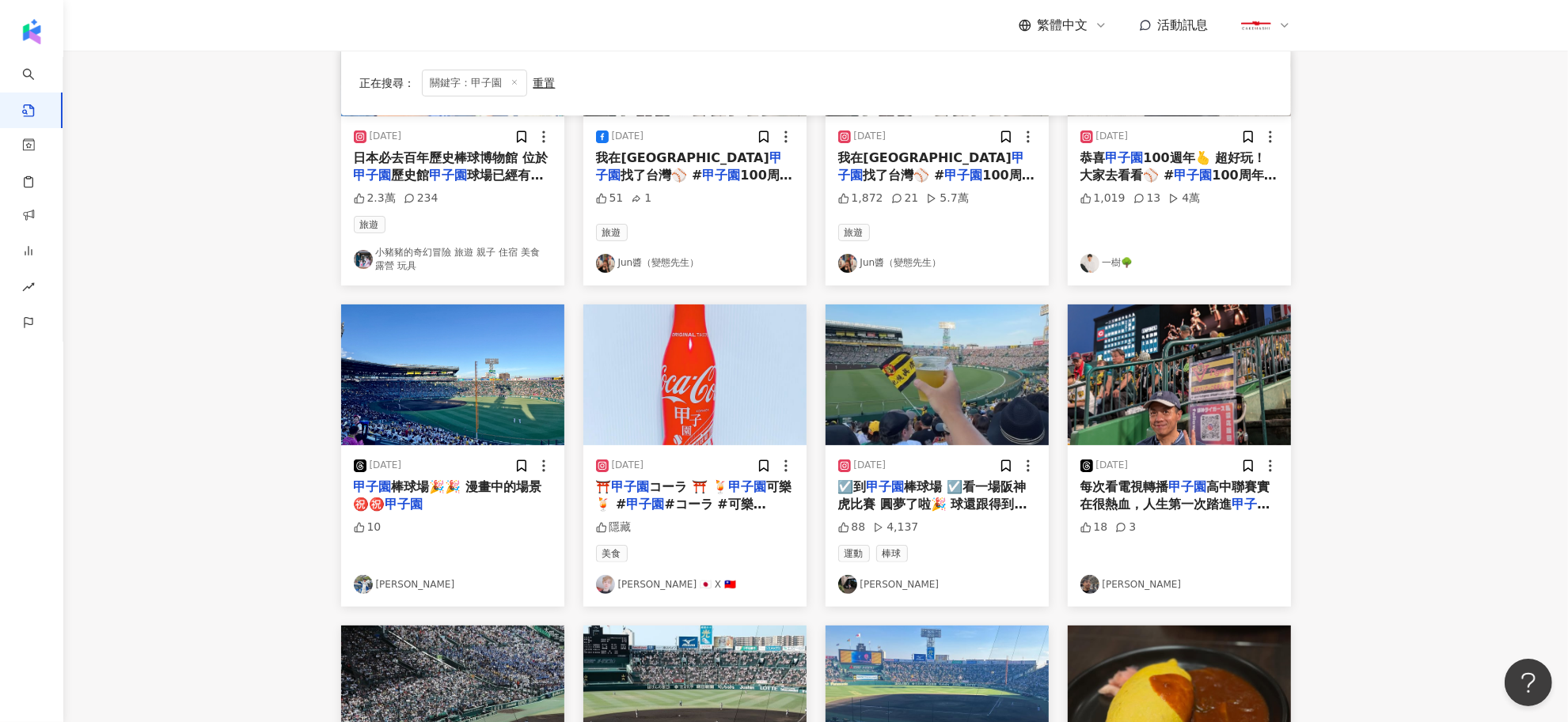
click at [1145, 389] on img "button" at bounding box center [1179, 375] width 223 height 141
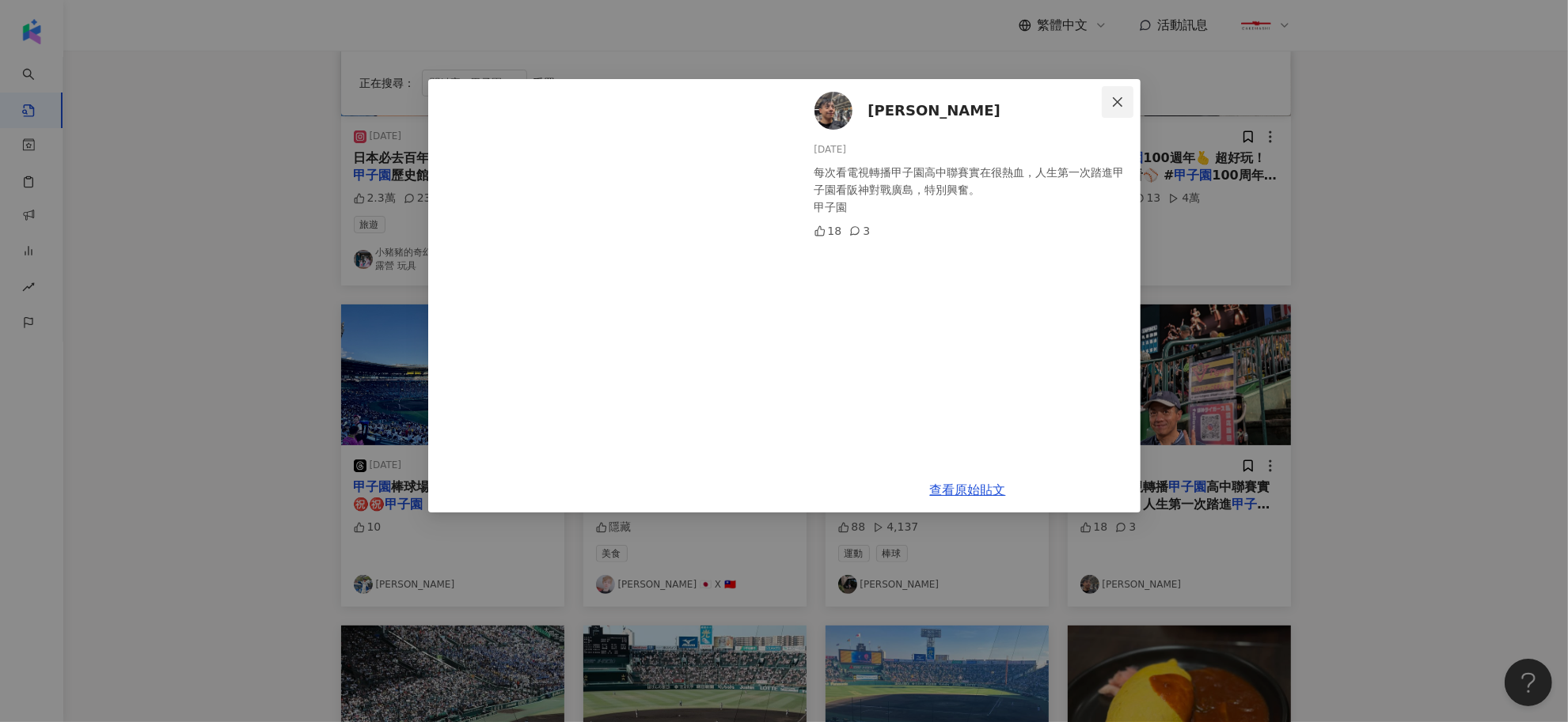
click at [1114, 109] on button "Close" at bounding box center [1118, 103] width 32 height 32
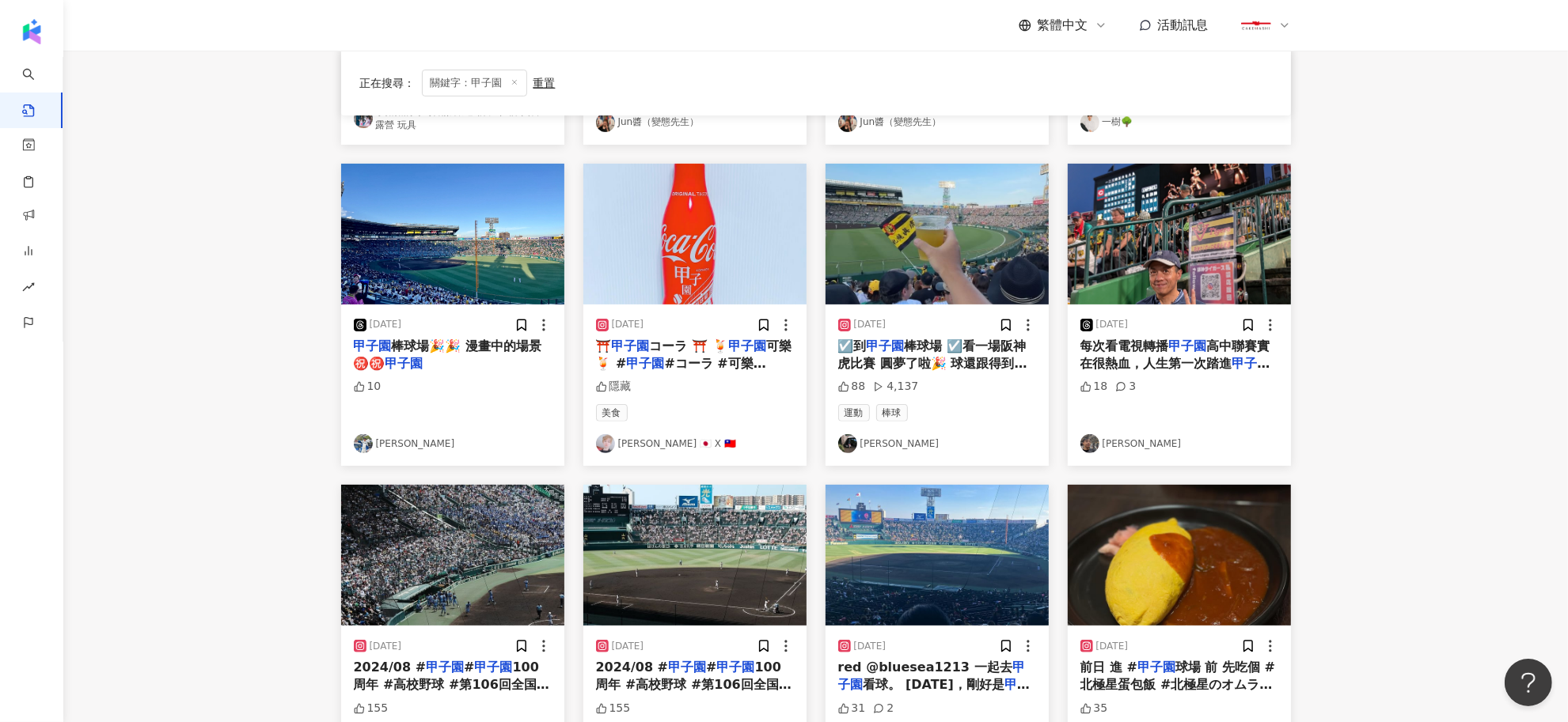
scroll to position [594, 0]
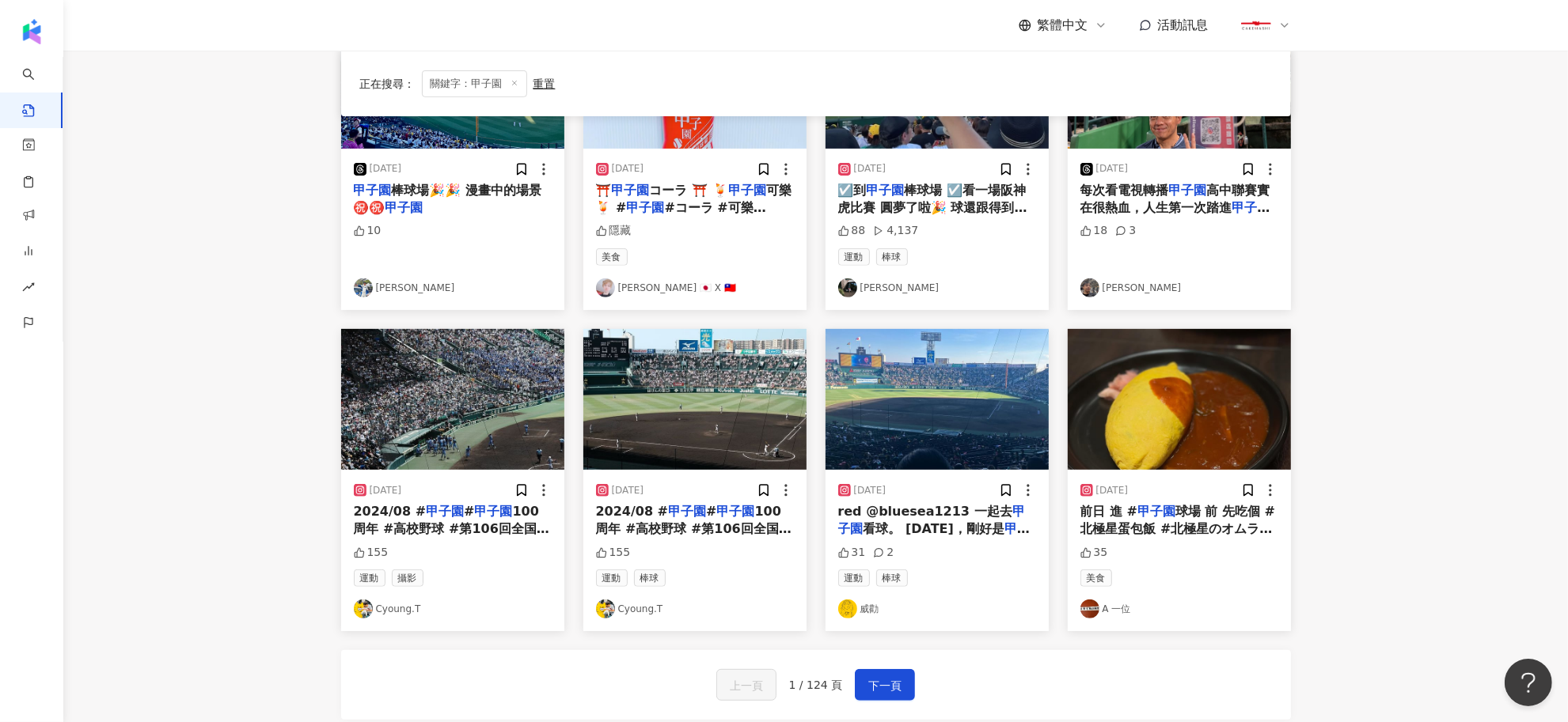
click at [433, 520] on span "100周年 #高校野球 #第106回全国高等学校野球選手権大会 #阪神" at bounding box center [451, 529] width 195 height 51
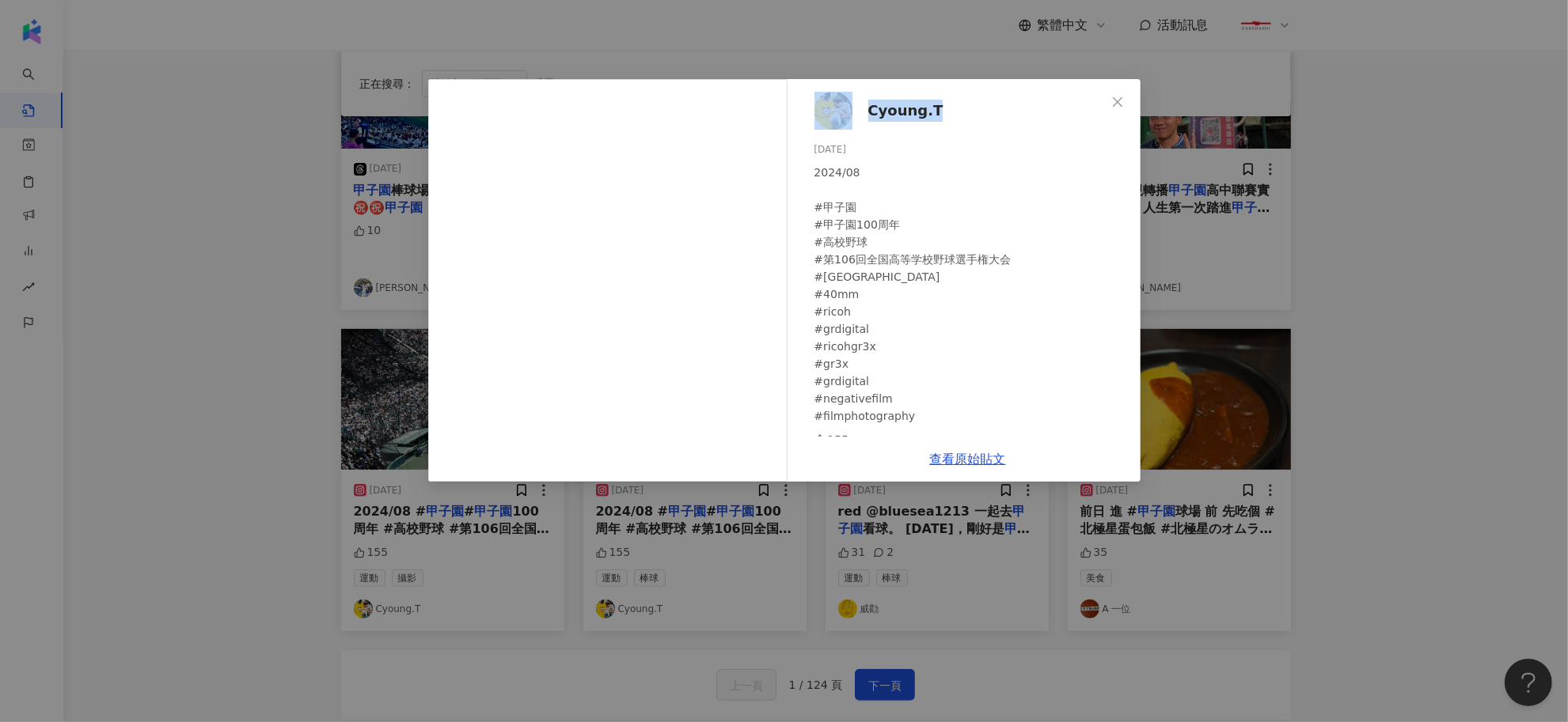
drag, startPoint x: 856, startPoint y: 111, endPoint x: 942, endPoint y: 109, distance: 86.0
click at [942, 109] on div "Cyoung.T 2024/8/20 2024/08 #甲子園 #甲子園100周年 #高校野球 #第106回全国高等学校野球選手権大会 #阪神甲子園球場 #4…" at bounding box center [968, 258] width 345 height 357
copy link "Cyoung.T"
